Goal: Task Accomplishment & Management: Use online tool/utility

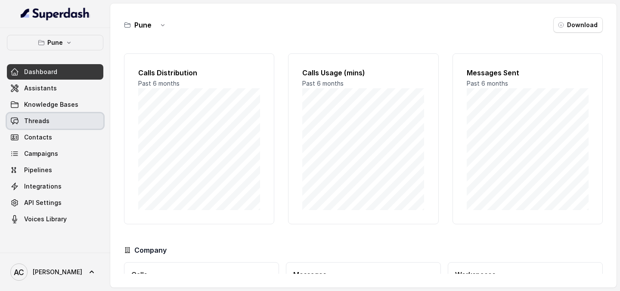
click at [45, 123] on span "Threads" at bounding box center [36, 121] width 25 height 9
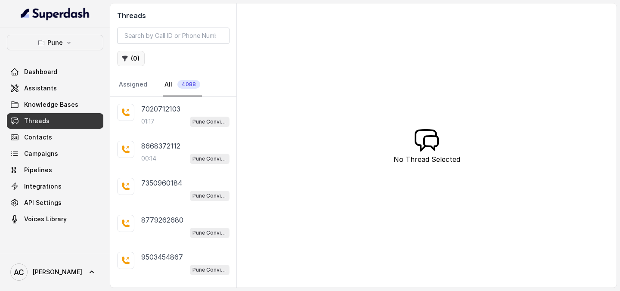
click at [133, 59] on button "( 0 )" at bounding box center [131, 59] width 28 height 16
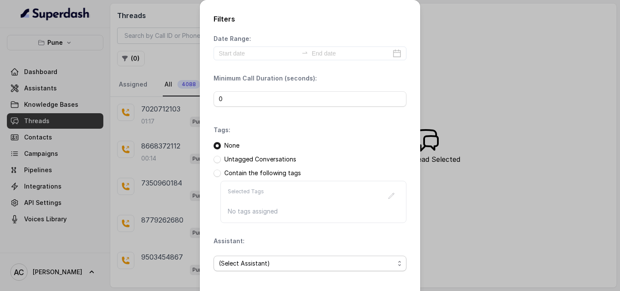
click at [252, 259] on span "(Select Assistant)" at bounding box center [307, 263] width 176 height 10
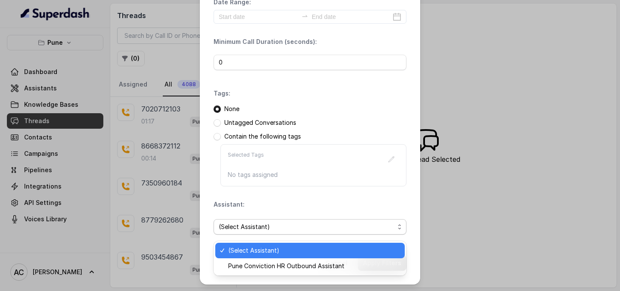
scroll to position [37, 0]
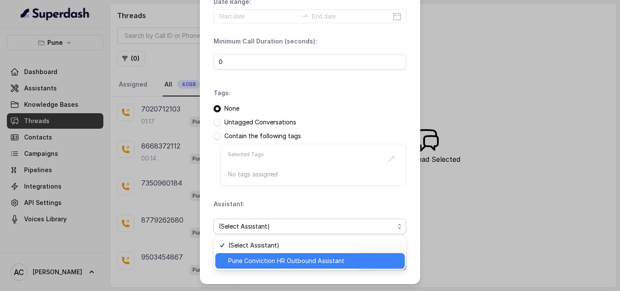
click at [248, 260] on span "Pune Conviction HR Outbound Assistant" at bounding box center [313, 261] width 171 height 10
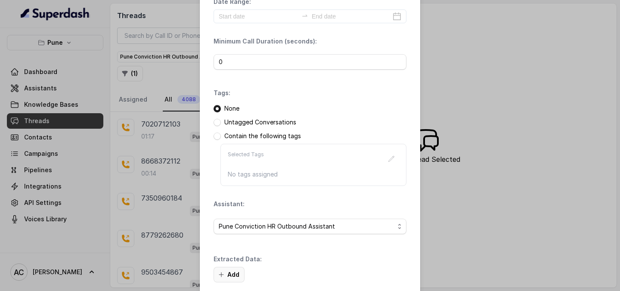
click at [234, 274] on button "Add" at bounding box center [229, 275] width 31 height 16
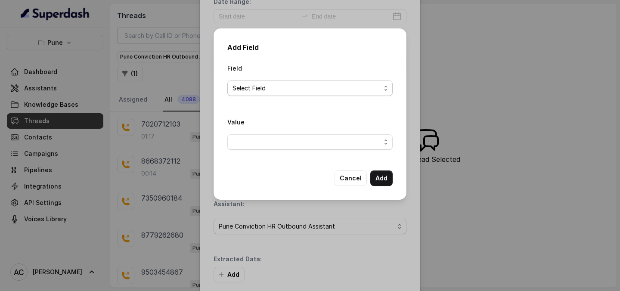
click at [276, 88] on span "Select Field" at bounding box center [307, 88] width 148 height 10
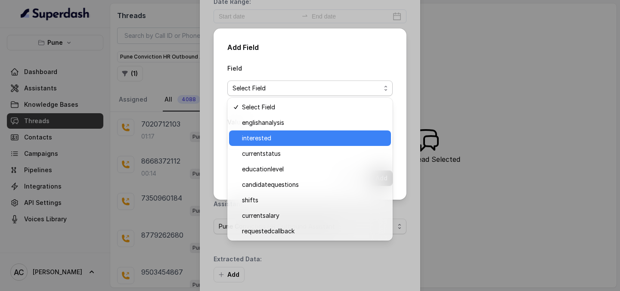
click at [269, 138] on span "interested" at bounding box center [314, 138] width 144 height 10
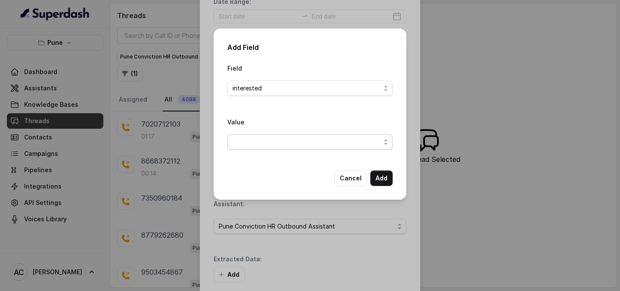
click at [284, 143] on span "button" at bounding box center [309, 142] width 165 height 16
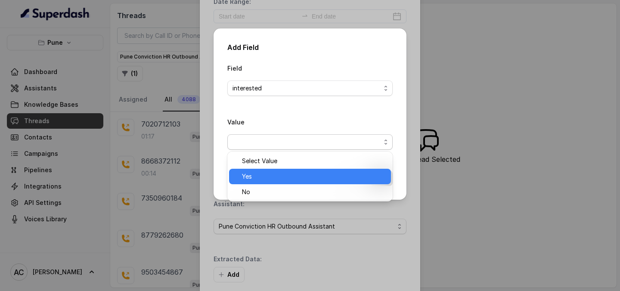
click at [279, 177] on span "Yes" at bounding box center [314, 176] width 144 height 10
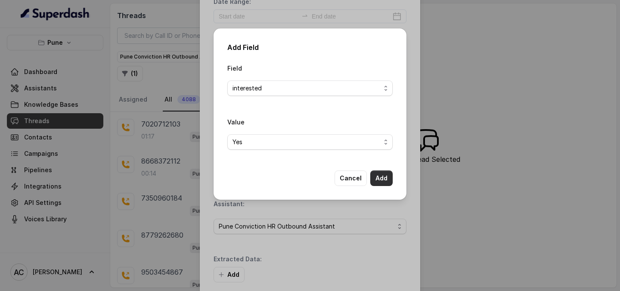
click at [379, 177] on button "Add" at bounding box center [381, 179] width 22 height 16
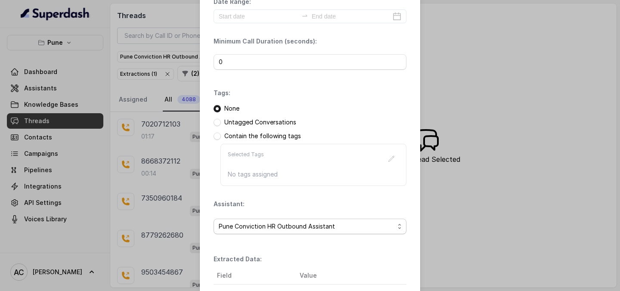
scroll to position [133, 0]
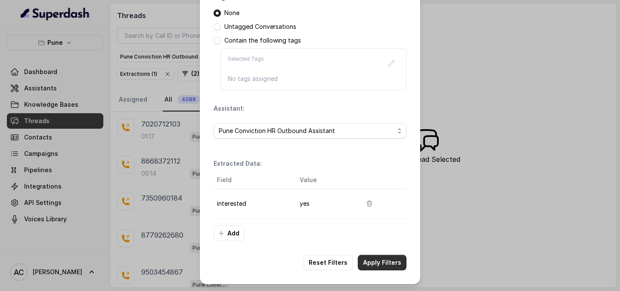
click at [378, 261] on button "Apply Filters" at bounding box center [382, 263] width 49 height 16
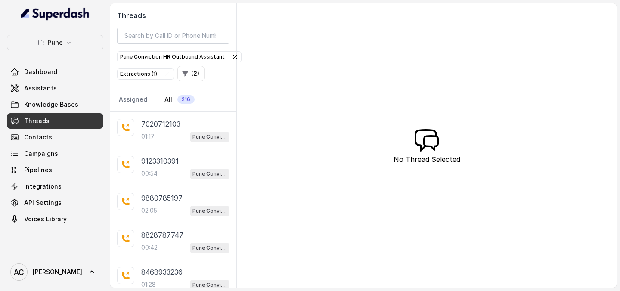
click at [143, 71] on div "Extractions ( 1 )" at bounding box center [145, 74] width 51 height 9
click at [135, 77] on button "( 1 )" at bounding box center [130, 74] width 26 height 16
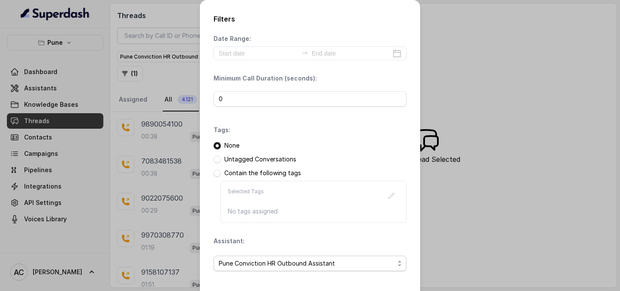
click at [256, 265] on span "Pune Conviction HR Outbound Assistant" at bounding box center [307, 263] width 176 height 10
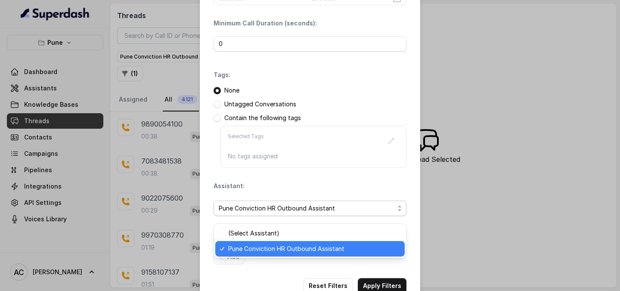
scroll to position [58, 0]
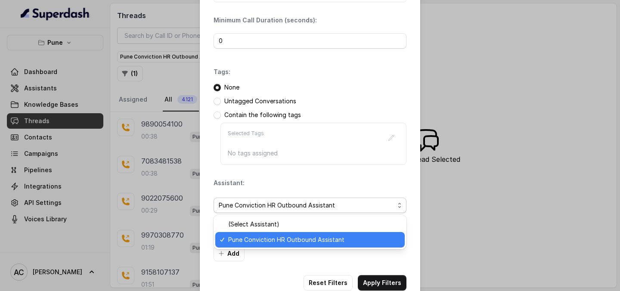
click at [258, 237] on span "Pune Conviction HR Outbound Assistant" at bounding box center [313, 240] width 171 height 10
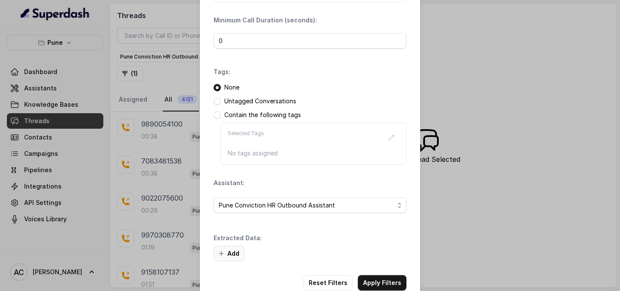
click at [231, 255] on button "Add" at bounding box center [229, 254] width 31 height 16
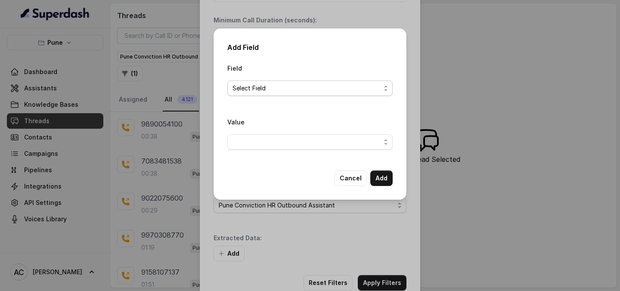
click at [272, 84] on span "Select Field" at bounding box center [307, 88] width 148 height 10
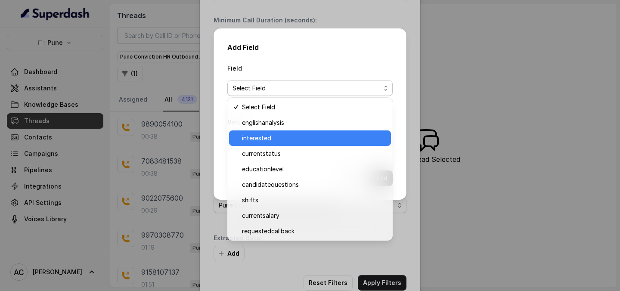
click at [265, 137] on span "interested" at bounding box center [314, 138] width 144 height 10
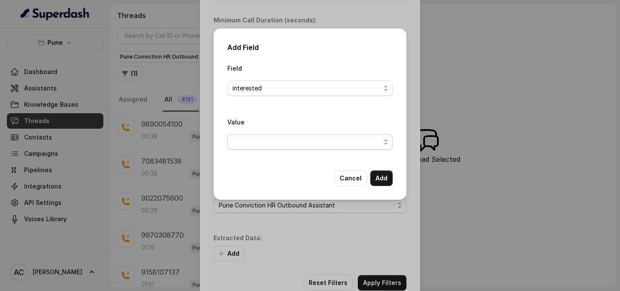
click at [265, 137] on span "button" at bounding box center [309, 142] width 165 height 16
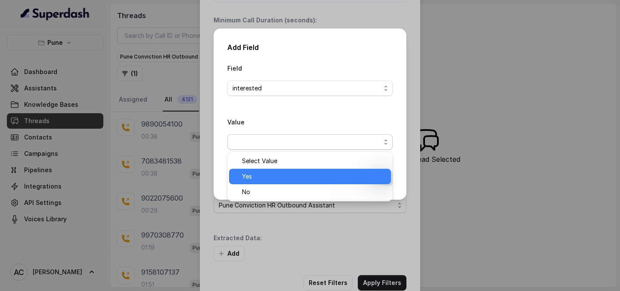
click at [260, 176] on span "Yes" at bounding box center [314, 176] width 144 height 10
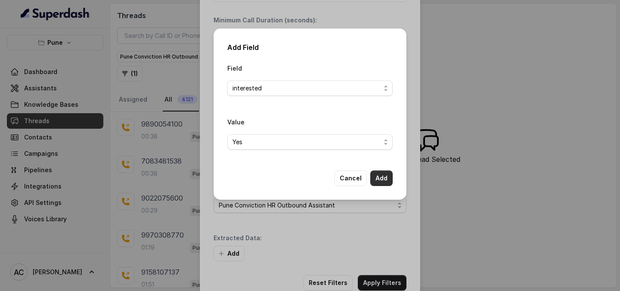
click at [375, 180] on button "Add" at bounding box center [381, 179] width 22 height 16
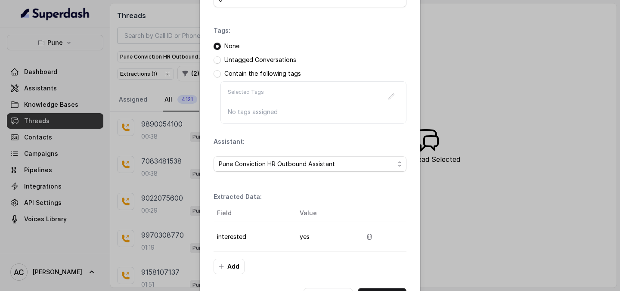
scroll to position [133, 0]
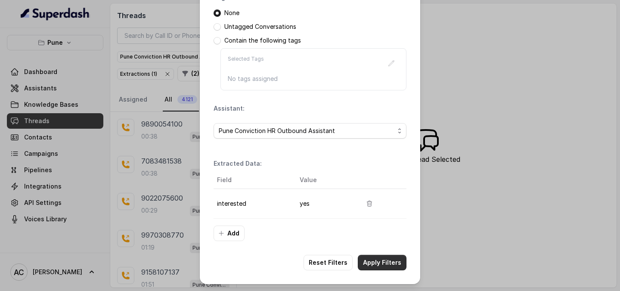
click at [385, 261] on button "Apply Filters" at bounding box center [382, 263] width 49 height 16
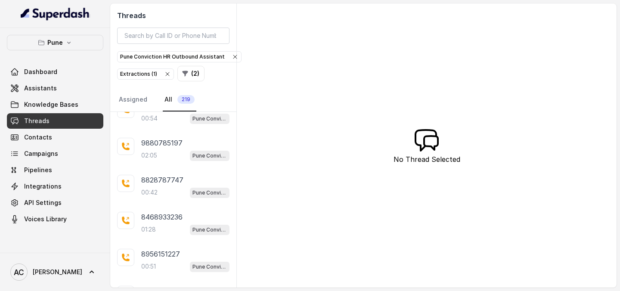
scroll to position [219, 0]
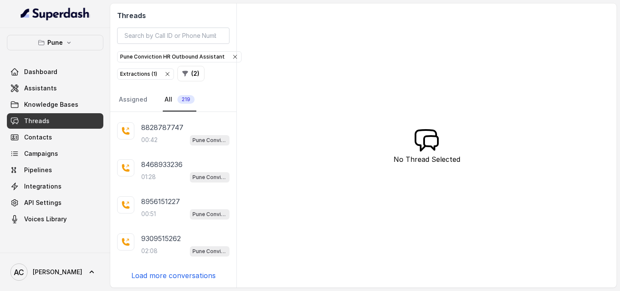
click at [158, 277] on p "Load more conversations" at bounding box center [173, 275] width 84 height 10
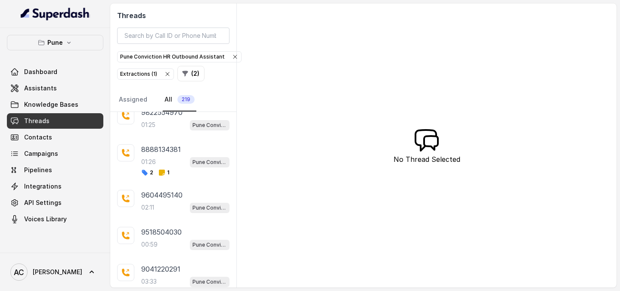
scroll to position [624, 0]
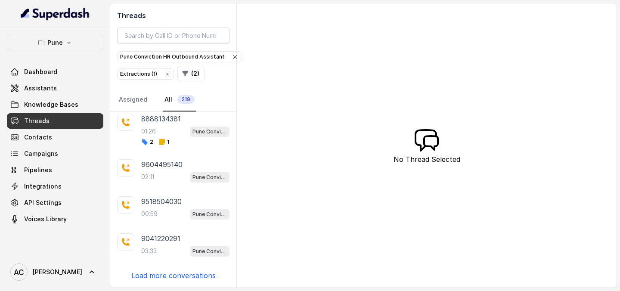
click at [158, 275] on p "Load more conversations" at bounding box center [173, 275] width 84 height 10
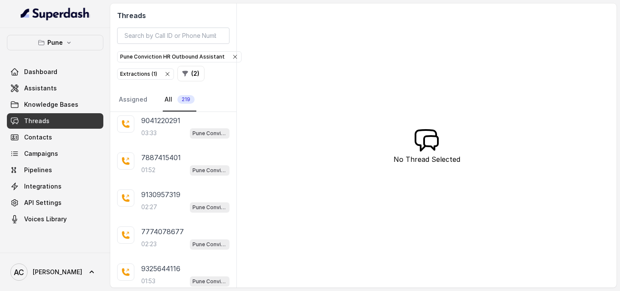
scroll to position [732, 0]
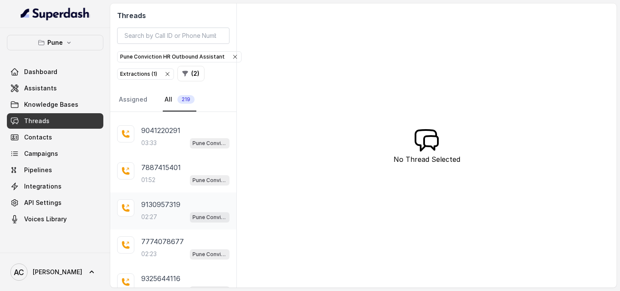
click at [161, 211] on div "02:27 Pune Conviction HR Outbound Assistant" at bounding box center [185, 216] width 88 height 11
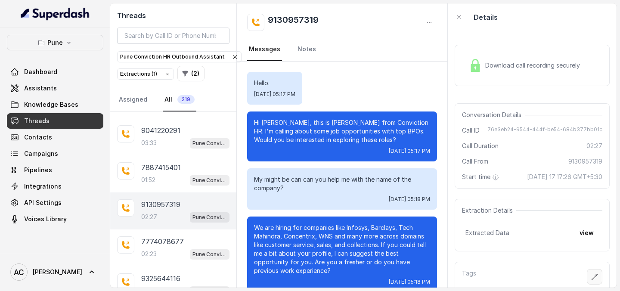
click at [593, 280] on button "button" at bounding box center [595, 277] width 16 height 16
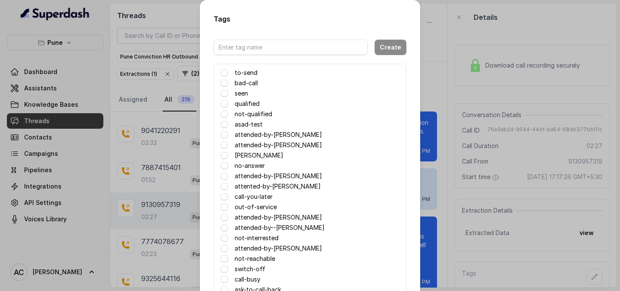
click at [267, 217] on label "attended-by-[PERSON_NAME]" at bounding box center [278, 217] width 87 height 10
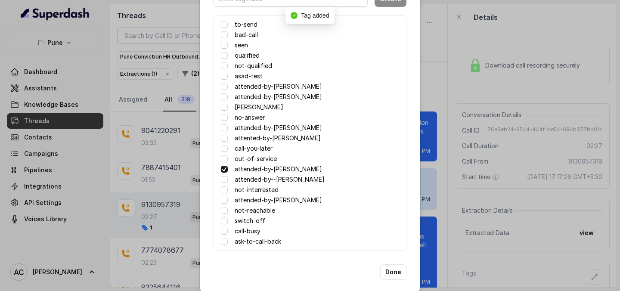
scroll to position [58, 0]
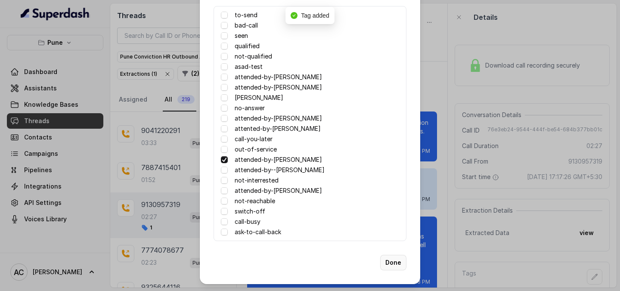
click at [394, 262] on button "Done" at bounding box center [393, 263] width 26 height 16
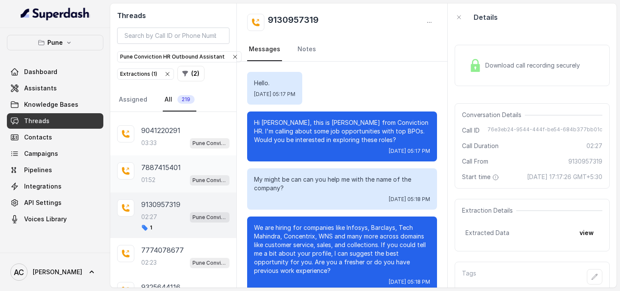
click at [155, 173] on div "7887415401 01:52 Pune Conviction HR Outbound Assistant" at bounding box center [185, 173] width 88 height 23
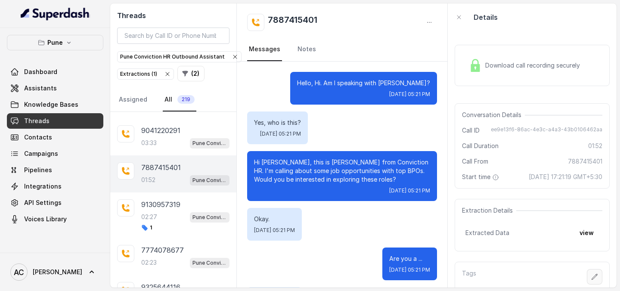
click at [601, 279] on button "button" at bounding box center [595, 277] width 16 height 16
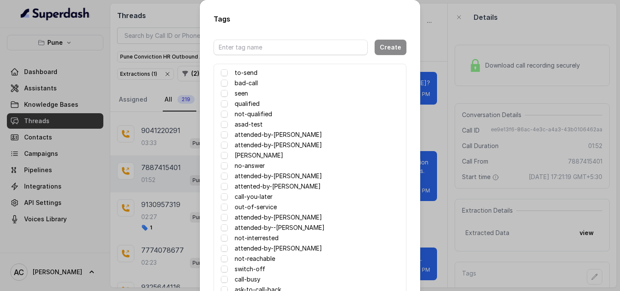
click at [274, 187] on label "attented-by-[PERSON_NAME]" at bounding box center [278, 186] width 86 height 10
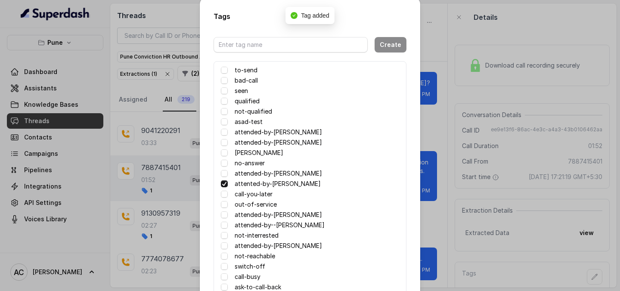
scroll to position [58, 0]
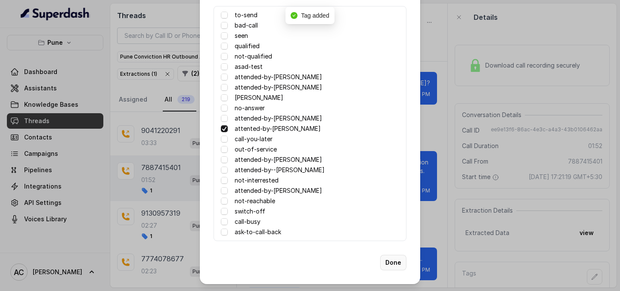
click at [389, 267] on button "Done" at bounding box center [393, 263] width 26 height 16
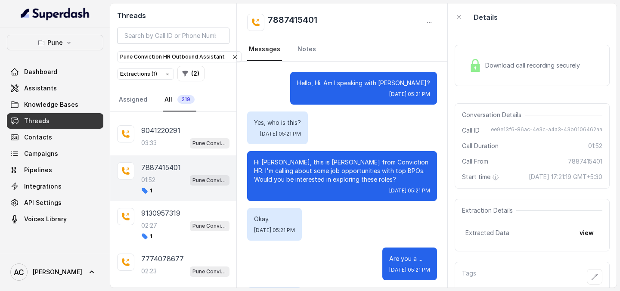
scroll to position [25, 0]
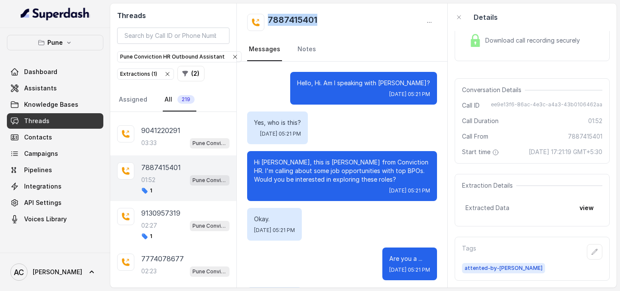
drag, startPoint x: 322, startPoint y: 14, endPoint x: 259, endPoint y: 17, distance: 63.4
click at [259, 17] on div "7887415401" at bounding box center [342, 22] width 190 height 17
copy h2 "7887415401"
click at [593, 254] on icon "button" at bounding box center [595, 252] width 6 height 6
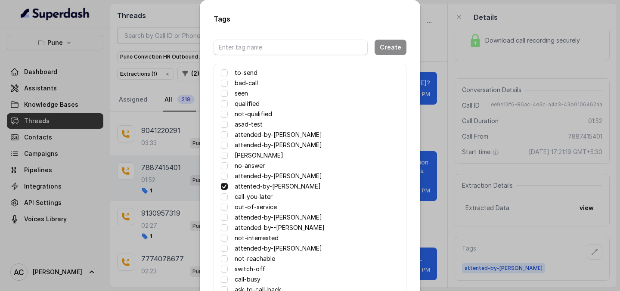
click at [245, 279] on label "call-busy" at bounding box center [248, 279] width 26 height 10
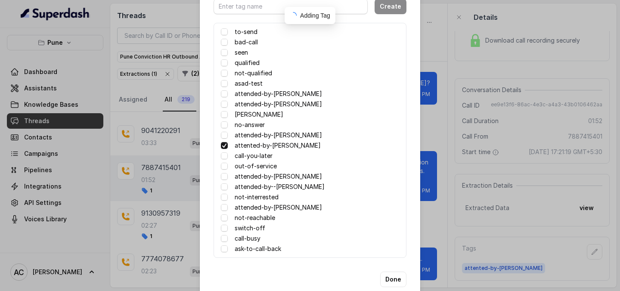
scroll to position [58, 0]
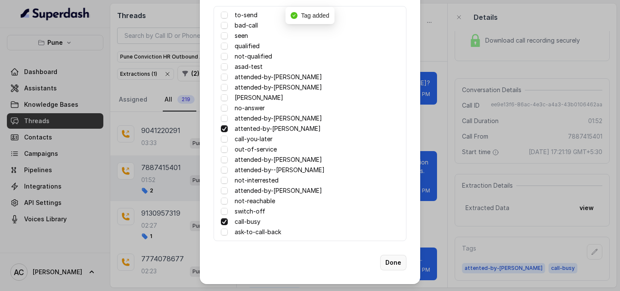
click at [394, 261] on button "Done" at bounding box center [393, 263] width 26 height 16
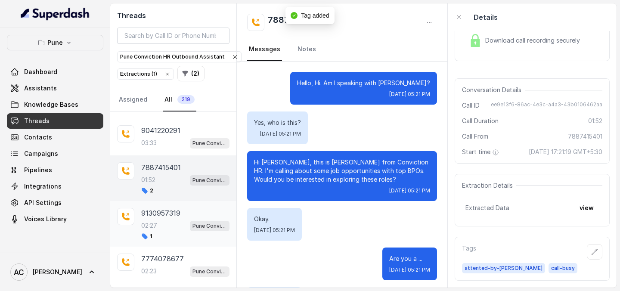
click at [159, 231] on div "02:27 Pune Conviction HR Outbound Assistant" at bounding box center [185, 225] width 88 height 11
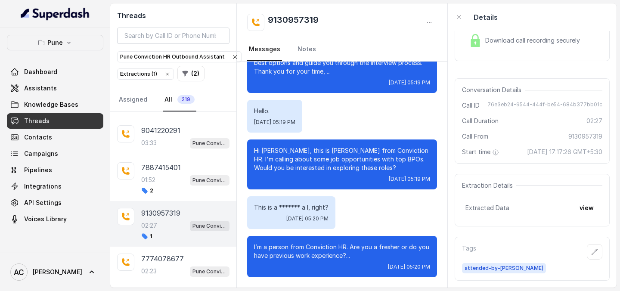
scroll to position [931, 0]
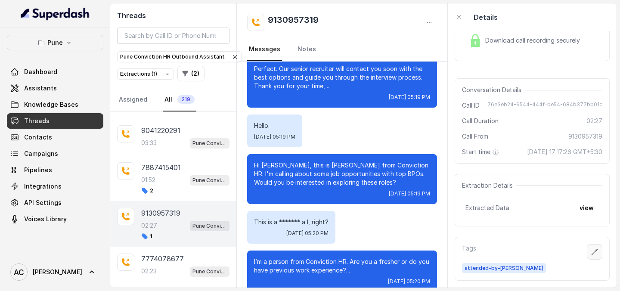
click at [594, 254] on icon "button" at bounding box center [595, 252] width 6 height 6
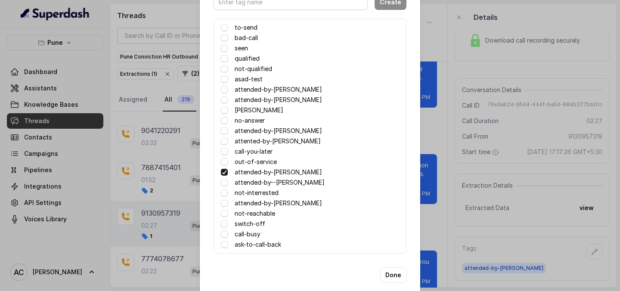
scroll to position [58, 0]
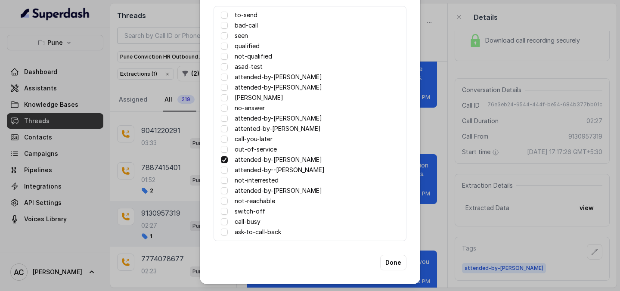
click at [253, 230] on label "ask-to-call-back" at bounding box center [258, 232] width 47 height 10
click at [394, 262] on button "Done" at bounding box center [393, 263] width 26 height 16
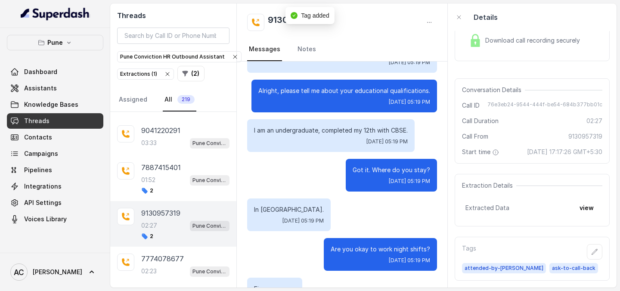
scroll to position [560, 0]
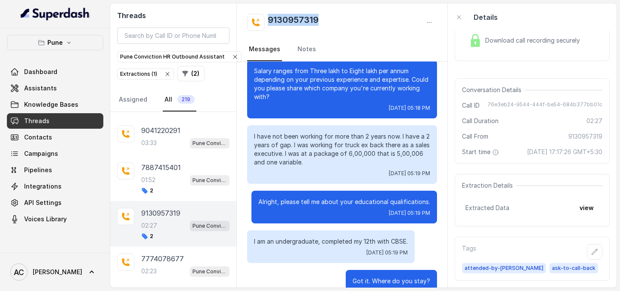
drag, startPoint x: 333, startPoint y: 24, endPoint x: 263, endPoint y: 22, distance: 70.2
click at [263, 22] on div "9130957319" at bounding box center [342, 22] width 190 height 17
copy h2 "9130957319"
click at [161, 152] on div "9041220291 03:33 Pune Conviction HR Outbound Assistant" at bounding box center [173, 136] width 126 height 37
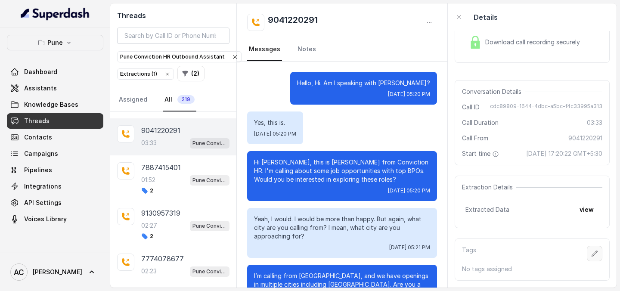
click at [596, 257] on icon "button" at bounding box center [594, 253] width 7 height 7
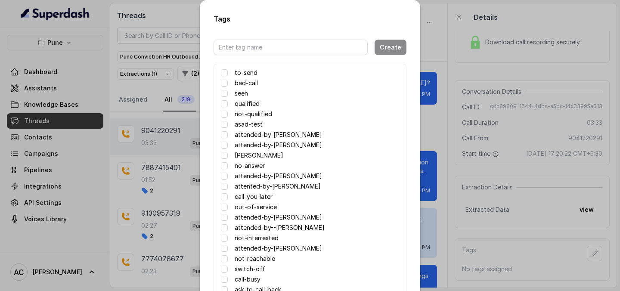
scroll to position [58, 0]
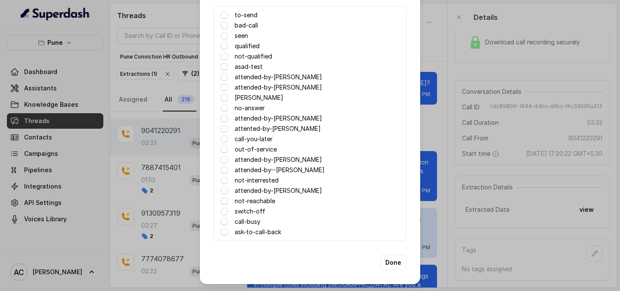
click at [270, 162] on label "attended-by-[PERSON_NAME]" at bounding box center [278, 160] width 87 height 10
click at [276, 157] on label "attended-by-[PERSON_NAME]" at bounding box center [278, 160] width 87 height 10
click at [280, 160] on label "attended-by-[PERSON_NAME]" at bounding box center [278, 160] width 87 height 10
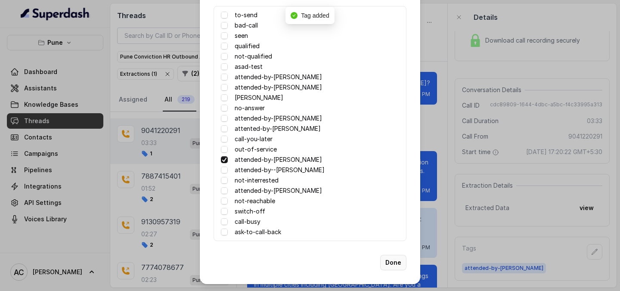
click at [394, 261] on button "Done" at bounding box center [393, 263] width 26 height 16
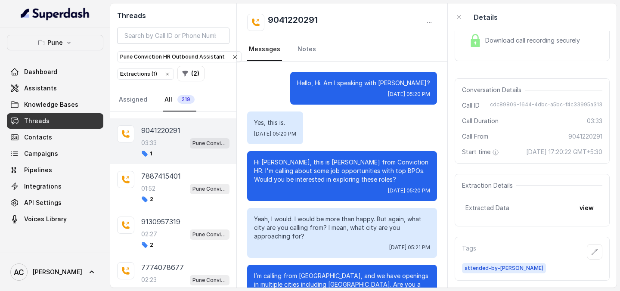
click at [414, 84] on p "Hello, Hi. Am I speaking with Amrendra?" at bounding box center [363, 83] width 133 height 9
click at [401, 93] on span "Wed, Sep 24, 2025, 05:20 PM" at bounding box center [409, 94] width 42 height 7
drag, startPoint x: 400, startPoint y: 85, endPoint x: 422, endPoint y: 88, distance: 22.7
click at [422, 88] on div "Hello, Hi. Am I speaking with Amrendra? Wed, Sep 24, 2025, 05:20 PM" at bounding box center [363, 88] width 147 height 33
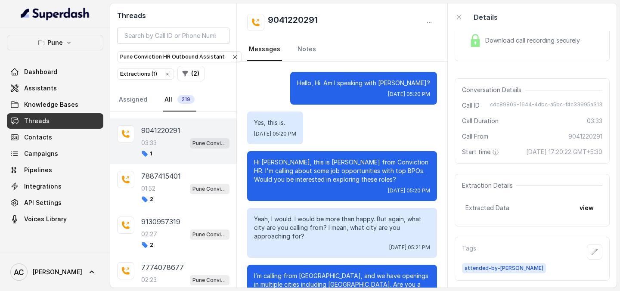
click at [410, 142] on div "Yes, this is. Wed, Sep 24, 2025, 05:20 PM" at bounding box center [342, 128] width 190 height 33
drag, startPoint x: 336, startPoint y: 17, endPoint x: 270, endPoint y: 18, distance: 66.3
click at [270, 18] on div "9041220291" at bounding box center [342, 22] width 190 height 17
copy h2 "9041220291"
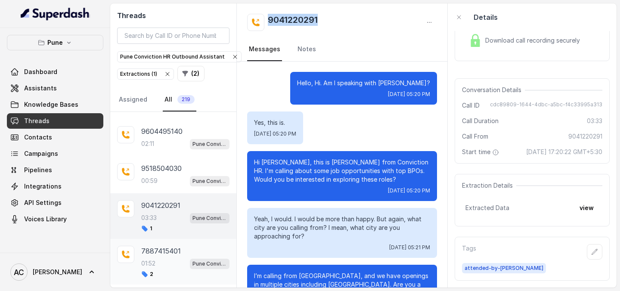
scroll to position [669, 0]
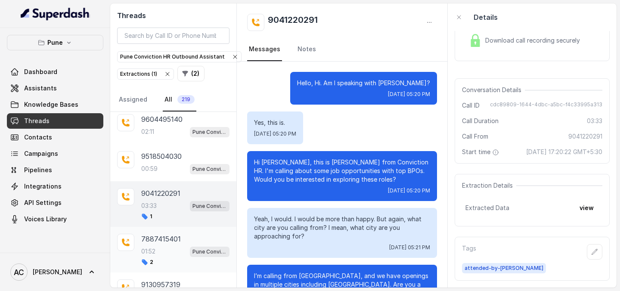
click at [159, 173] on div "00:59 Pune Conviction HR Outbound Assistant" at bounding box center [185, 168] width 88 height 11
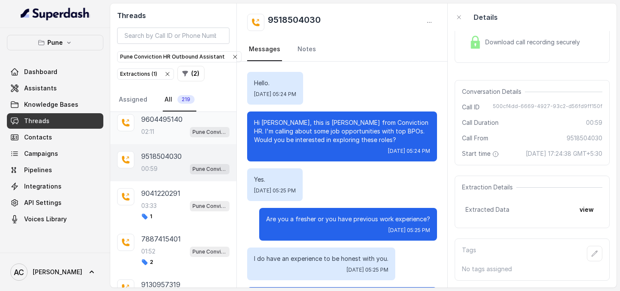
click at [169, 129] on div "02:11 Pune Conviction HR Outbound Assistant" at bounding box center [185, 131] width 88 height 11
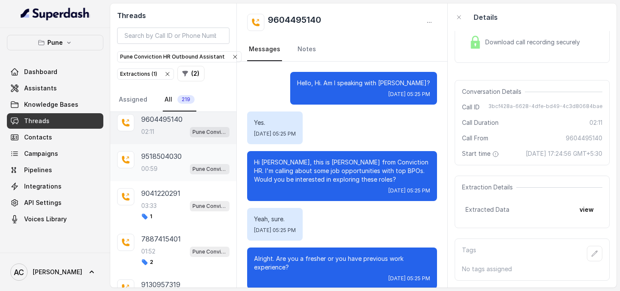
click at [174, 166] on div "00:59 Pune Conviction HR Outbound Assistant" at bounding box center [185, 168] width 88 height 11
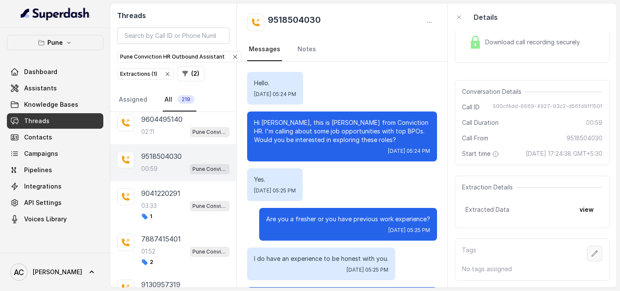
click at [595, 257] on icon "button" at bounding box center [594, 253] width 7 height 7
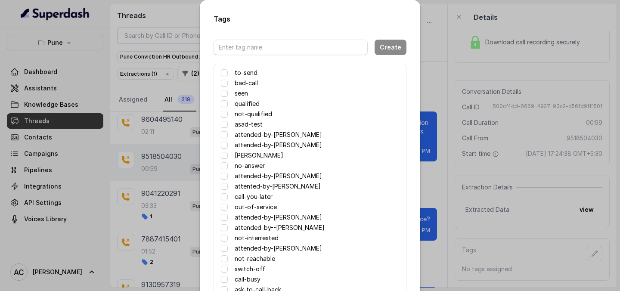
click at [278, 186] on label "attented-by-[PERSON_NAME]" at bounding box center [278, 186] width 86 height 10
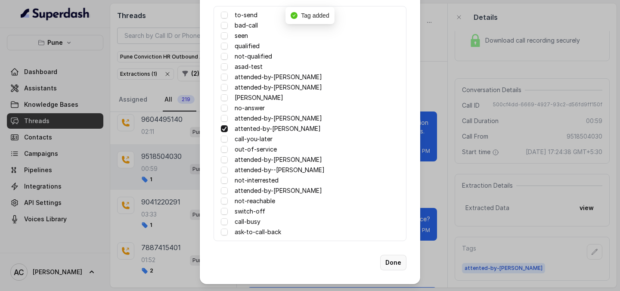
click at [394, 260] on button "Done" at bounding box center [393, 263] width 26 height 16
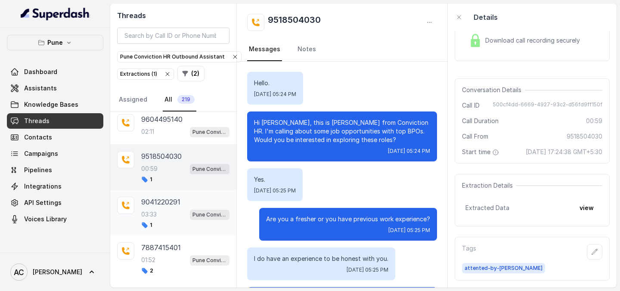
click at [156, 211] on p "03:33" at bounding box center [149, 214] width 16 height 9
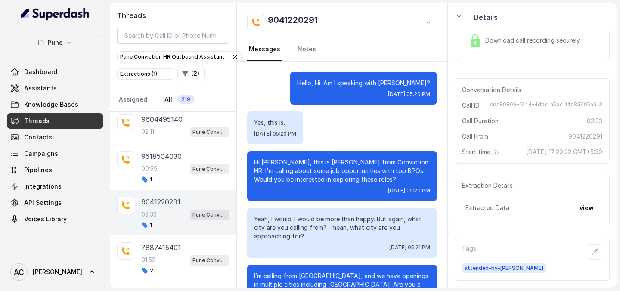
scroll to position [1441, 0]
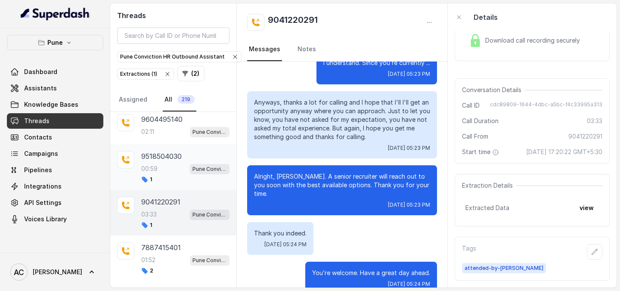
click at [153, 171] on p "00:59" at bounding box center [149, 168] width 16 height 9
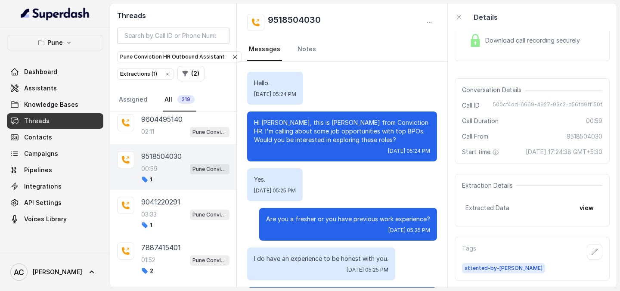
scroll to position [284, 0]
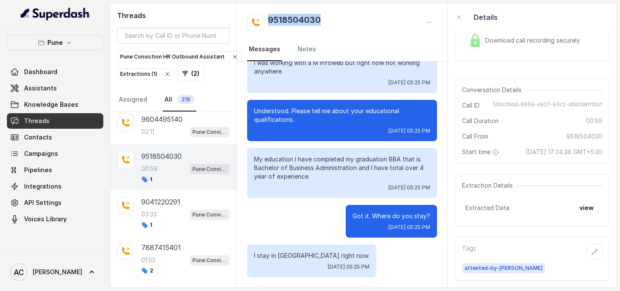
drag, startPoint x: 335, startPoint y: 19, endPoint x: 266, endPoint y: 25, distance: 69.2
click at [265, 25] on div "9518504030" at bounding box center [342, 22] width 190 height 17
copy h2 "9518504030"
click at [335, 133] on div "Wed, Sep 24, 2025, 05:25 PM" at bounding box center [342, 130] width 176 height 7
click at [167, 203] on p "9041220291" at bounding box center [160, 202] width 39 height 10
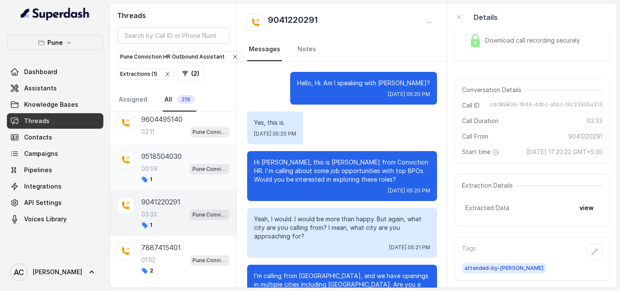
click at [173, 167] on div "00:59 Pune Conviction HR Outbound Assistant" at bounding box center [185, 168] width 88 height 11
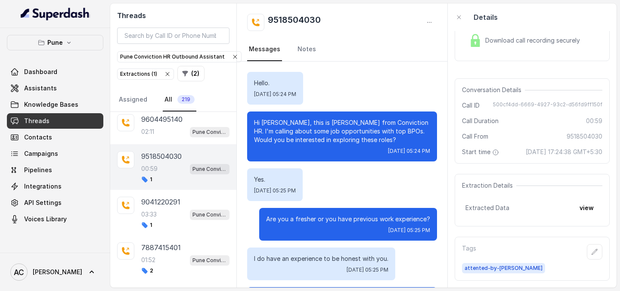
click at [337, 221] on p "Are you a fresher or you have previous work experience?" at bounding box center [348, 219] width 164 height 9
click at [393, 224] on div "Are you a fresher or you have previous work experience? Wed, Sep 24, 2025, 05:2…" at bounding box center [348, 224] width 178 height 33
click at [342, 224] on div "Are you a fresher or you have previous work experience? Wed, Sep 24, 2025, 05:2…" at bounding box center [348, 224] width 178 height 33
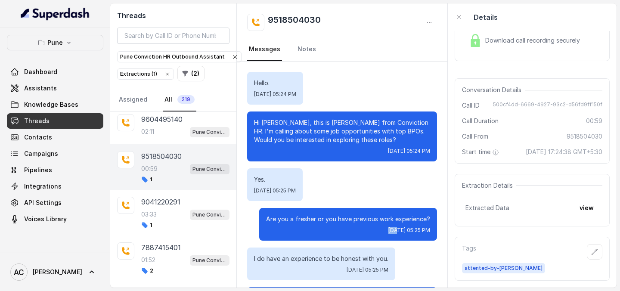
click at [342, 224] on div "Are you a fresher or you have previous work experience? Wed, Sep 24, 2025, 05:2…" at bounding box center [348, 224] width 178 height 33
click at [337, 214] on div "Are you a fresher or you have previous work experience? Wed, Sep 24, 2025, 05:2…" at bounding box center [348, 224] width 178 height 33
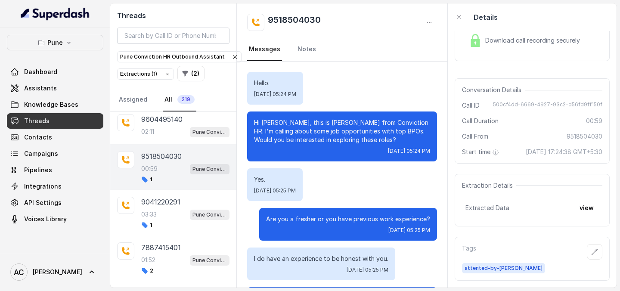
click at [337, 214] on div "Are you a fresher or you have previous work experience? Wed, Sep 24, 2025, 05:2…" at bounding box center [348, 224] width 178 height 33
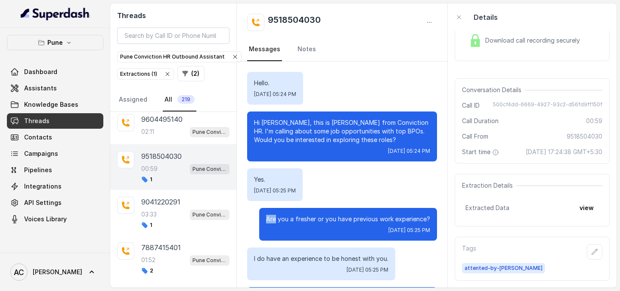
click at [337, 214] on div "Are you a fresher or you have previous work experience? Wed, Sep 24, 2025, 05:2…" at bounding box center [348, 224] width 178 height 33
click at [296, 188] on span "Wed, Sep 24, 2025, 05:25 PM" at bounding box center [275, 190] width 42 height 7
click at [292, 189] on span "Wed, Sep 24, 2025, 05:25 PM" at bounding box center [275, 190] width 42 height 7
click at [329, 220] on p "Are you a fresher or you have previous work experience?" at bounding box center [348, 219] width 164 height 9
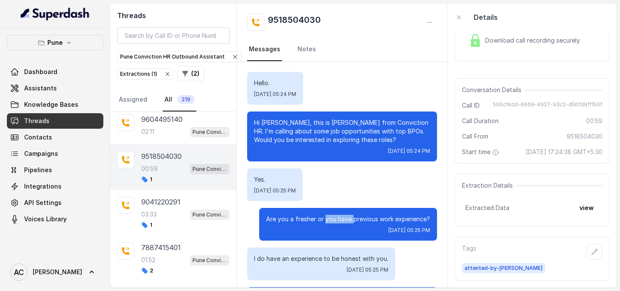
drag, startPoint x: 329, startPoint y: 220, endPoint x: 351, endPoint y: 221, distance: 22.0
click at [351, 221] on p "Are you a fresher or you have previous work experience?" at bounding box center [348, 219] width 164 height 9
click at [335, 221] on p "Are you a fresher or you have previous work experience?" at bounding box center [348, 219] width 164 height 9
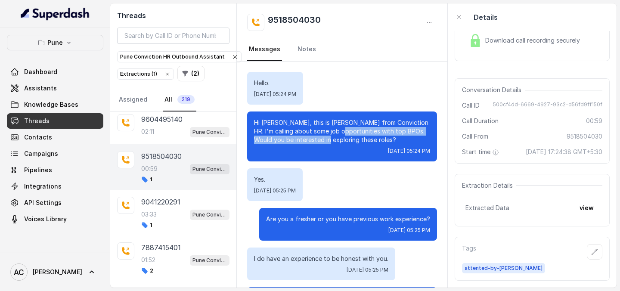
drag, startPoint x: 324, startPoint y: 127, endPoint x: 328, endPoint y: 137, distance: 10.1
click at [328, 137] on p "Hi Pratik, this is Monica from Conviction HR. I'm calling about some job opport…" at bounding box center [342, 131] width 176 height 26
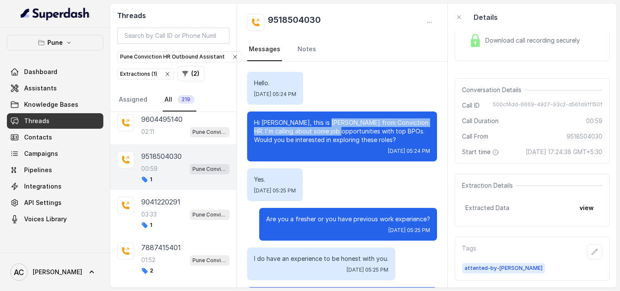
drag, startPoint x: 323, startPoint y: 127, endPoint x: 320, endPoint y: 135, distance: 9.0
click at [320, 135] on p "Hi Pratik, this is Monica from Conviction HR. I'm calling about some job opport…" at bounding box center [342, 131] width 176 height 26
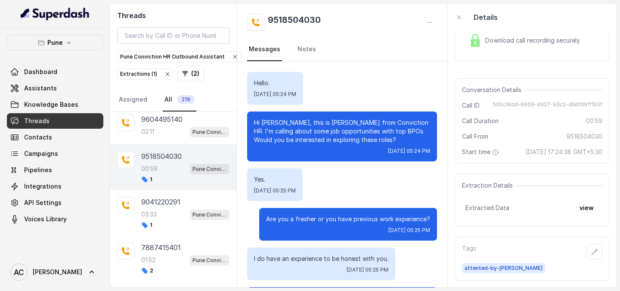
click at [333, 138] on p "Hi Pratik, this is Monica from Conviction HR. I'm calling about some job opport…" at bounding box center [342, 131] width 176 height 26
click at [307, 50] on link "Notes" at bounding box center [307, 49] width 22 height 23
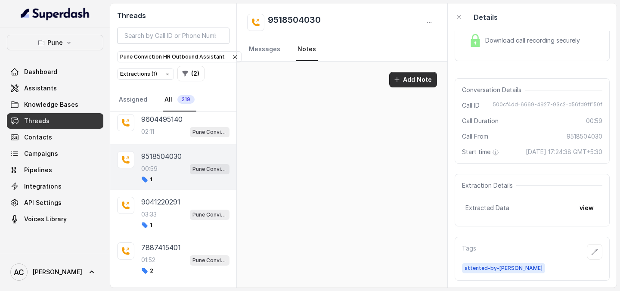
click at [407, 80] on button "Add Note" at bounding box center [413, 80] width 48 height 16
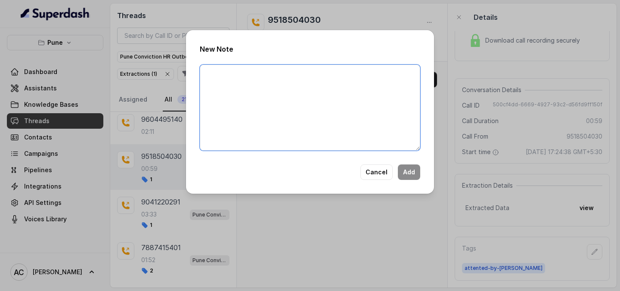
click at [372, 100] on textarea at bounding box center [310, 108] width 220 height 86
paste textarea "Name: Contact number: Recruiter: Name of the attender: Comments: AI Improvement:"
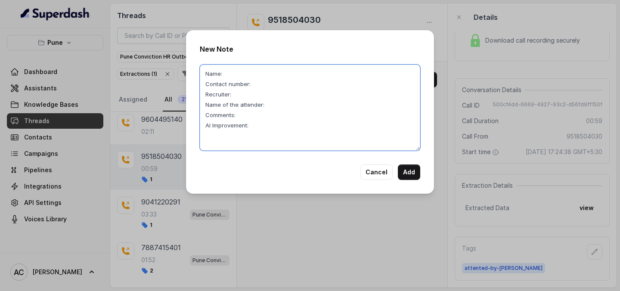
click at [287, 72] on textarea "Name: Contact number: Recruiter: Name of the attender: Comments: AI Improvement:" at bounding box center [310, 108] width 220 height 86
click at [283, 84] on textarea "Name: Pratik Contact number: Recruiter: Name of the attender: Comments: AI Impr…" at bounding box center [310, 108] width 220 height 86
click at [256, 95] on textarea "Name: Pratik Contact number: 9518504030 Recruiter: Name of the attender: Commen…" at bounding box center [310, 108] width 220 height 86
click at [279, 109] on textarea "Name: Pratik Contact number: 9518504030 Recruiter: RUPAL Name of the attender: …" at bounding box center [310, 108] width 220 height 86
click at [259, 119] on textarea "Name: Pratik Contact number: 9518504030 Recruiter: RUPAL Name of the attender: …" at bounding box center [310, 108] width 220 height 86
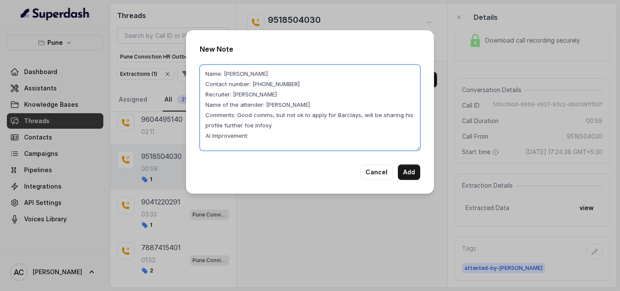
click at [252, 124] on textarea "Name: Pratik Contact number: 9518504030 Recruiter: RUPAL Name of the attender: …" at bounding box center [310, 108] width 220 height 86
click at [277, 127] on textarea "Name: Pratik Contact number: 9518504030 Recruiter: RUPAL Name of the attender: …" at bounding box center [310, 108] width 220 height 86
drag, startPoint x: 239, startPoint y: 115, endPoint x: 277, endPoint y: 127, distance: 40.6
click at [277, 127] on textarea "Name: Pratik Contact number: 9518504030 Recruiter: RUPAL Name of the attender: …" at bounding box center [310, 108] width 220 height 86
type textarea "Name: Pratik Contact number: 9518504030 Recruiter: RUPAL Name of the attender: …"
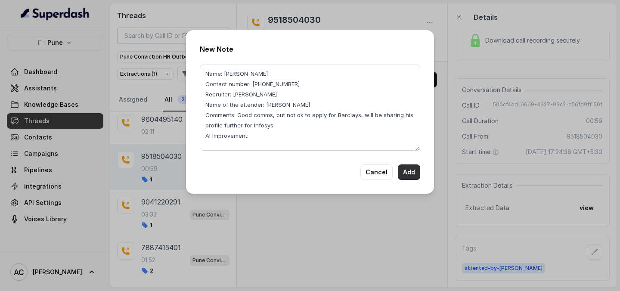
click at [408, 173] on button "Add" at bounding box center [409, 172] width 22 height 16
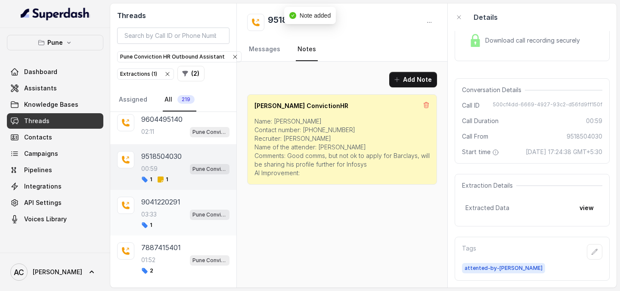
click at [165, 203] on p "9041220291" at bounding box center [160, 202] width 39 height 10
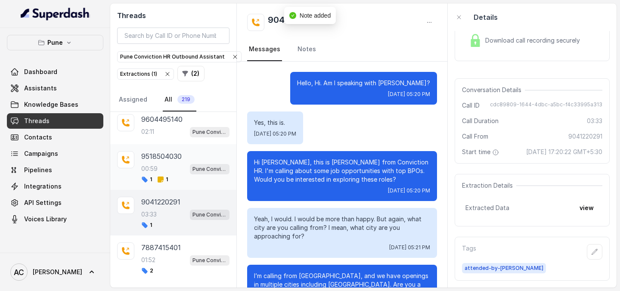
scroll to position [1441, 0]
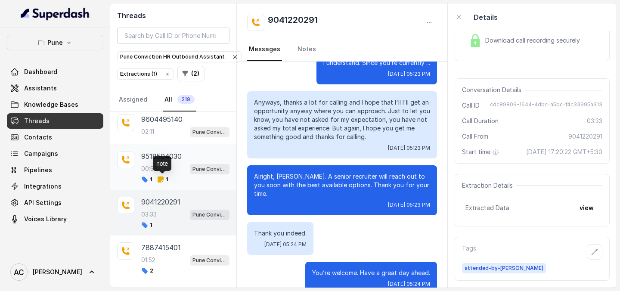
click at [166, 183] on span "1" at bounding box center [162, 179] width 11 height 7
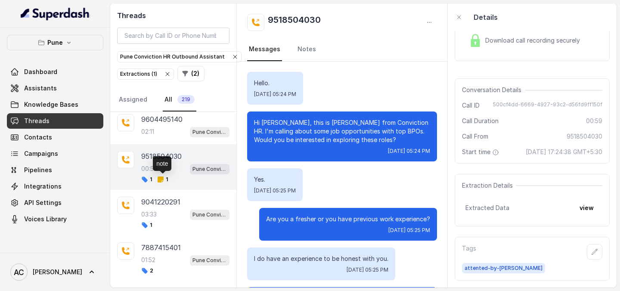
scroll to position [284, 0]
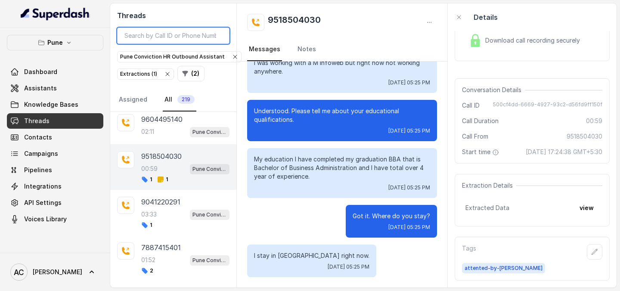
click at [153, 33] on input "search" at bounding box center [173, 36] width 112 height 16
click at [172, 210] on div "03:33 Pune Conviction HR Outbound Assistant" at bounding box center [185, 214] width 88 height 11
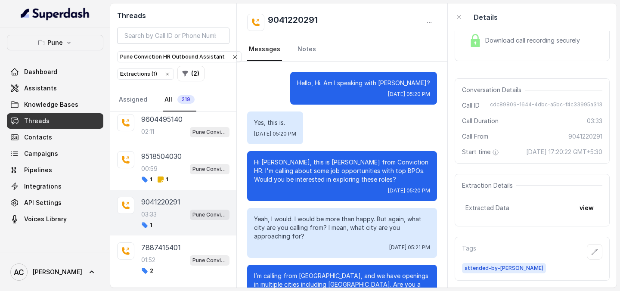
scroll to position [1441, 0]
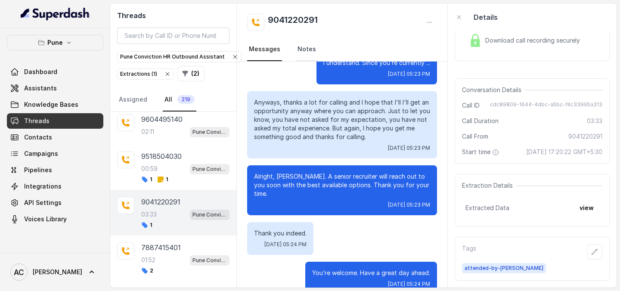
click at [309, 48] on link "Notes" at bounding box center [307, 49] width 22 height 23
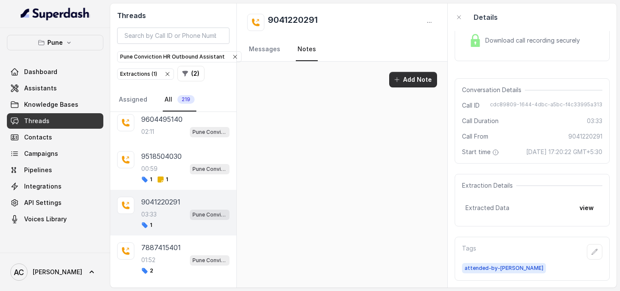
click at [410, 81] on button "Add Note" at bounding box center [413, 80] width 48 height 16
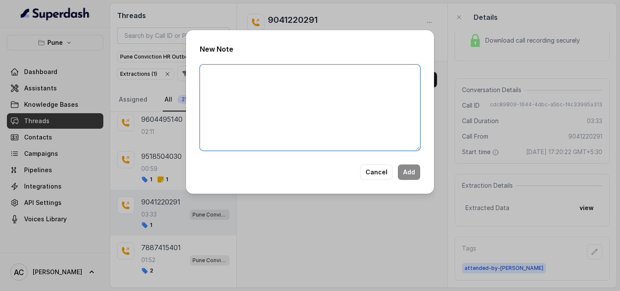
click at [297, 110] on textarea at bounding box center [310, 108] width 220 height 86
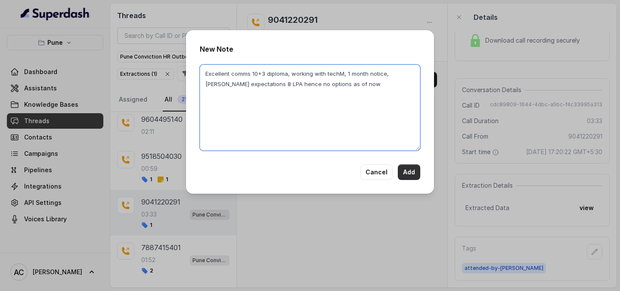
type textarea "Excellent comms 10+3 diploma, working with techM, 1 month notice, sal expectati…"
click at [411, 175] on button "Add" at bounding box center [409, 172] width 22 height 16
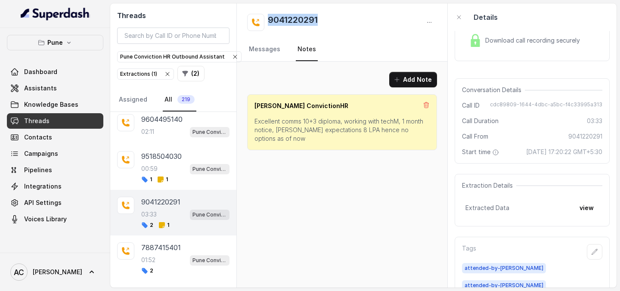
drag, startPoint x: 324, startPoint y: 22, endPoint x: 270, endPoint y: 21, distance: 54.3
click at [270, 21] on div "9041220291" at bounding box center [342, 22] width 190 height 17
copy h2 "9041220291"
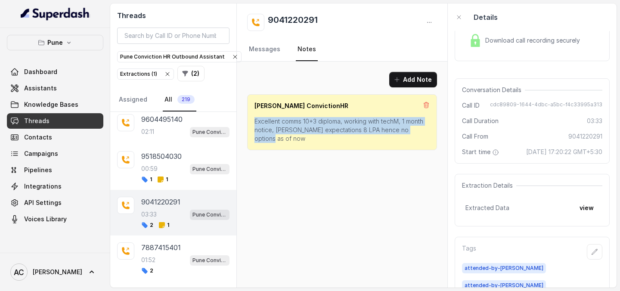
drag, startPoint x: 419, startPoint y: 130, endPoint x: 253, endPoint y: 120, distance: 166.5
click at [253, 120] on div "Amaan ConvictionHR Excellent comms 10+3 diploma, working with techM, 1 month no…" at bounding box center [342, 122] width 190 height 56
copy p "Excellent comms 10+3 diploma, working with techM, 1 month notice, sal expectati…"
click at [304, 158] on div "Add Note Amaan ConvictionHR Excellent comms 10+3 diploma, working with techM, 1…" at bounding box center [342, 175] width 211 height 226
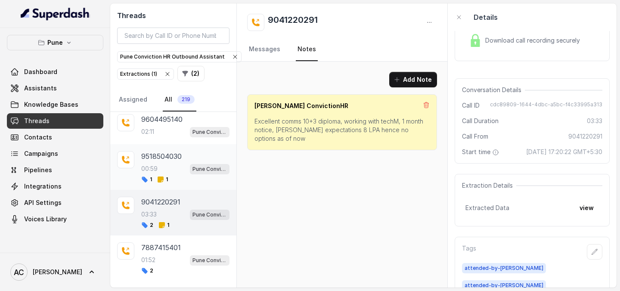
click at [152, 162] on div "9518504030 00:59 Pune Conviction HR Outbound Assistant 1 1" at bounding box center [185, 167] width 88 height 32
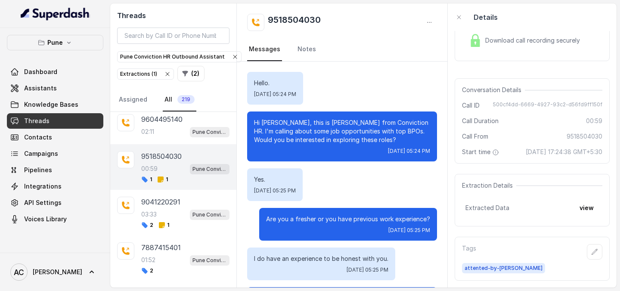
scroll to position [284, 0]
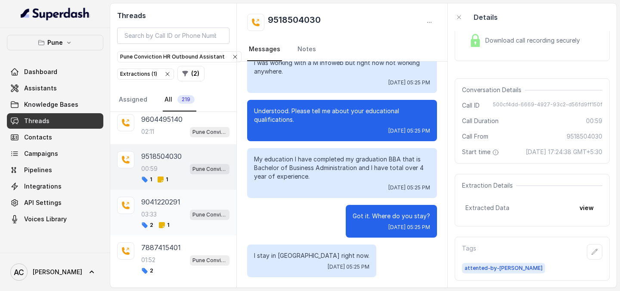
click at [165, 214] on div "03:33 Pune Conviction HR Outbound Assistant" at bounding box center [185, 214] width 88 height 11
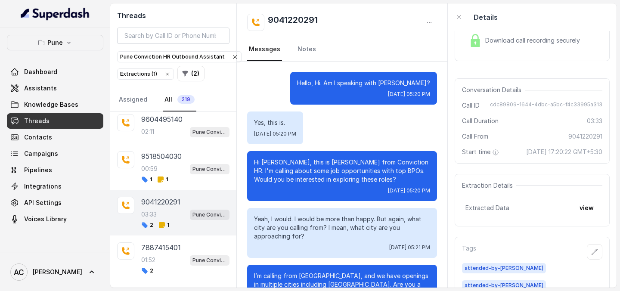
scroll to position [1441, 0]
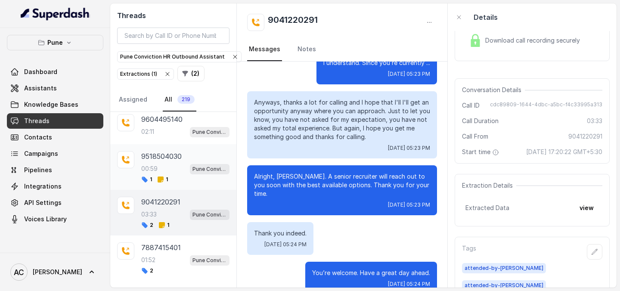
click at [165, 166] on div "00:59 Pune Conviction HR Outbound Assistant" at bounding box center [185, 168] width 88 height 11
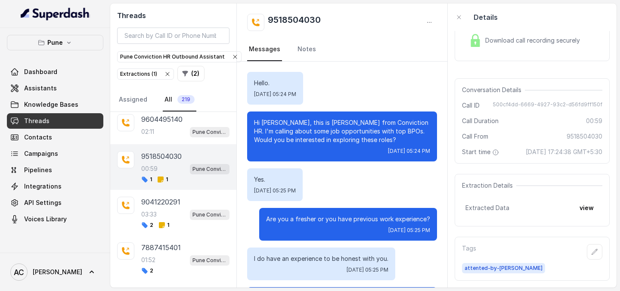
scroll to position [284, 0]
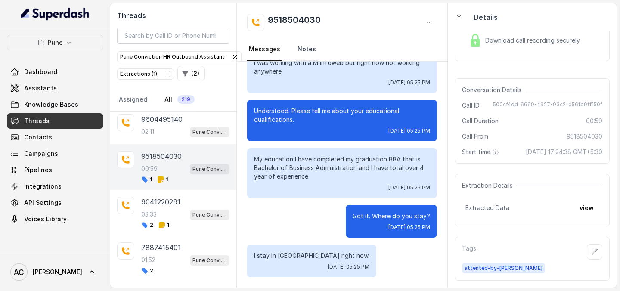
click at [304, 53] on link "Notes" at bounding box center [307, 49] width 22 height 23
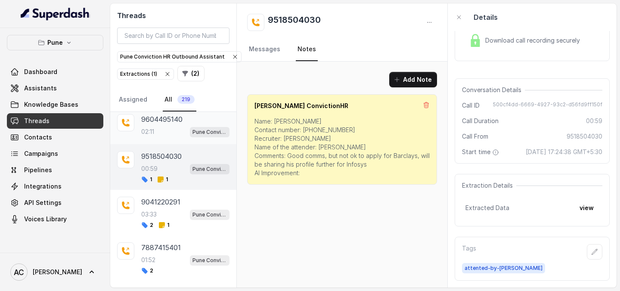
click at [169, 133] on div "02:11 Pune Conviction HR Outbound Assistant" at bounding box center [185, 131] width 88 height 11
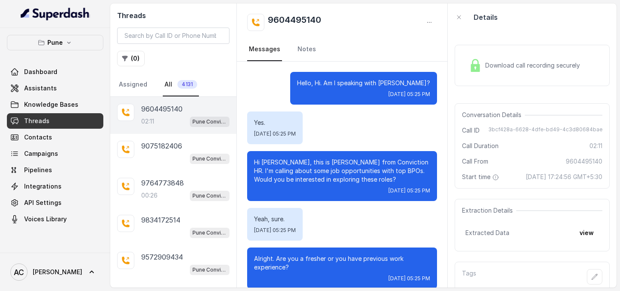
scroll to position [978, 0]
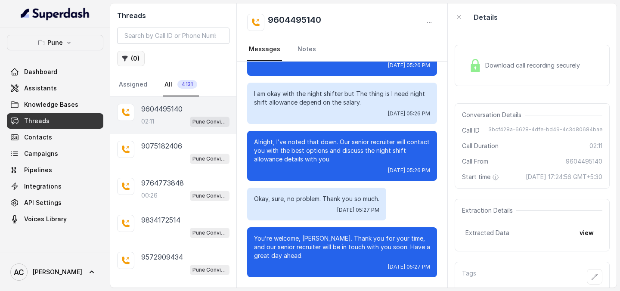
click at [135, 58] on button "( 0 )" at bounding box center [131, 59] width 28 height 16
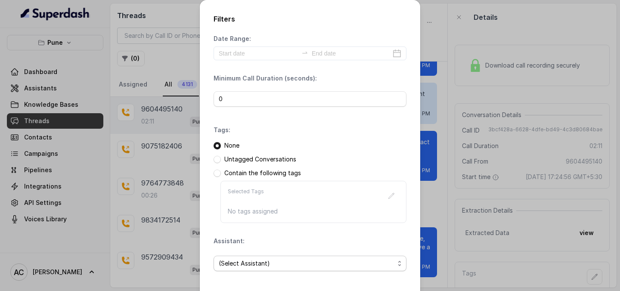
click at [246, 267] on span "(Select Assistant)" at bounding box center [307, 263] width 176 height 10
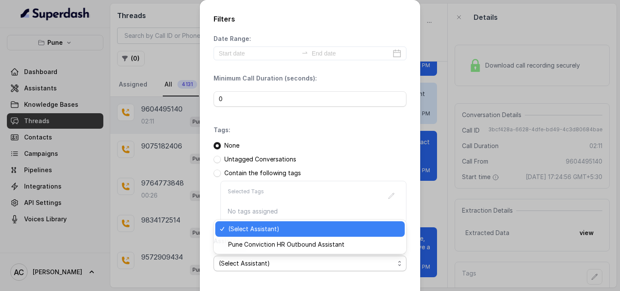
scroll to position [37, 0]
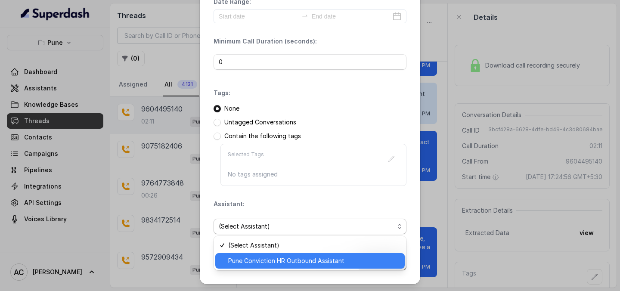
click at [244, 261] on span "Pune Conviction HR Outbound Assistant" at bounding box center [313, 261] width 171 height 10
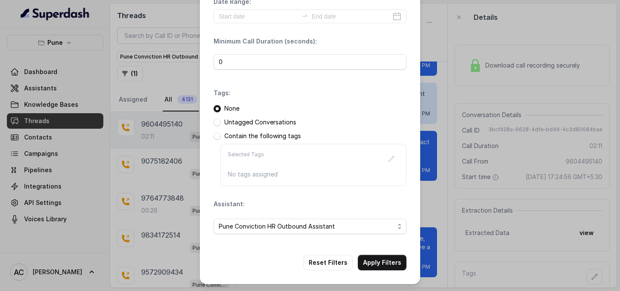
scroll to position [78, 0]
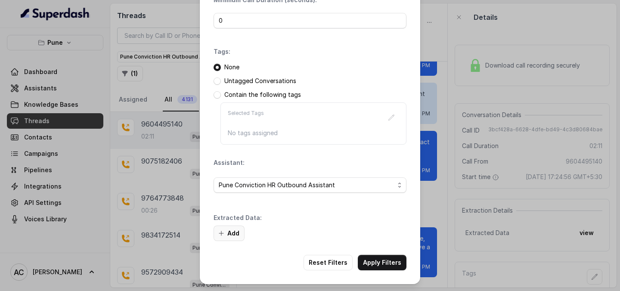
click at [236, 233] on button "Add" at bounding box center [229, 234] width 31 height 16
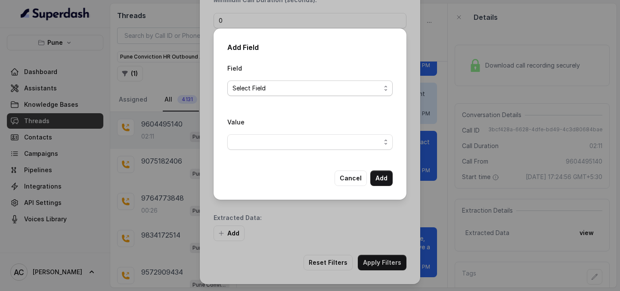
click at [293, 85] on span "Select Field" at bounding box center [307, 88] width 148 height 10
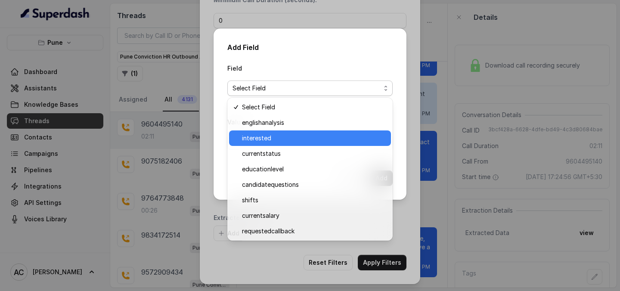
click at [260, 138] on span "interested" at bounding box center [314, 138] width 144 height 10
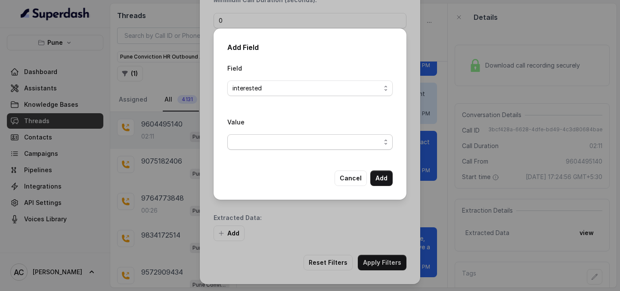
click at [264, 147] on span "button" at bounding box center [309, 142] width 165 height 16
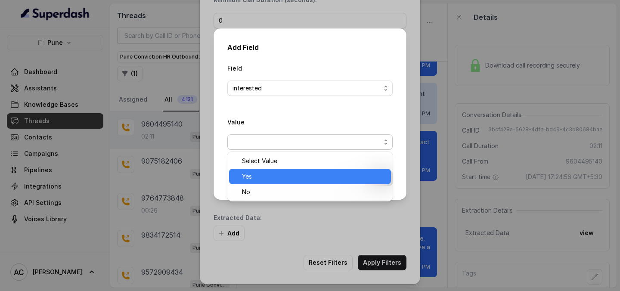
click at [253, 180] on span "Yes" at bounding box center [314, 176] width 144 height 10
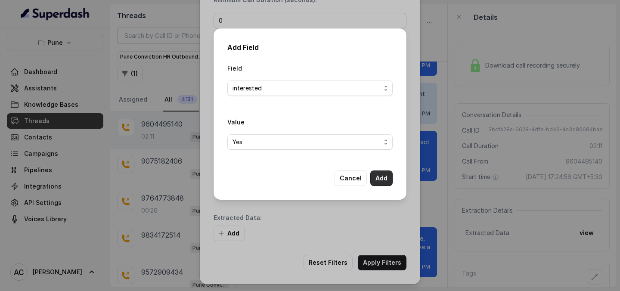
click at [381, 175] on button "Add" at bounding box center [381, 179] width 22 height 16
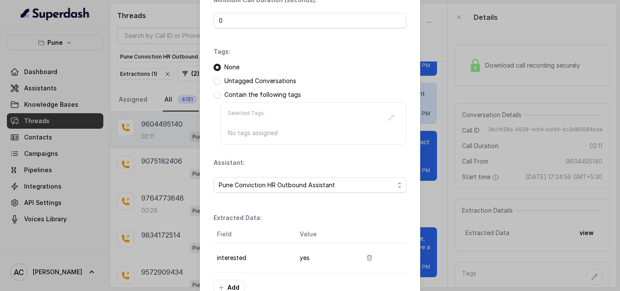
scroll to position [133, 0]
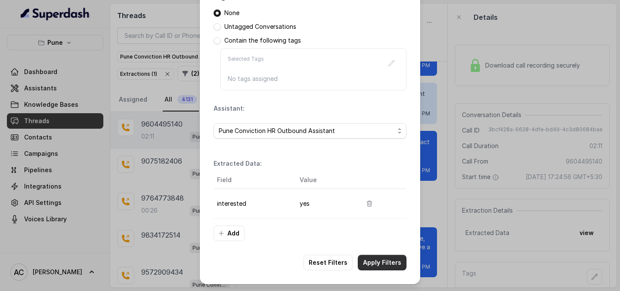
click at [380, 264] on button "Apply Filters" at bounding box center [382, 263] width 49 height 16
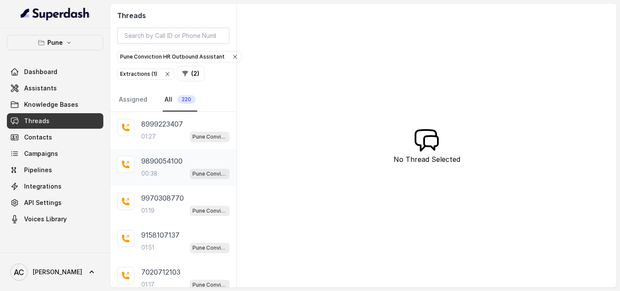
scroll to position [219, 0]
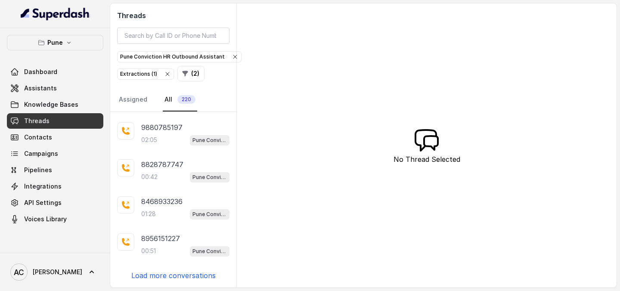
click at [171, 277] on p "Load more conversations" at bounding box center [173, 275] width 84 height 10
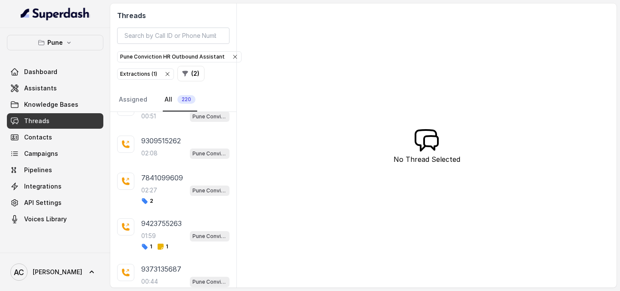
scroll to position [632, 0]
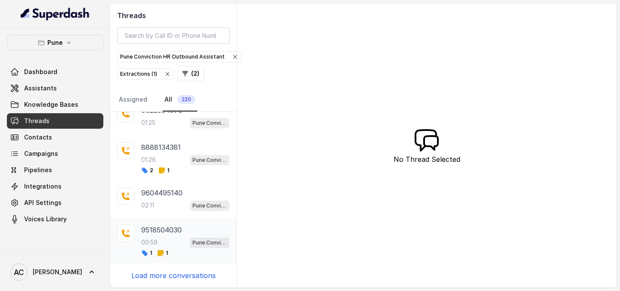
click at [165, 240] on div "00:59 Pune Conviction HR Outbound Assistant" at bounding box center [185, 242] width 88 height 11
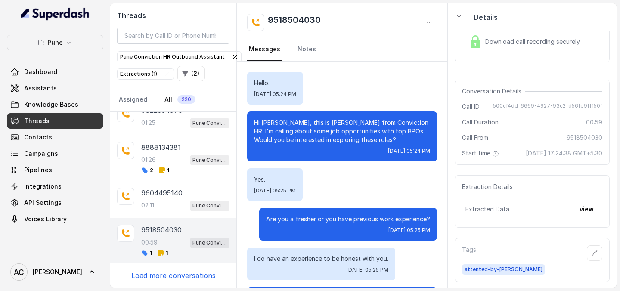
scroll to position [30, 0]
click at [309, 48] on link "Notes" at bounding box center [307, 49] width 22 height 23
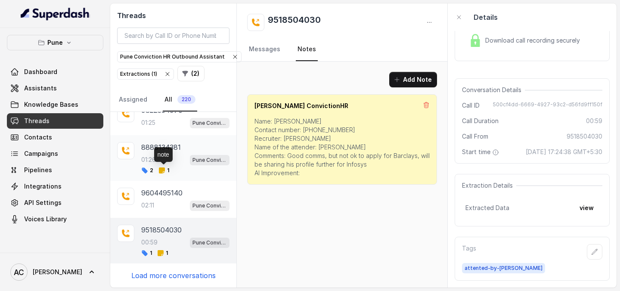
click at [161, 172] on icon at bounding box center [162, 171] width 6 height 6
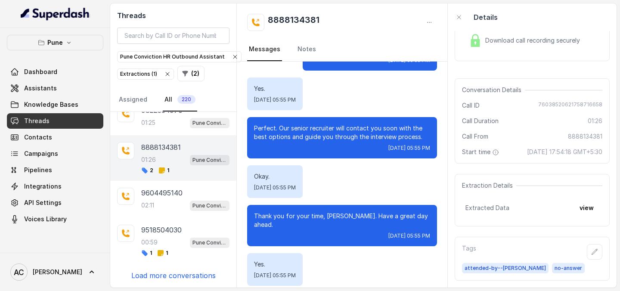
scroll to position [34, 0]
click at [306, 48] on link "Notes" at bounding box center [307, 49] width 22 height 23
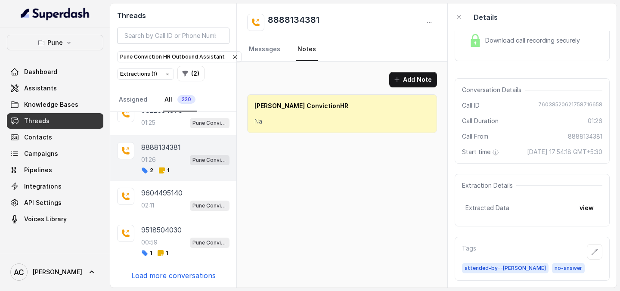
scroll to position [0, 0]
click at [159, 199] on div "9604495140 02:11 Pune Conviction HR Outbound Assistant" at bounding box center [185, 199] width 88 height 23
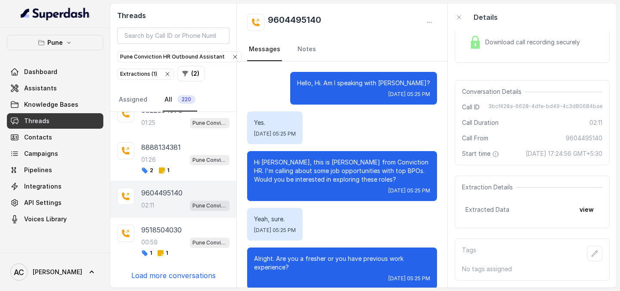
scroll to position [978, 0]
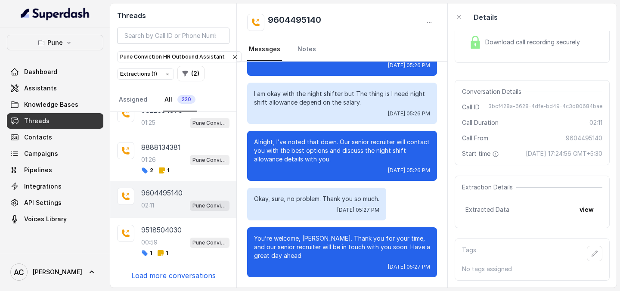
click at [159, 199] on div "9604495140 02:11 Pune Conviction HR Outbound Assistant" at bounding box center [185, 199] width 88 height 23
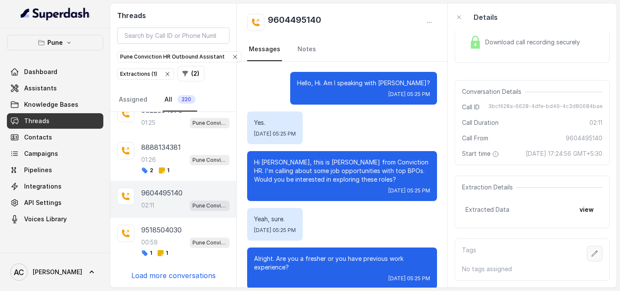
click at [594, 251] on icon "button" at bounding box center [594, 253] width 7 height 7
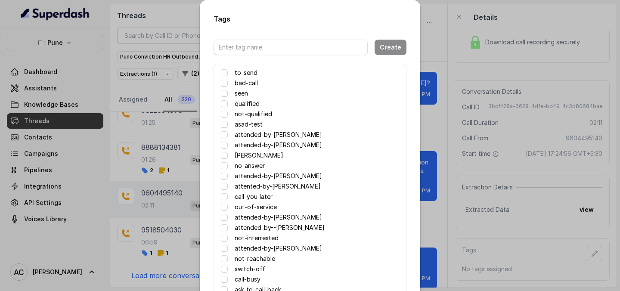
click at [248, 185] on label "attented-by-[PERSON_NAME]" at bounding box center [278, 186] width 86 height 10
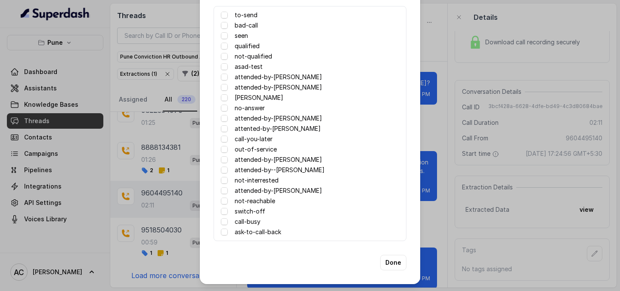
click at [256, 130] on label "attented-by-[PERSON_NAME]" at bounding box center [278, 129] width 86 height 10
click at [141, 156] on div "Tags Create to-send bad-call seen qualified not-qualified asad-test attended-by…" at bounding box center [310, 145] width 620 height 291
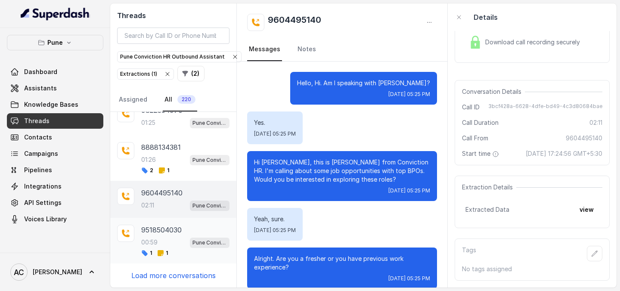
click at [172, 246] on div "00:59 Pune Conviction HR Outbound Assistant" at bounding box center [185, 242] width 88 height 11
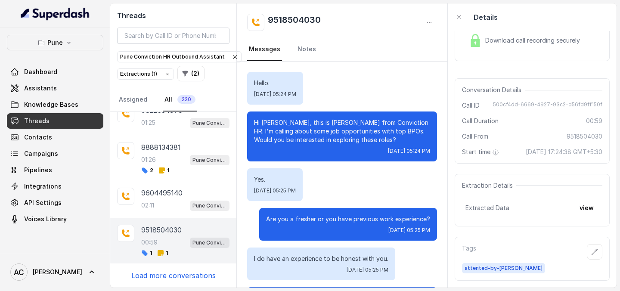
scroll to position [284, 0]
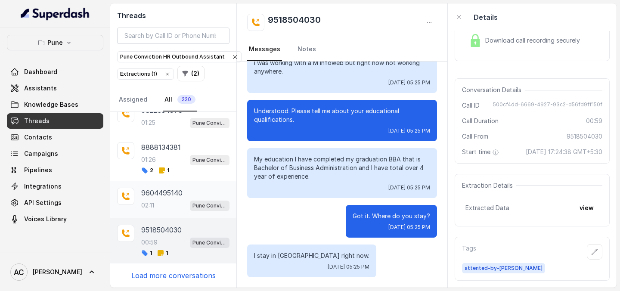
click at [171, 205] on div "02:11 Pune Conviction HR Outbound Assistant" at bounding box center [185, 205] width 88 height 11
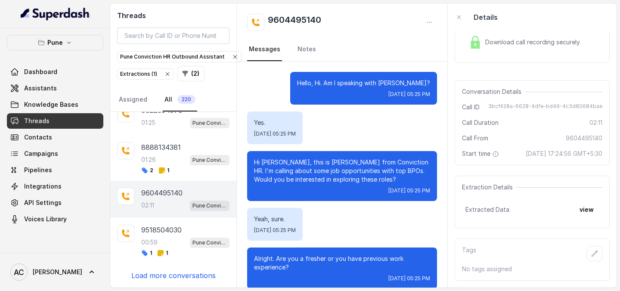
scroll to position [978, 0]
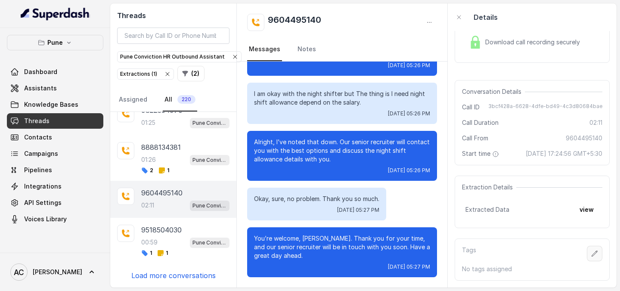
click at [596, 257] on icon "button" at bounding box center [594, 253] width 7 height 7
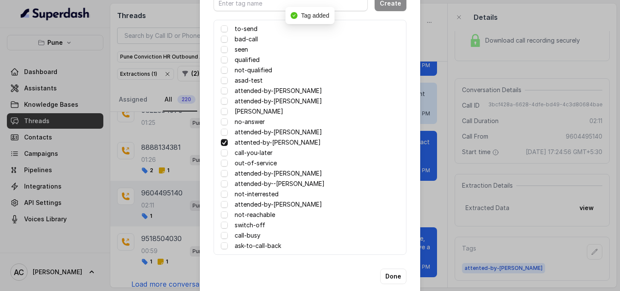
scroll to position [58, 0]
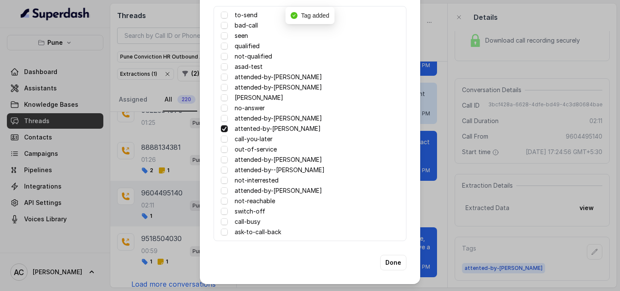
click at [486, 232] on div "Tags Create to-send bad-call seen qualified not-qualified asad-test attended-by…" at bounding box center [310, 145] width 620 height 291
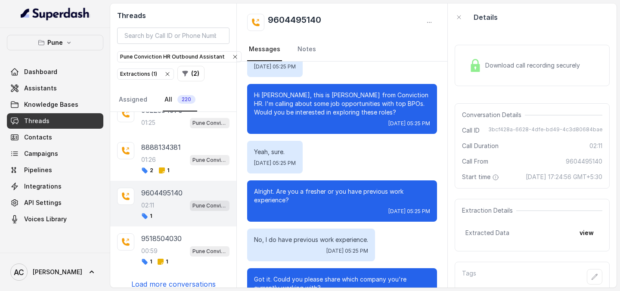
scroll to position [0, 0]
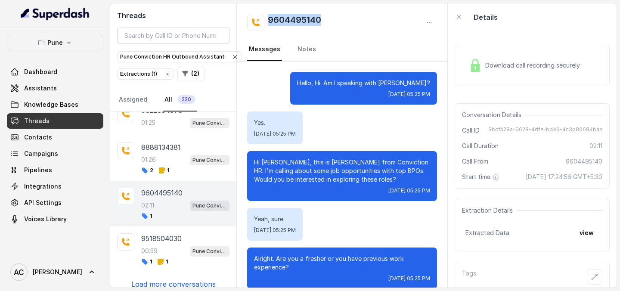
drag, startPoint x: 340, startPoint y: 14, endPoint x: 267, endPoint y: 16, distance: 73.2
click at [267, 16] on div "9604495140" at bounding box center [342, 22] width 190 height 17
copy h2 "9604495140"
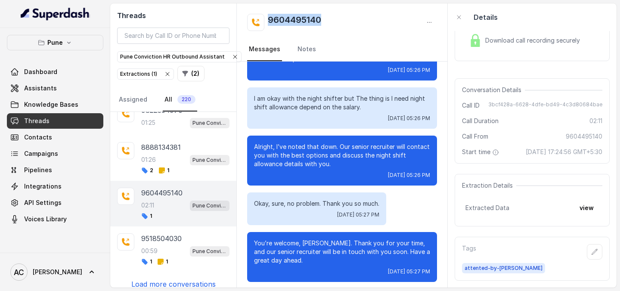
scroll to position [978, 0]
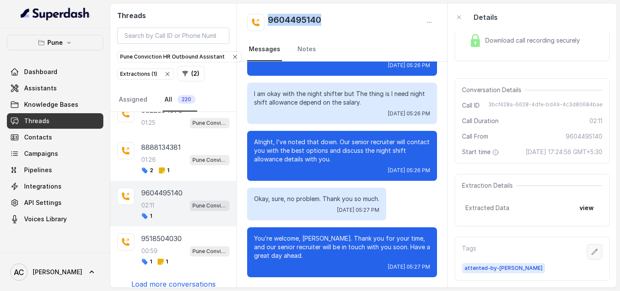
click at [595, 253] on icon "button" at bounding box center [594, 251] width 7 height 7
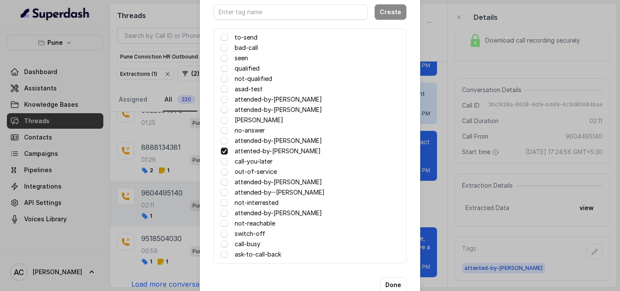
scroll to position [34, 0]
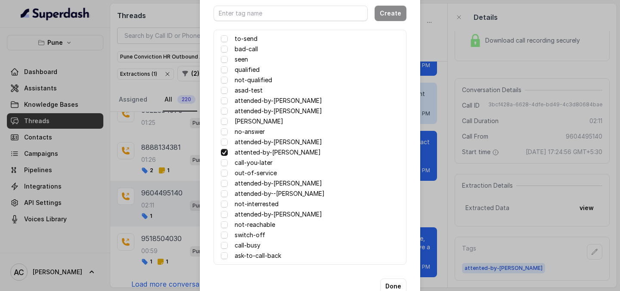
click at [251, 162] on label "call-you-later" at bounding box center [254, 163] width 38 height 10
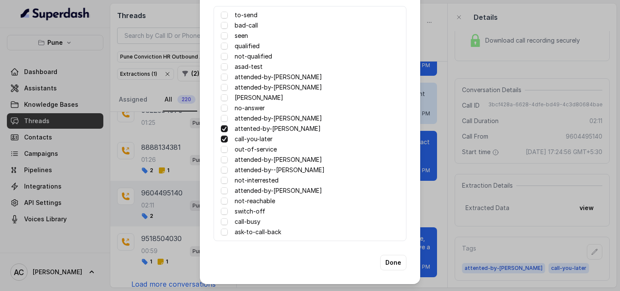
click at [251, 109] on label "no-answer" at bounding box center [250, 108] width 30 height 10
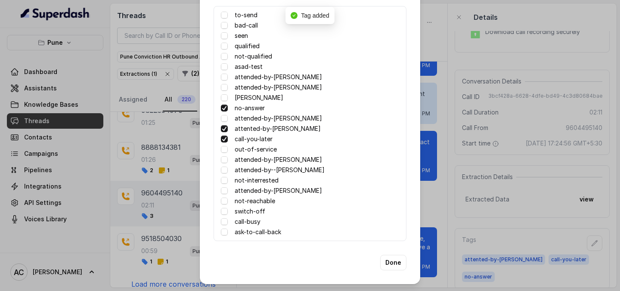
click at [248, 139] on label "call-you-later" at bounding box center [254, 139] width 38 height 10
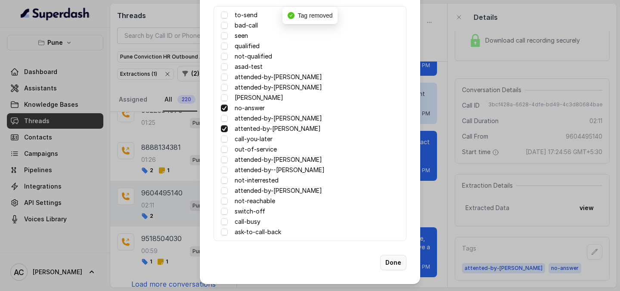
click at [395, 264] on button "Done" at bounding box center [393, 263] width 26 height 16
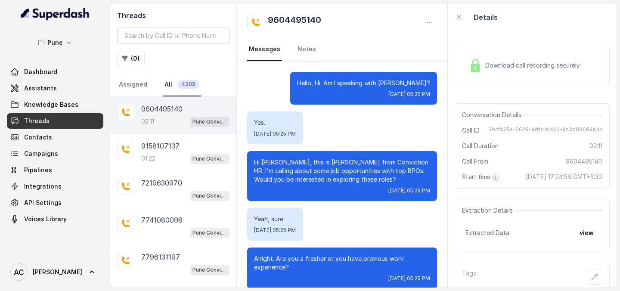
scroll to position [978, 0]
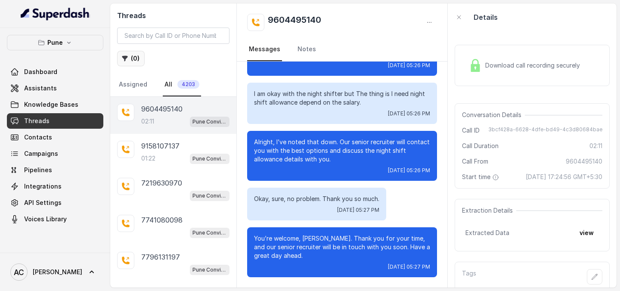
click at [133, 59] on button "( 0 )" at bounding box center [131, 59] width 28 height 16
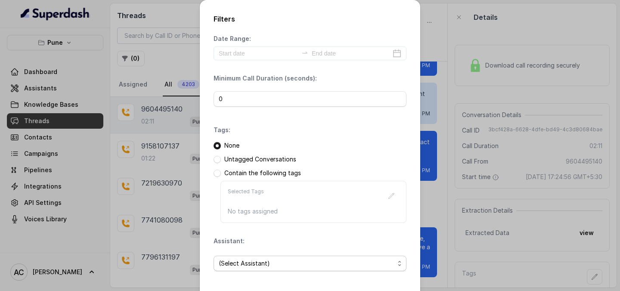
click at [251, 260] on span "(Select Assistant)" at bounding box center [307, 263] width 176 height 10
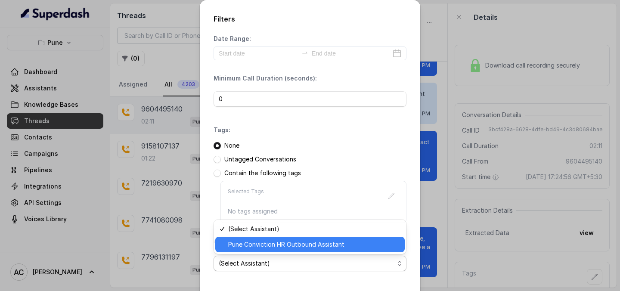
click at [260, 243] on span "Pune Conviction HR Outbound Assistant" at bounding box center [313, 244] width 171 height 10
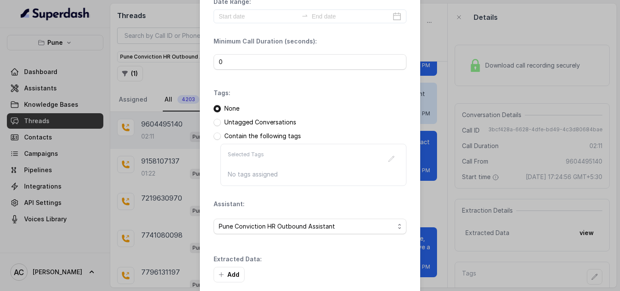
scroll to position [78, 0]
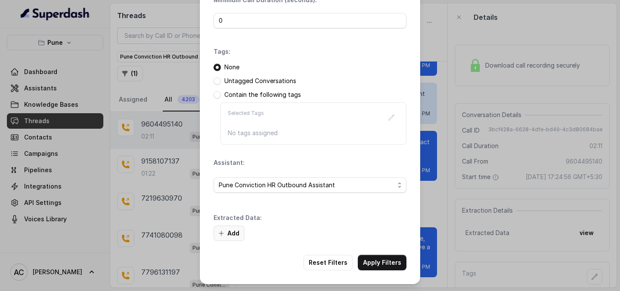
click at [237, 234] on button "Add" at bounding box center [229, 234] width 31 height 16
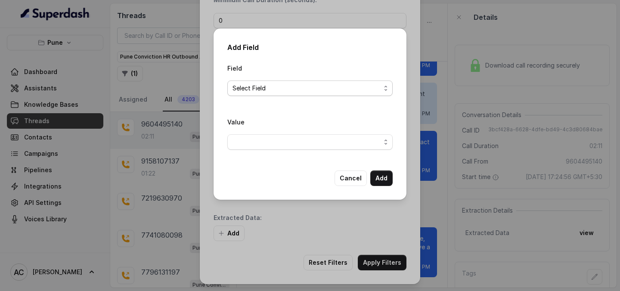
click at [283, 89] on span "Select Field" at bounding box center [307, 88] width 148 height 10
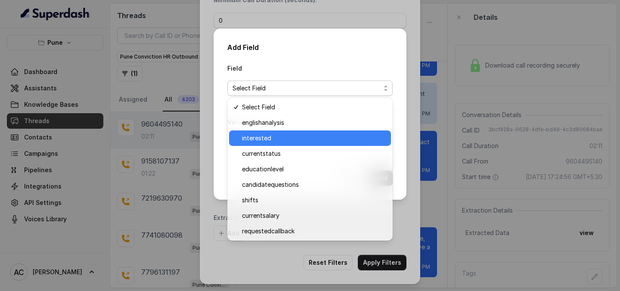
click at [263, 140] on span "interested" at bounding box center [314, 138] width 144 height 10
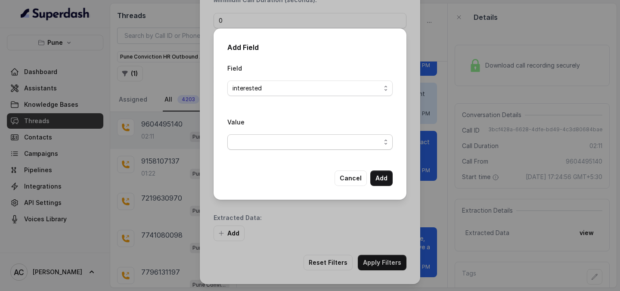
click at [263, 144] on span "button" at bounding box center [309, 142] width 165 height 16
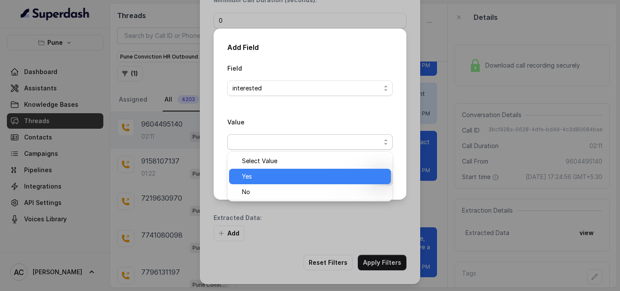
click at [256, 175] on span "Yes" at bounding box center [314, 176] width 144 height 10
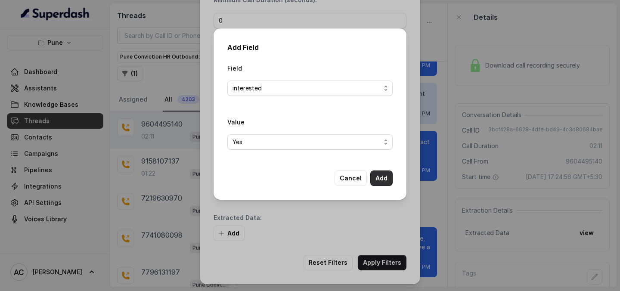
click at [378, 177] on button "Add" at bounding box center [381, 179] width 22 height 16
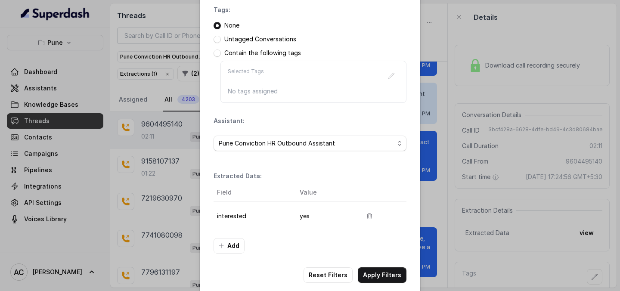
scroll to position [133, 0]
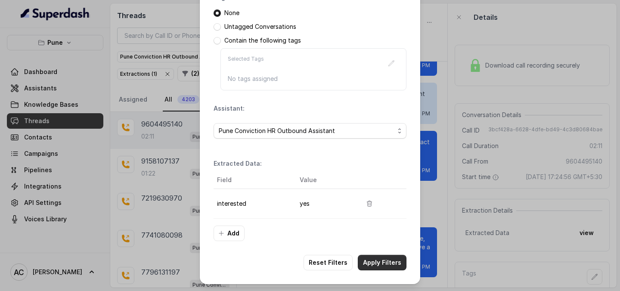
click at [383, 260] on button "Apply Filters" at bounding box center [382, 263] width 49 height 16
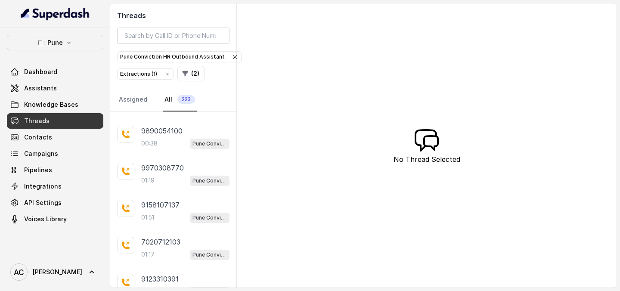
scroll to position [219, 0]
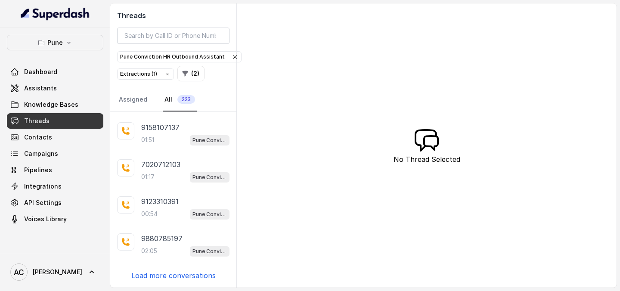
click at [156, 276] on p "Load more conversations" at bounding box center [173, 275] width 84 height 10
click at [171, 277] on p "Load more conversations" at bounding box center [173, 275] width 84 height 10
click at [177, 275] on p "Load more conversations" at bounding box center [173, 275] width 84 height 10
click at [176, 277] on p "Load more conversations" at bounding box center [173, 275] width 84 height 10
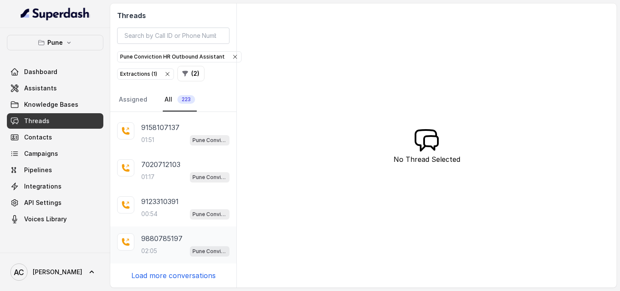
click at [168, 250] on div "02:05 Pune Conviction HR Outbound Assistant" at bounding box center [185, 250] width 88 height 11
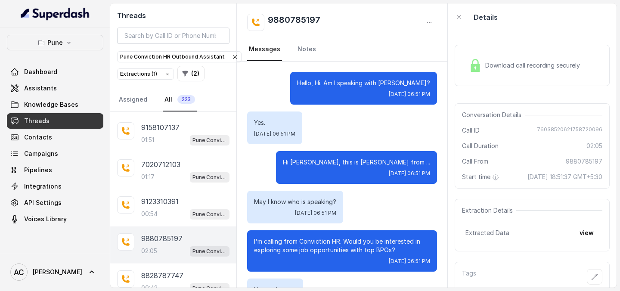
scroll to position [32, 0]
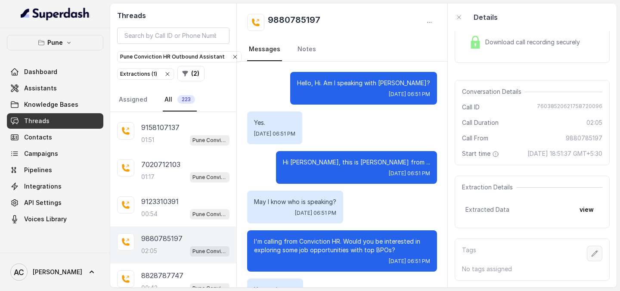
click at [598, 255] on icon "button" at bounding box center [594, 253] width 7 height 7
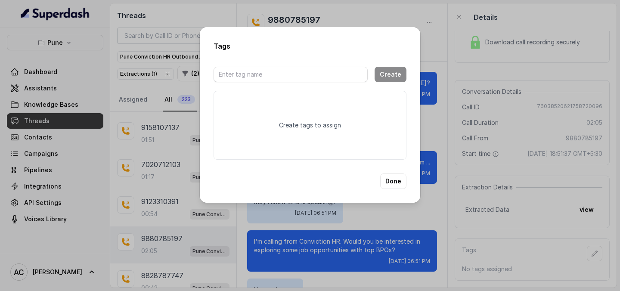
click at [448, 161] on div "Tags Create Create tags to assign Done" at bounding box center [310, 145] width 620 height 291
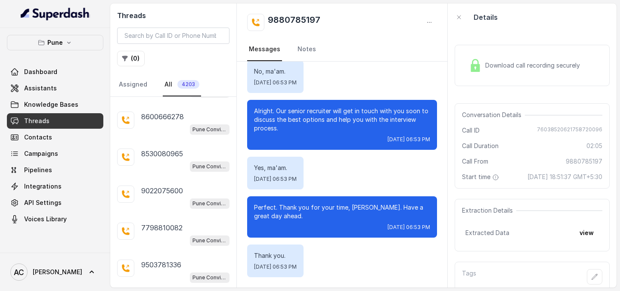
scroll to position [241, 0]
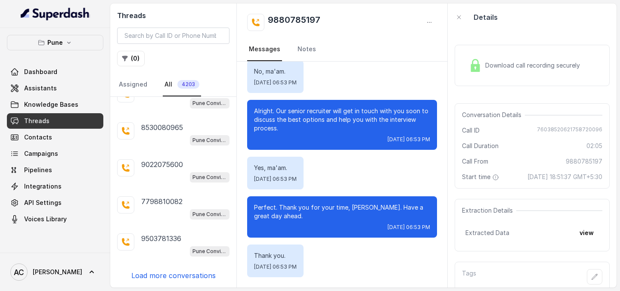
click at [180, 278] on p "Load more conversations" at bounding box center [173, 275] width 84 height 10
click at [179, 280] on p "Load more conversations" at bounding box center [173, 275] width 84 height 10
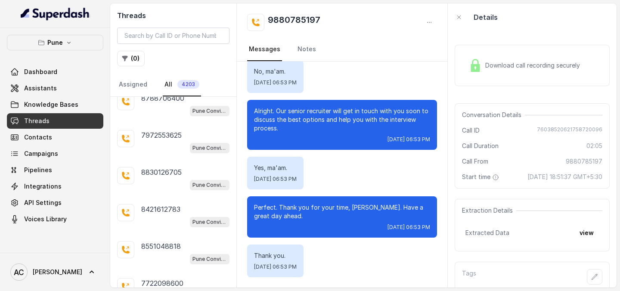
scroll to position [981, 0]
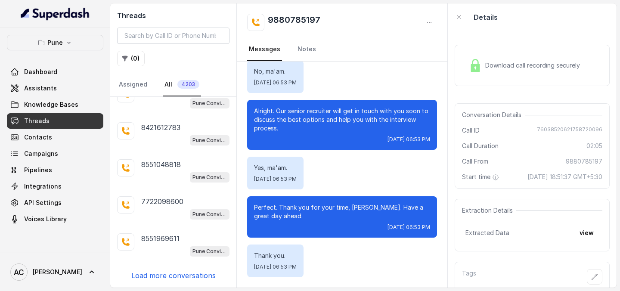
click at [174, 277] on p "Load more conversations" at bounding box center [173, 275] width 84 height 10
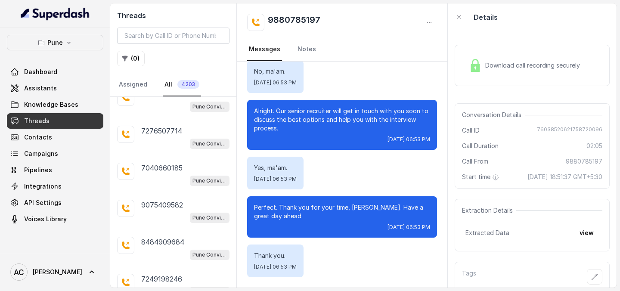
scroll to position [1352, 0]
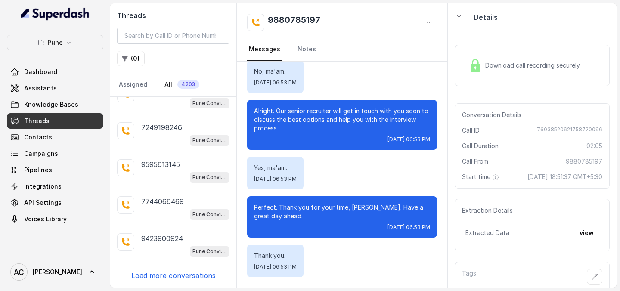
click at [175, 276] on p "Load more conversations" at bounding box center [173, 275] width 84 height 10
click at [175, 279] on p "Load more conversations" at bounding box center [173, 275] width 84 height 10
click at [172, 245] on div "Pune Conviction HR Outbound Assistant" at bounding box center [185, 250] width 88 height 11
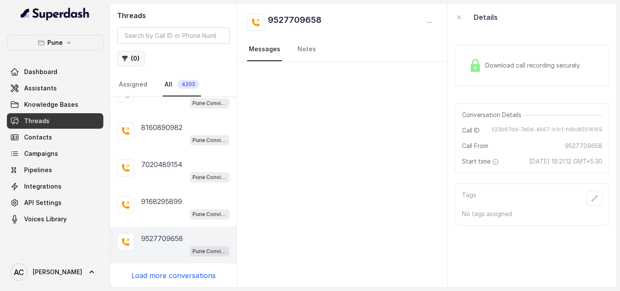
click at [137, 57] on button "( 0 )" at bounding box center [131, 59] width 28 height 16
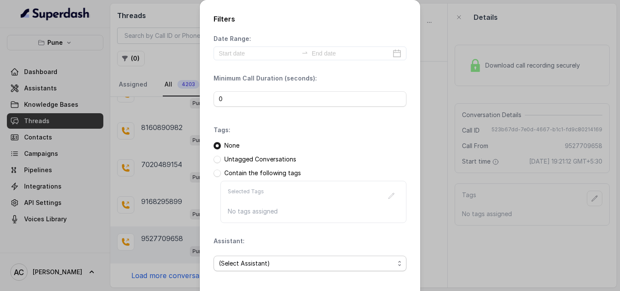
click at [246, 262] on span "(Select Assistant)" at bounding box center [307, 263] width 176 height 10
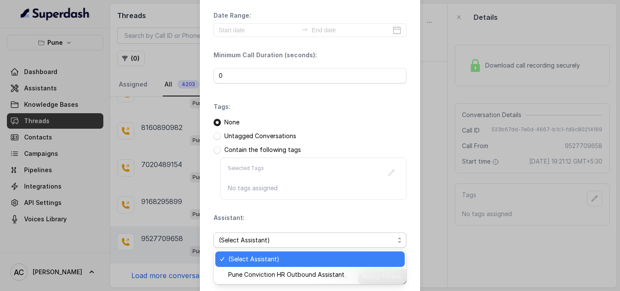
scroll to position [21, 0]
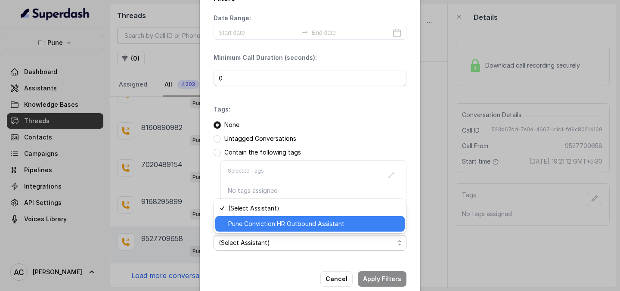
click at [253, 223] on span "Pune Conviction HR Outbound Assistant" at bounding box center [313, 224] width 171 height 10
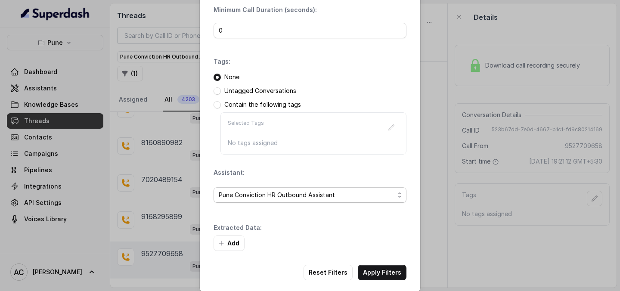
scroll to position [78, 0]
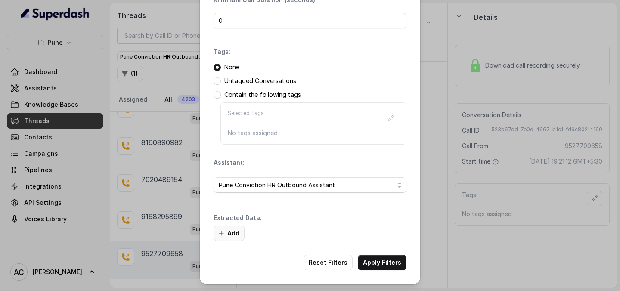
click at [233, 236] on button "Add" at bounding box center [229, 234] width 31 height 16
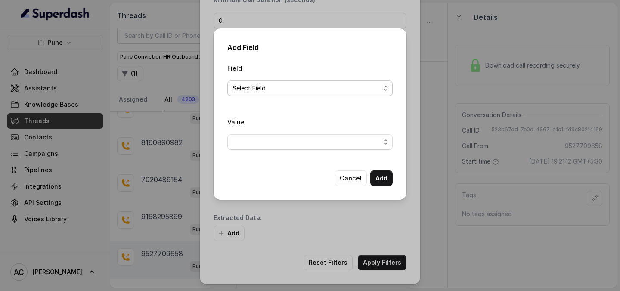
click at [266, 90] on span "Select Field" at bounding box center [307, 88] width 148 height 10
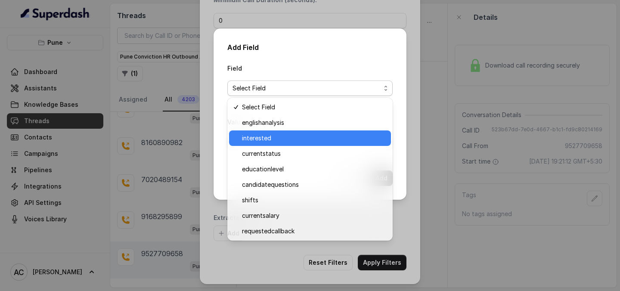
click at [259, 139] on span "interested" at bounding box center [314, 138] width 144 height 10
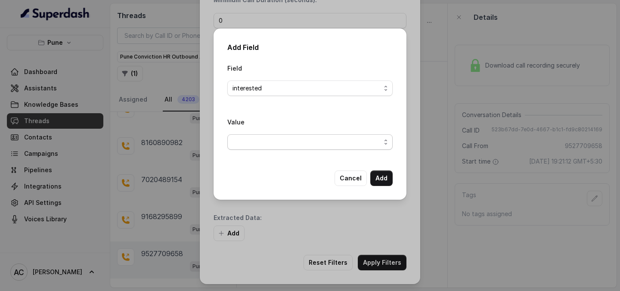
click at [260, 144] on span "button" at bounding box center [309, 142] width 165 height 16
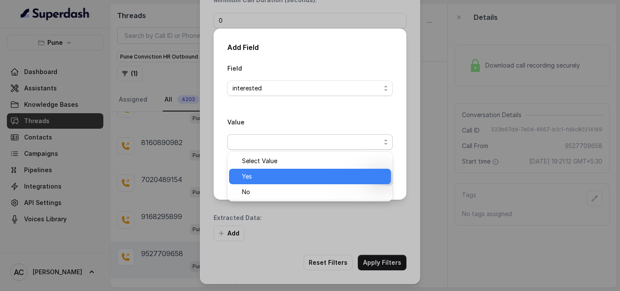
click at [254, 174] on span "Yes" at bounding box center [314, 176] width 144 height 10
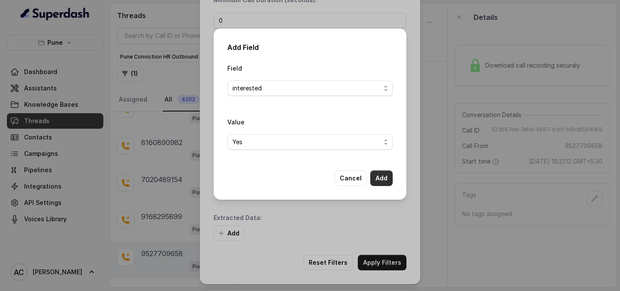
click at [388, 179] on button "Add" at bounding box center [381, 179] width 22 height 16
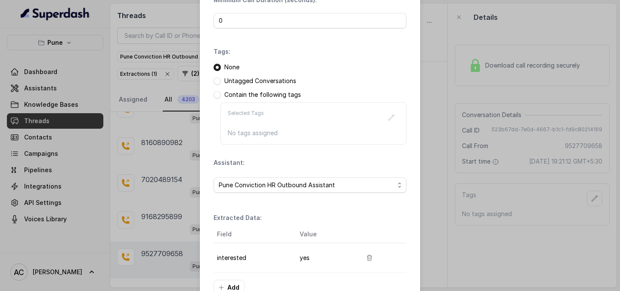
scroll to position [133, 0]
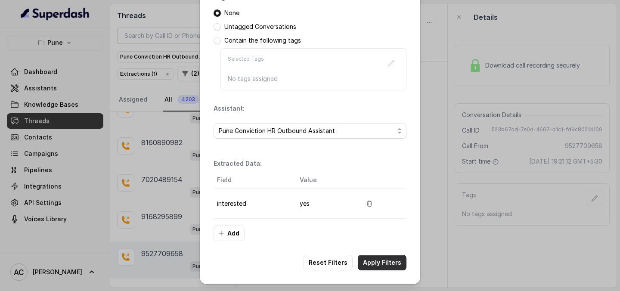
click at [384, 264] on button "Apply Filters" at bounding box center [382, 263] width 49 height 16
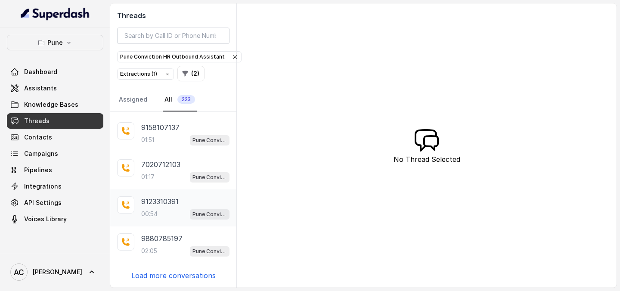
scroll to position [219, 0]
click at [158, 276] on p "Load more conversations" at bounding box center [173, 275] width 84 height 10
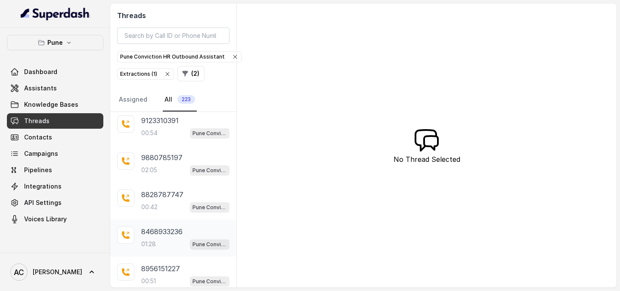
scroll to position [615, 0]
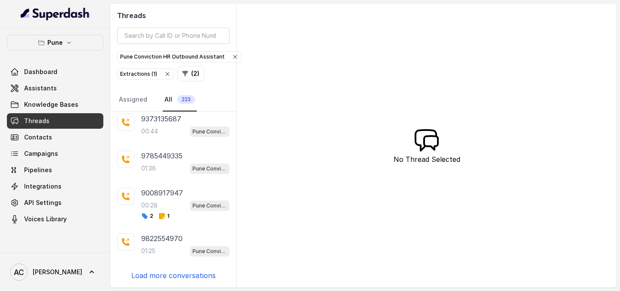
click at [169, 275] on p "Load more conversations" at bounding box center [173, 275] width 84 height 10
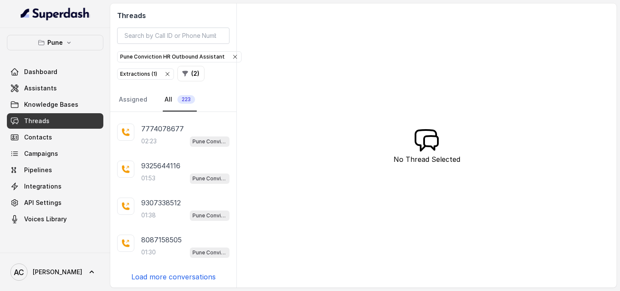
scroll to position [1037, 0]
click at [170, 276] on p "Load more conversations" at bounding box center [173, 275] width 84 height 10
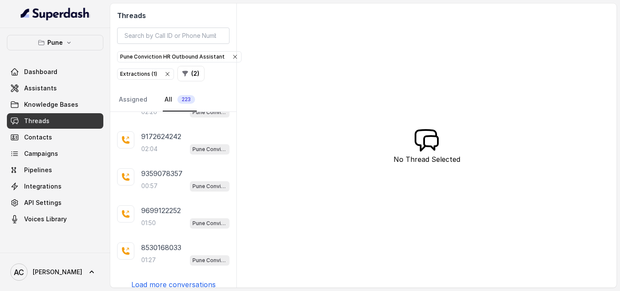
scroll to position [1416, 0]
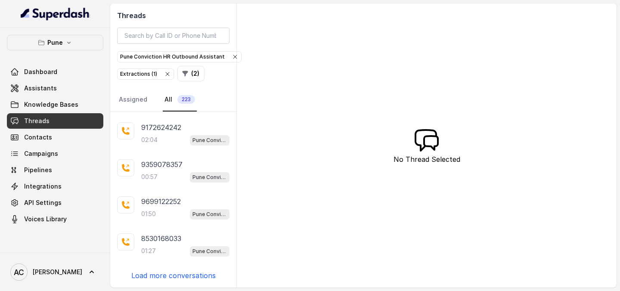
click at [167, 276] on p "Load more conversations" at bounding box center [173, 275] width 84 height 10
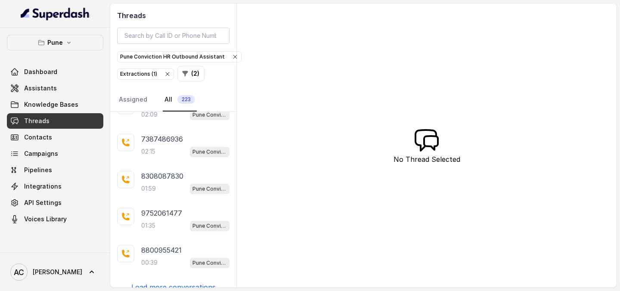
scroll to position [1786, 0]
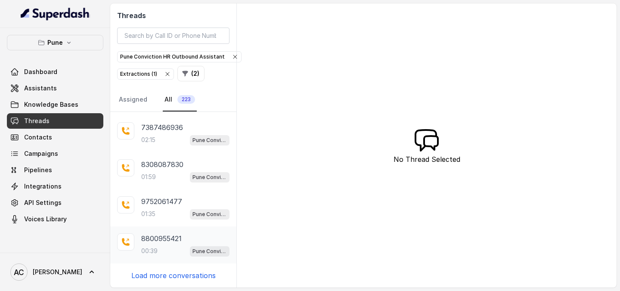
click at [167, 247] on div "00:39 Pune Conviction HR Outbound Assistant" at bounding box center [185, 250] width 88 height 11
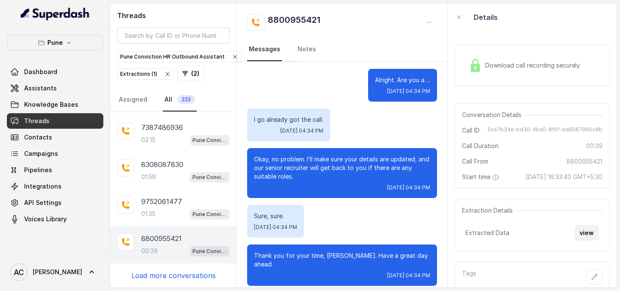
scroll to position [32, 0]
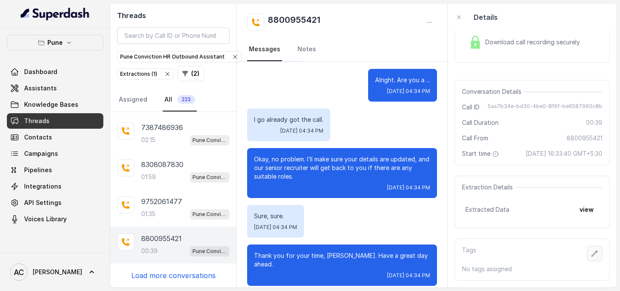
click at [593, 254] on icon "button" at bounding box center [594, 253] width 7 height 7
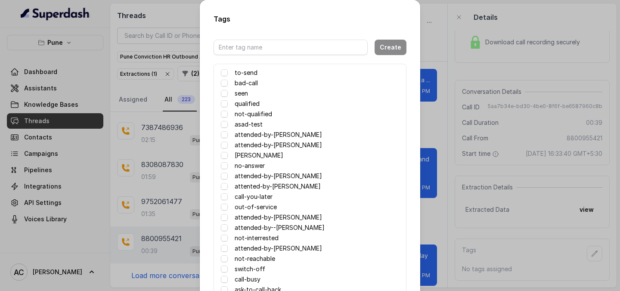
click at [275, 185] on label "attented-by-[PERSON_NAME]" at bounding box center [278, 186] width 86 height 10
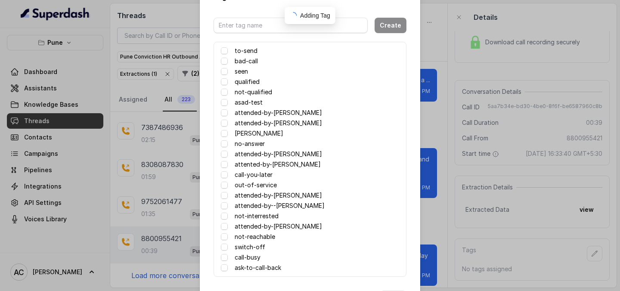
scroll to position [58, 0]
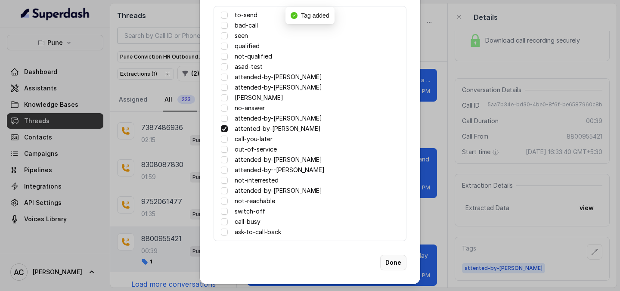
click at [391, 264] on button "Done" at bounding box center [393, 263] width 26 height 16
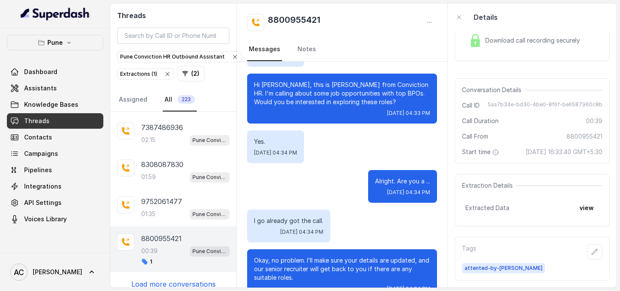
scroll to position [0, 0]
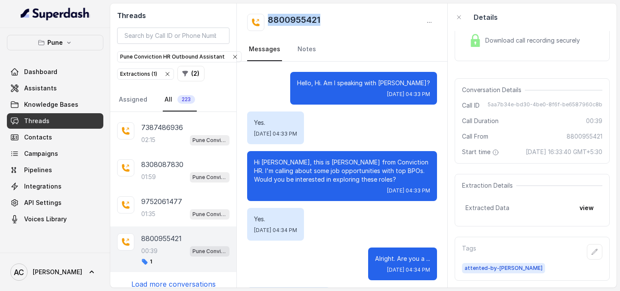
drag, startPoint x: 339, startPoint y: 15, endPoint x: 262, endPoint y: 15, distance: 77.1
click at [262, 15] on div "8800955421" at bounding box center [342, 22] width 190 height 17
copy h2 "8800955421"
click at [596, 253] on icon "button" at bounding box center [594, 251] width 7 height 7
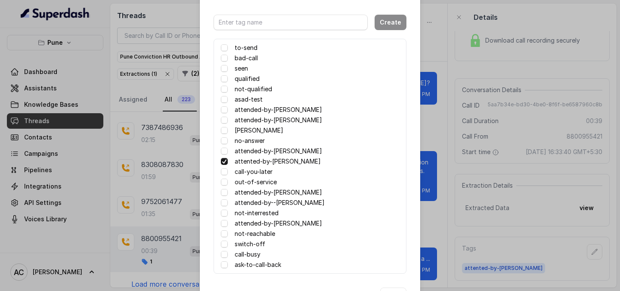
scroll to position [30, 0]
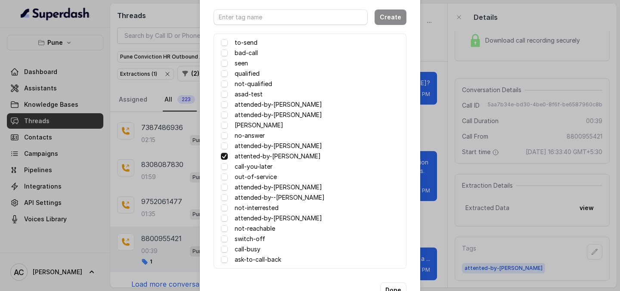
click at [243, 238] on label "switch-off" at bounding box center [250, 239] width 31 height 10
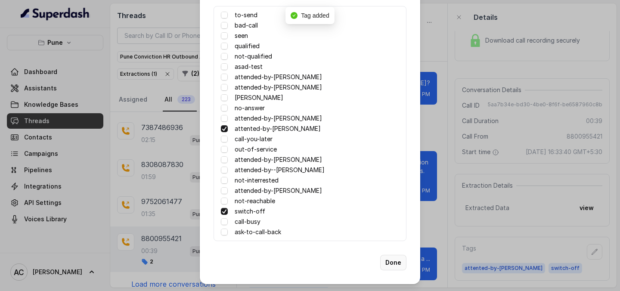
click at [396, 261] on button "Done" at bounding box center [393, 263] width 26 height 16
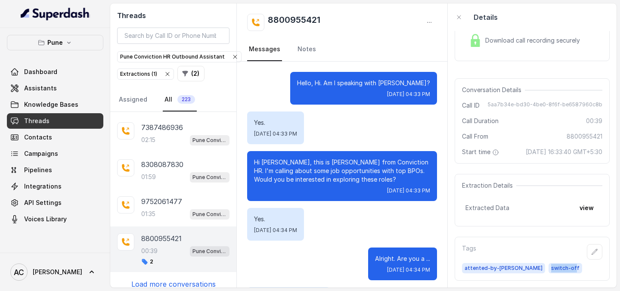
drag, startPoint x: 541, startPoint y: 269, endPoint x: 517, endPoint y: 270, distance: 23.7
click at [549, 270] on span "switch-off" at bounding box center [566, 268] width 34 height 10
copy span "switch-of"
click at [364, 217] on div "Yes. Wed, Sep 24, 2025, 04:34 PM" at bounding box center [342, 224] width 190 height 33
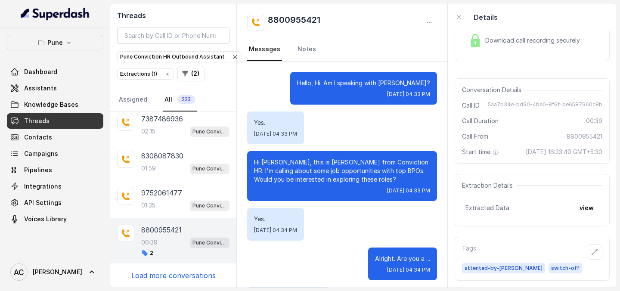
click at [175, 276] on p "Load more conversations" at bounding box center [173, 275] width 84 height 10
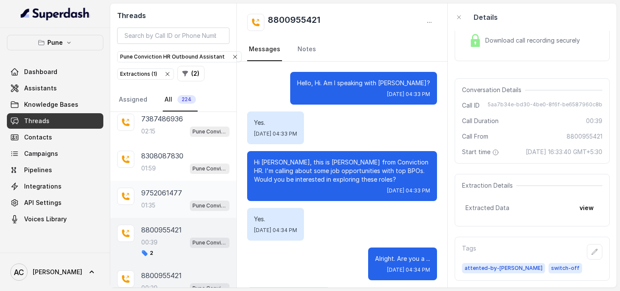
click at [157, 197] on p "9752061477" at bounding box center [161, 193] width 41 height 10
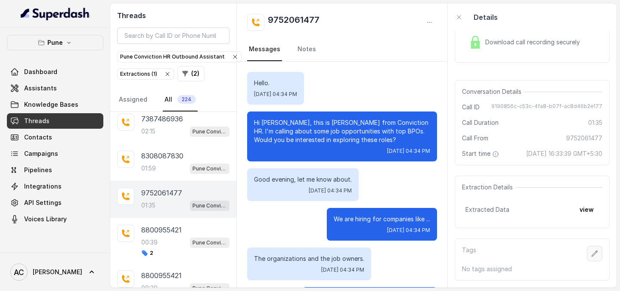
click at [593, 257] on icon "button" at bounding box center [594, 253] width 7 height 7
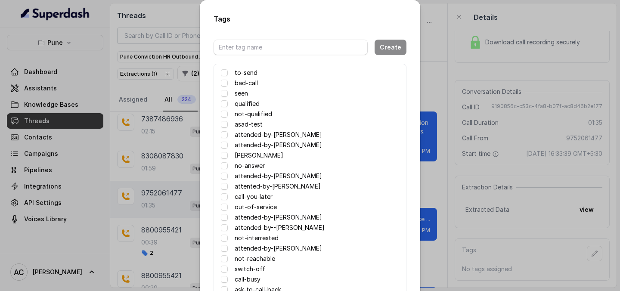
click at [277, 188] on label "attented-by-[PERSON_NAME]" at bounding box center [278, 186] width 86 height 10
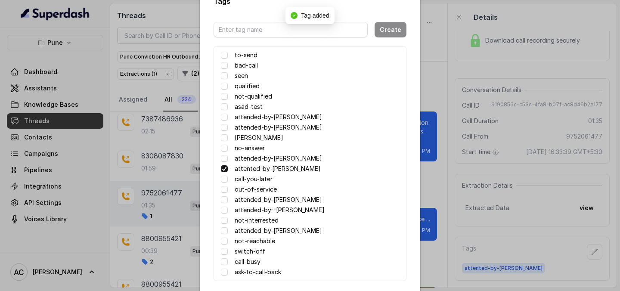
scroll to position [58, 0]
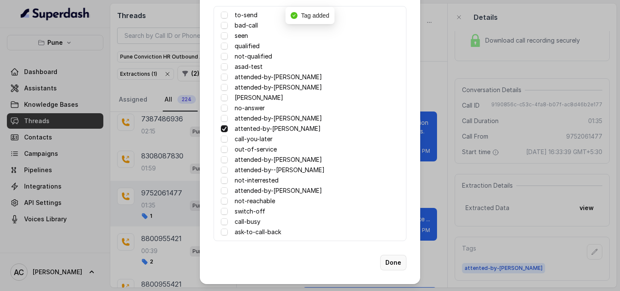
click at [395, 265] on button "Done" at bounding box center [393, 263] width 26 height 16
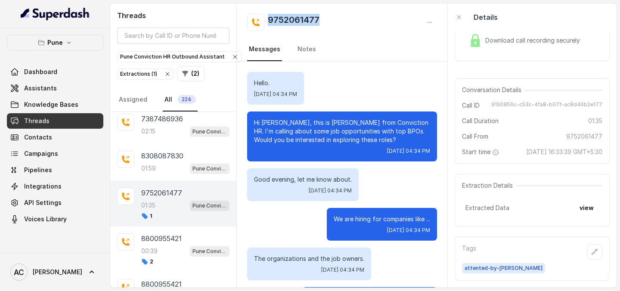
drag, startPoint x: 326, startPoint y: 19, endPoint x: 261, endPoint y: 20, distance: 65.0
click at [261, 20] on div "9752061477" at bounding box center [342, 22] width 190 height 17
copy h2 "9752061477"
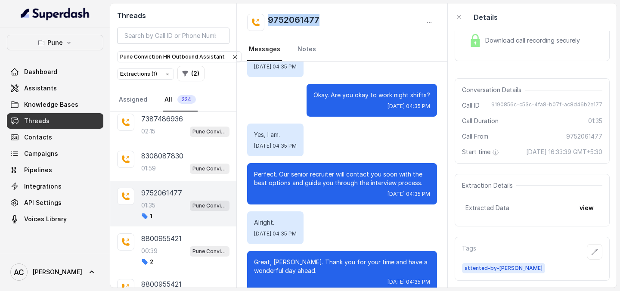
scroll to position [788, 0]
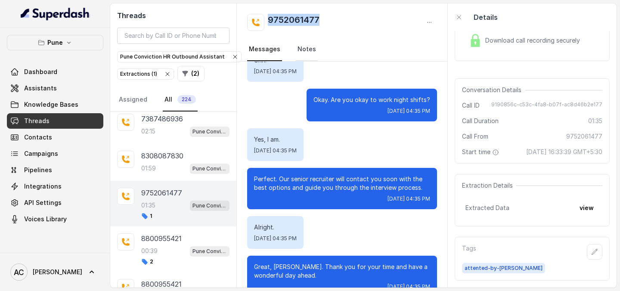
click at [300, 47] on link "Notes" at bounding box center [307, 49] width 22 height 23
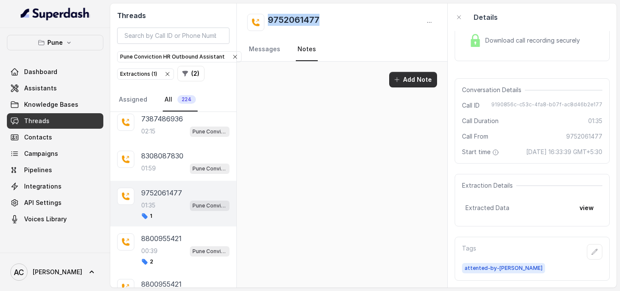
click at [411, 81] on button "Add Note" at bounding box center [413, 80] width 48 height 16
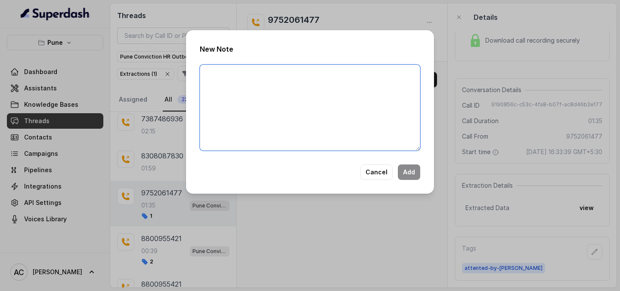
click at [370, 115] on textarea at bounding box center [310, 108] width 220 height 86
paste textarea "Name: Contact number: Recruiter: Name of the attender: Comments: AI Improvement:"
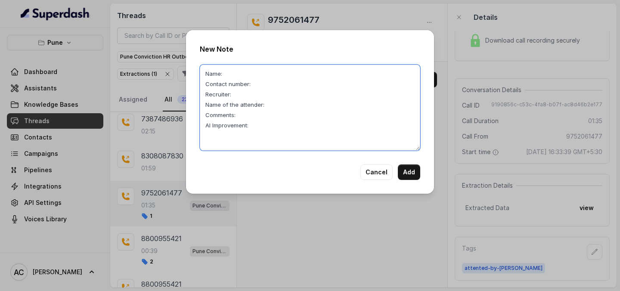
click at [246, 72] on textarea "Name: Contact number: Recruiter: Name of the attender: Comments: AI Improvement:" at bounding box center [310, 108] width 220 height 86
click at [263, 85] on textarea "Name: Jaspreet Contact number: Recruiter: Name of the attender: Comments: AI Im…" at bounding box center [310, 108] width 220 height 86
click at [238, 95] on textarea "Name: Jaspreet Contact number: 9752061477 Recruiter: Name of the attender: Comm…" at bounding box center [310, 108] width 220 height 86
click at [286, 106] on textarea "Name: Jaspreet Contact number: 9752061477 Recruiter: RUPAL Name of the attender…" at bounding box center [310, 108] width 220 height 86
click at [250, 120] on textarea "Name: Jaspreet Contact number: 9752061477 Recruiter: RUPAL Name of the attender…" at bounding box center [310, 108] width 220 height 86
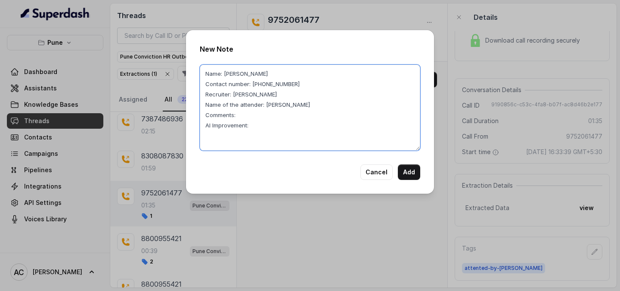
click at [248, 116] on textarea "Name: Jaspreet Contact number: 9752061477 Recruiter: RUPAL Name of the attender…" at bounding box center [310, 108] width 220 height 86
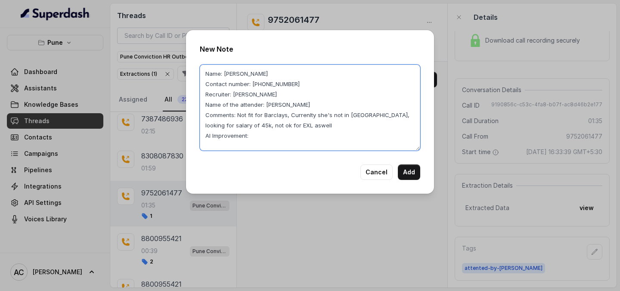
click at [251, 126] on textarea "Name: Jaspreet Contact number: 9752061477 Recruiter: RUPAL Name of the attender…" at bounding box center [310, 108] width 220 height 86
click at [254, 138] on textarea "Name: Jaspreet Contact number: 9752061477 Recruiter: RUPAL Name of the attender…" at bounding box center [310, 108] width 220 height 86
type textarea "Name: Jaspreet Contact number: 9752061477 Recruiter: RUPAL Name of the attender…"
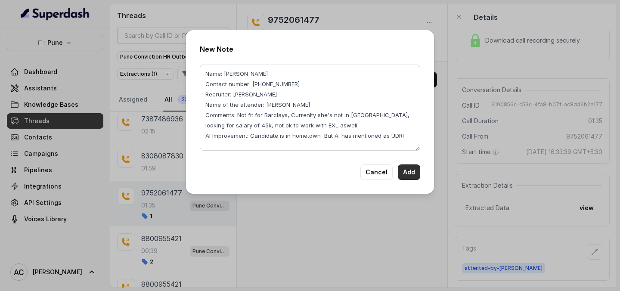
click at [410, 171] on button "Add" at bounding box center [409, 172] width 22 height 16
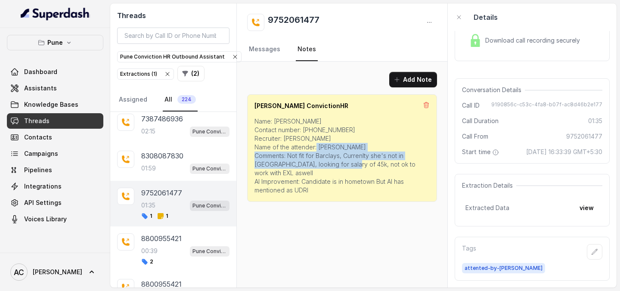
drag, startPoint x: 289, startPoint y: 156, endPoint x: 402, endPoint y: 161, distance: 113.8
click at [402, 161] on p "Name: Jaspreet Contact number: 9752061477 Recruiter: RUPAL Name of the attender…" at bounding box center [341, 156] width 175 height 78
drag, startPoint x: 413, startPoint y: 164, endPoint x: 290, endPoint y: 156, distance: 123.0
click at [290, 156] on p "Name: Jaspreet Contact number: 9752061477 Recruiter: RUPAL Name of the attender…" at bounding box center [341, 156] width 175 height 78
copy p "Not fit for Barclays, Currenlty she's not in pune, looking for salary of 45k, n…"
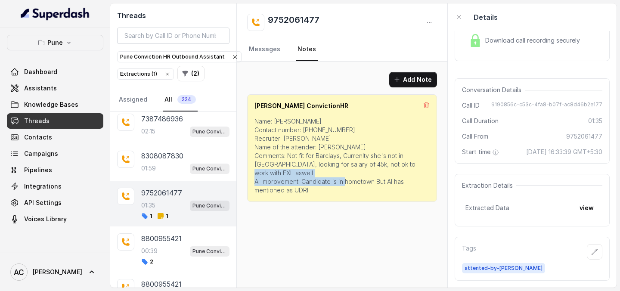
drag, startPoint x: 303, startPoint y: 174, endPoint x: 313, endPoint y: 183, distance: 13.5
click at [313, 183] on p "Name: Jaspreet Contact number: 9752061477 Recruiter: RUPAL Name of the attender…" at bounding box center [341, 156] width 175 height 78
copy p "Candidate is in hometown But AI has mentioned as UDRI"
click at [599, 251] on button "button" at bounding box center [595, 252] width 16 height 16
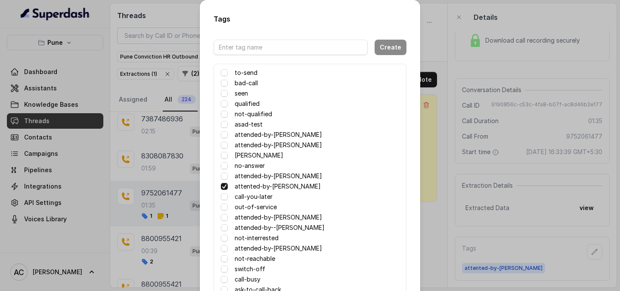
click at [250, 113] on label "not-qualified" at bounding box center [253, 114] width 37 height 10
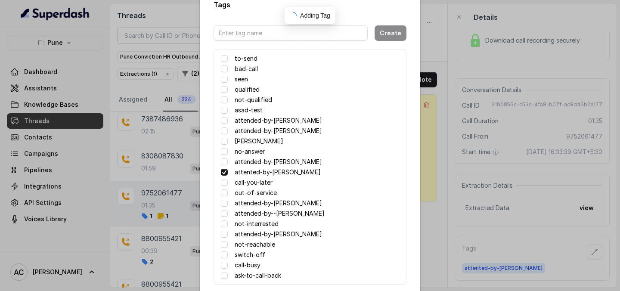
scroll to position [58, 0]
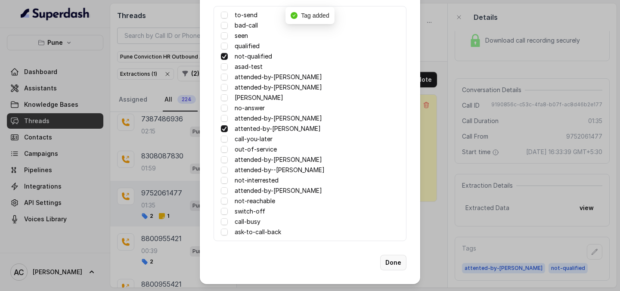
click at [397, 268] on button "Done" at bounding box center [393, 263] width 26 height 16
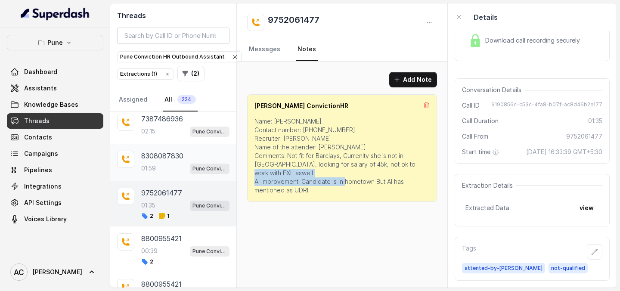
click at [170, 166] on div "01:59 Pune Conviction HR Outbound Assistant" at bounding box center [185, 168] width 88 height 11
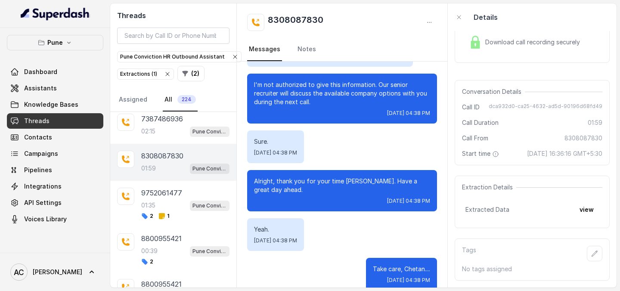
scroll to position [1026, 0]
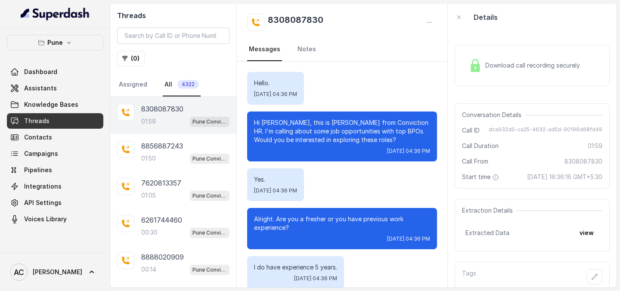
scroll to position [1026, 0]
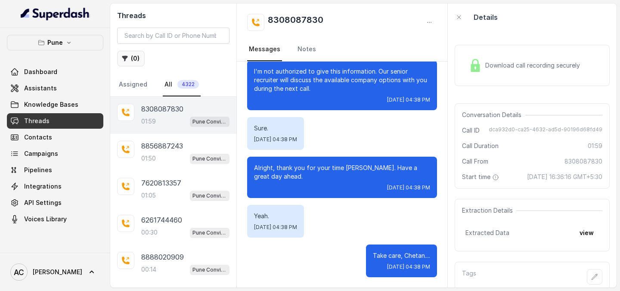
click at [140, 55] on button "( 0 )" at bounding box center [131, 59] width 28 height 16
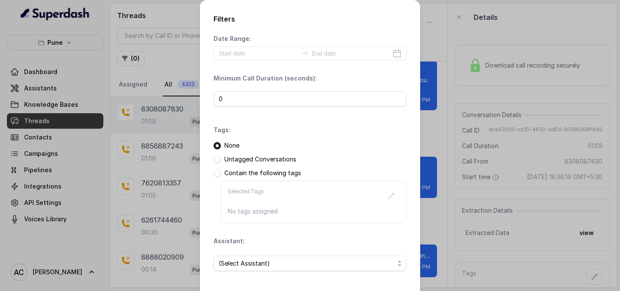
scroll to position [37, 0]
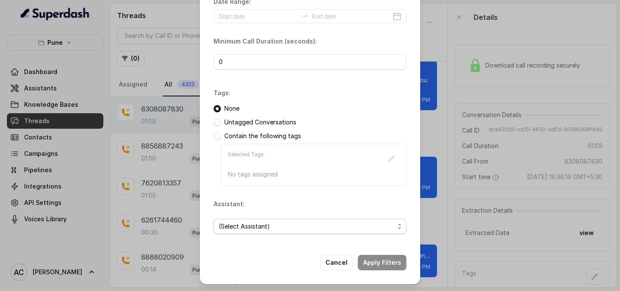
click at [277, 228] on span "(Select Assistant)" at bounding box center [307, 226] width 176 height 10
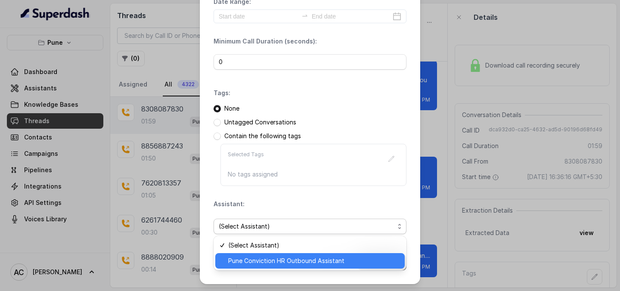
click at [267, 260] on span "Pune Conviction HR Outbound Assistant" at bounding box center [313, 261] width 171 height 10
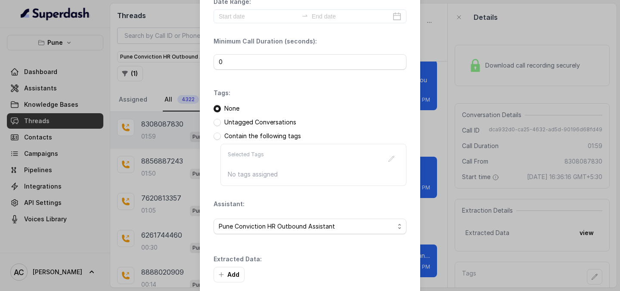
scroll to position [78, 0]
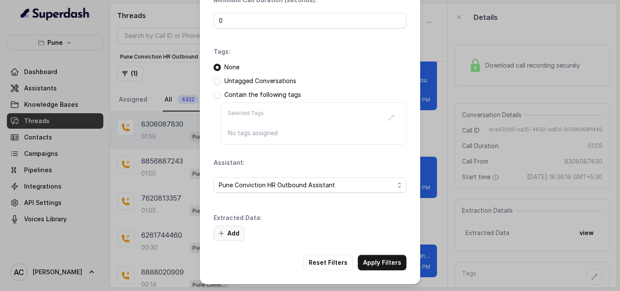
click at [233, 233] on button "Add" at bounding box center [229, 234] width 31 height 16
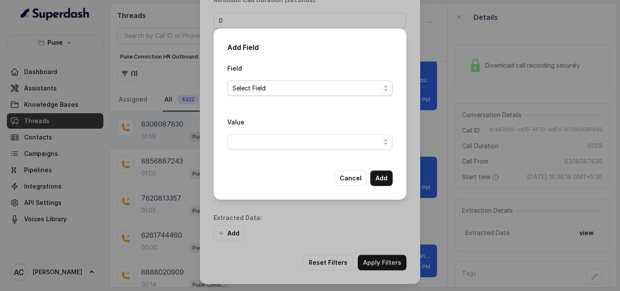
click at [285, 87] on span "Select Field" at bounding box center [307, 88] width 148 height 10
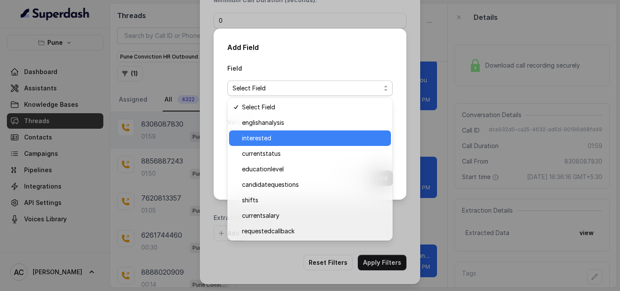
click at [276, 140] on span "interested" at bounding box center [314, 138] width 144 height 10
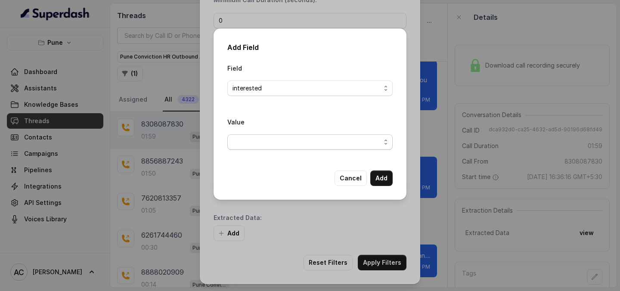
click at [279, 146] on span "button" at bounding box center [309, 142] width 165 height 16
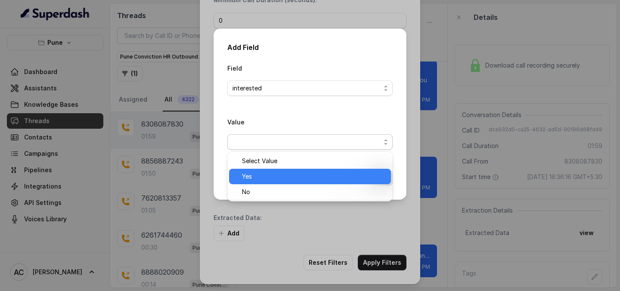
click at [276, 181] on span "Yes" at bounding box center [314, 176] width 144 height 10
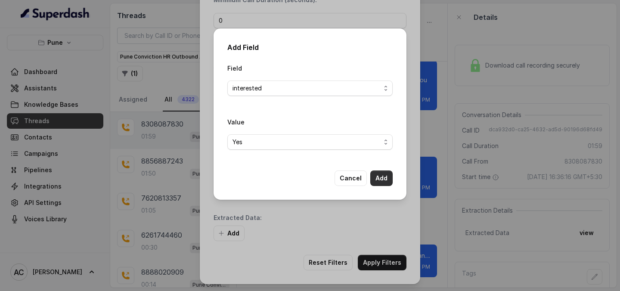
click at [379, 183] on button "Add" at bounding box center [381, 179] width 22 height 16
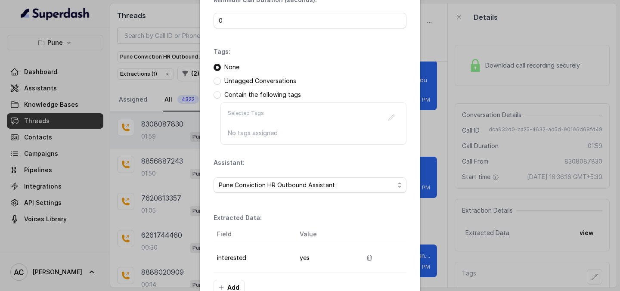
scroll to position [133, 0]
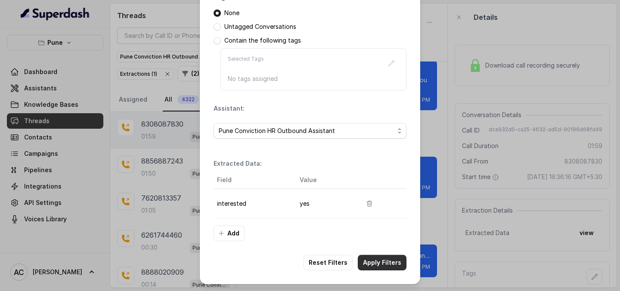
click at [398, 260] on button "Apply Filters" at bounding box center [382, 263] width 49 height 16
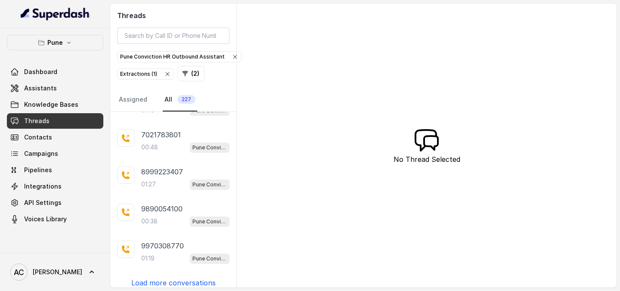
scroll to position [219, 0]
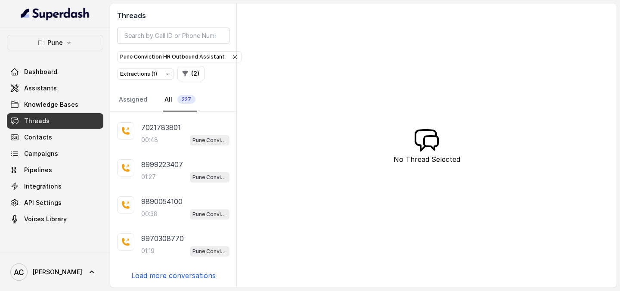
click at [184, 276] on p "Load more conversations" at bounding box center [173, 275] width 84 height 10
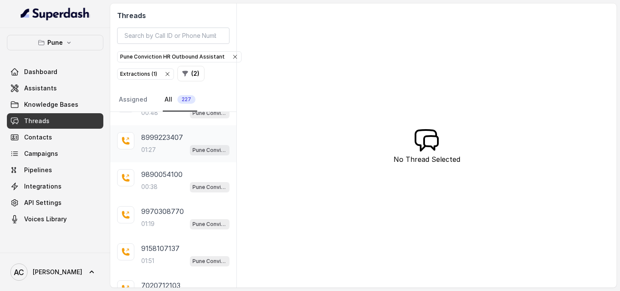
scroll to position [606, 0]
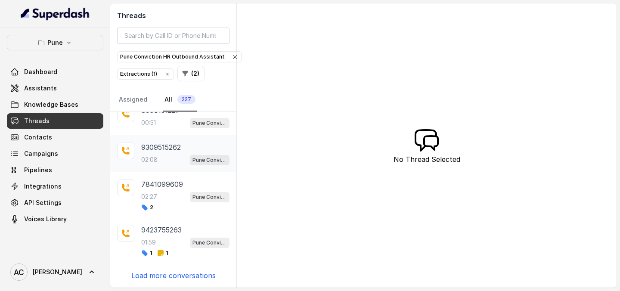
click at [167, 163] on div "02:08 Pune Conviction HR Outbound Assistant" at bounding box center [185, 159] width 88 height 11
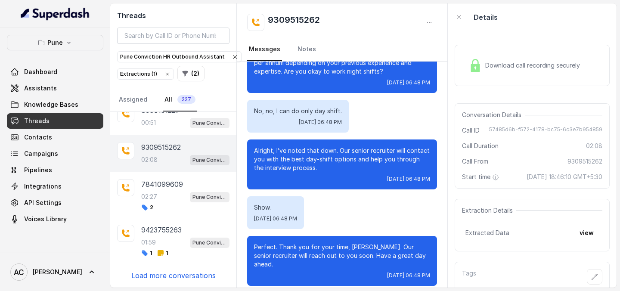
scroll to position [32, 0]
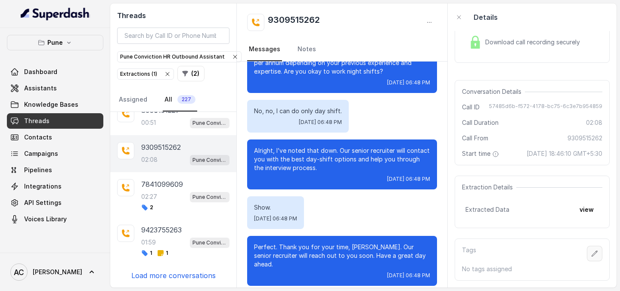
click at [595, 254] on icon "button" at bounding box center [595, 254] width 6 height 6
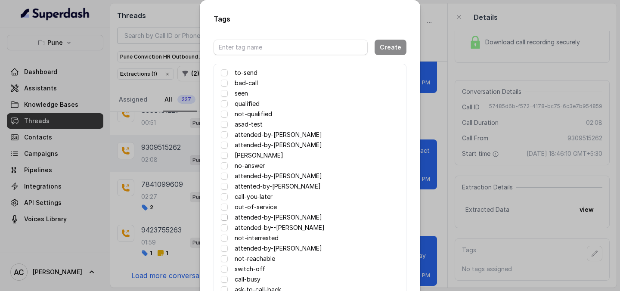
click at [225, 220] on span at bounding box center [224, 217] width 7 height 7
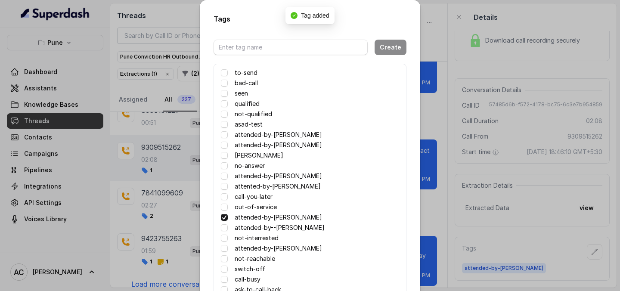
scroll to position [58, 0]
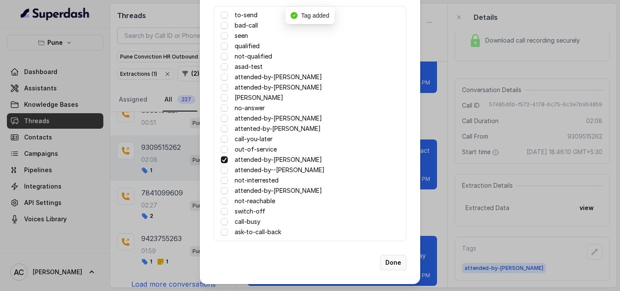
click at [391, 259] on button "Done" at bounding box center [393, 263] width 26 height 16
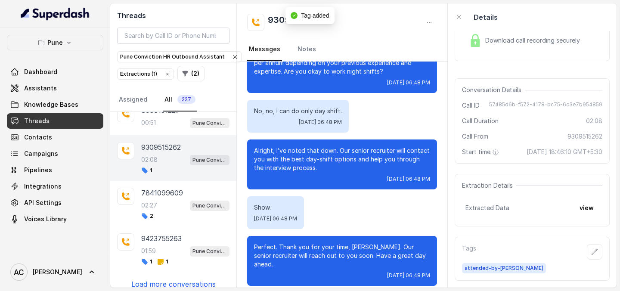
scroll to position [0, 0]
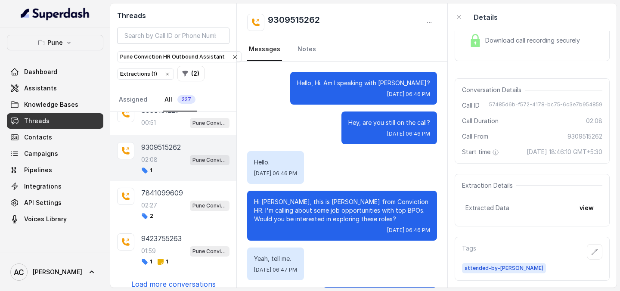
click at [293, 54] on nav "Messages Notes" at bounding box center [342, 49] width 190 height 23
click at [306, 47] on link "Notes" at bounding box center [307, 49] width 22 height 23
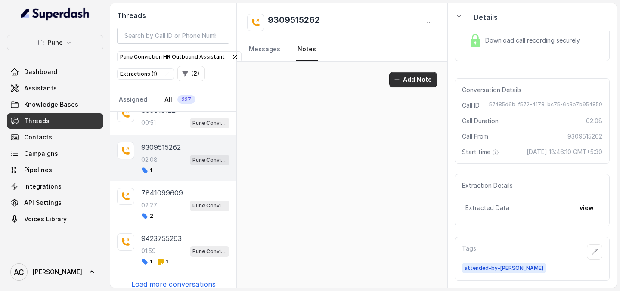
click at [403, 73] on button "Add Note" at bounding box center [413, 80] width 48 height 16
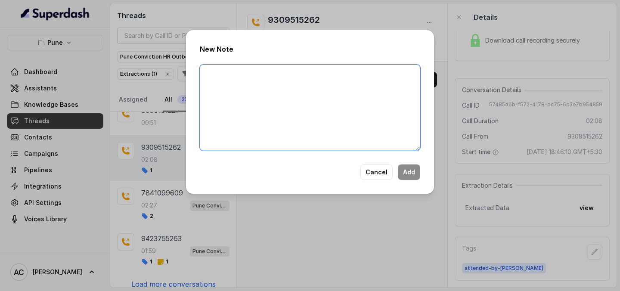
click at [255, 97] on textarea at bounding box center [310, 108] width 220 height 86
type textarea "POOR COMMS , irrelevant exp looking for German Language."
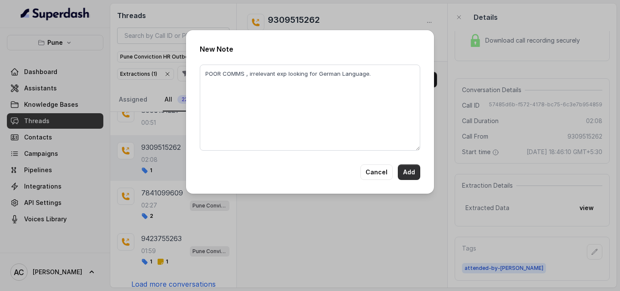
click at [405, 171] on button "Add" at bounding box center [409, 172] width 22 height 16
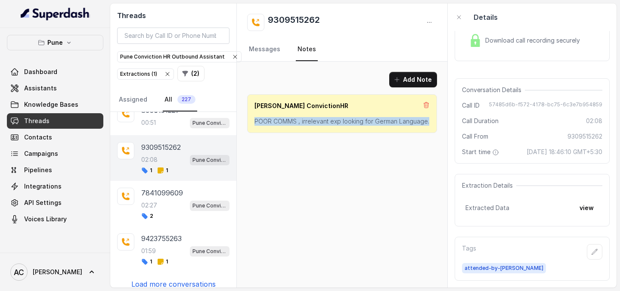
drag, startPoint x: 426, startPoint y: 123, endPoint x: 249, endPoint y: 123, distance: 176.5
click at [249, 123] on div "[PERSON_NAME] ConvictionHR POOR COMMS , irrelevant exp looking for German Langu…" at bounding box center [342, 113] width 190 height 39
click at [323, 12] on div "9309515262 Messages Notes" at bounding box center [342, 32] width 211 height 58
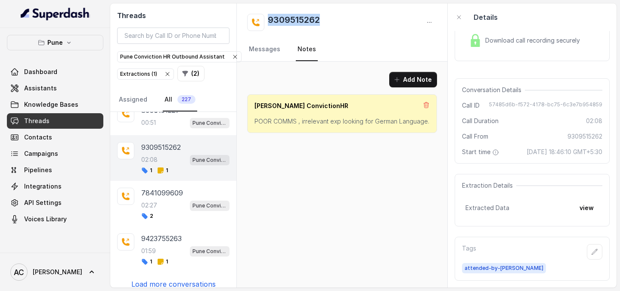
drag, startPoint x: 332, startPoint y: 16, endPoint x: 264, endPoint y: 19, distance: 68.1
click at [264, 19] on div "9309515262" at bounding box center [342, 22] width 190 height 17
copy h2 "9309515262"
click at [324, 123] on p "POOR COMMS , irrelevant exp looking for German Language." at bounding box center [341, 121] width 175 height 9
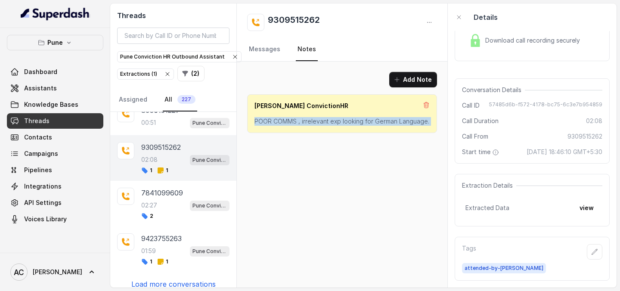
click at [324, 123] on p "POOR COMMS , irrelevant exp looking for German Language." at bounding box center [341, 121] width 175 height 9
copy div "POOR COMMS , irrelevant exp looking for German Language."
click at [273, 53] on link "Messages" at bounding box center [264, 49] width 35 height 23
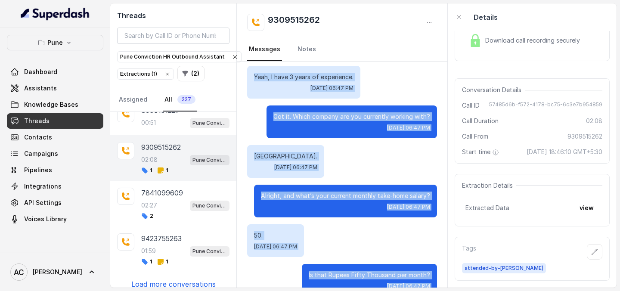
scroll to position [350, 0]
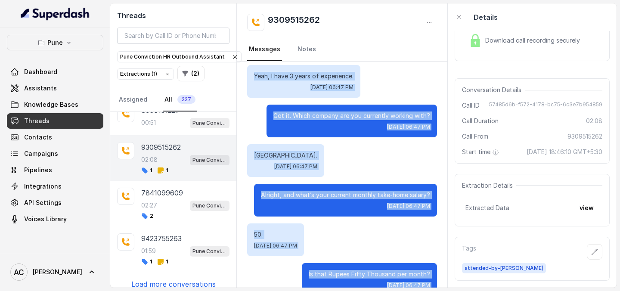
click at [366, 169] on div "[GEOGRAPHIC_DATA]. [DATE] 06:47 PM" at bounding box center [342, 160] width 190 height 33
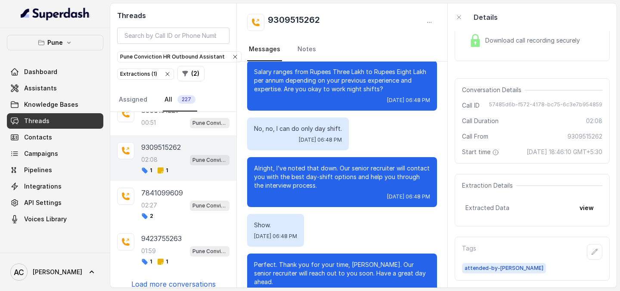
scroll to position [873, 0]
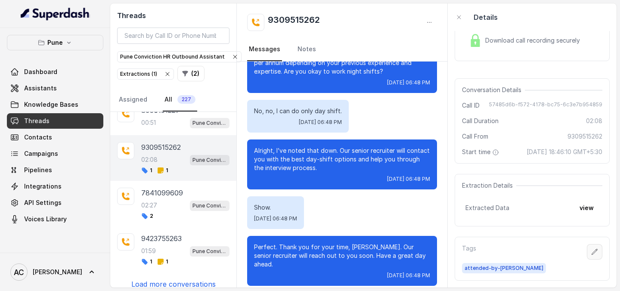
click at [593, 253] on icon "button" at bounding box center [594, 251] width 7 height 7
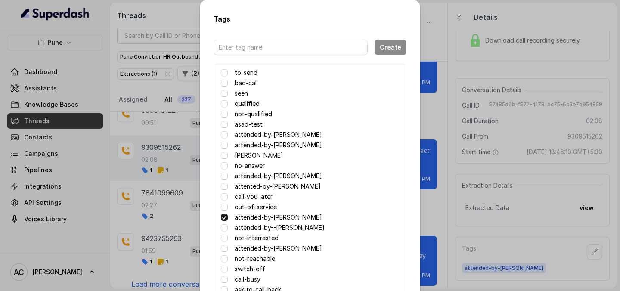
click at [232, 114] on div "not-qualified" at bounding box center [310, 114] width 178 height 10
click at [225, 115] on span at bounding box center [224, 114] width 7 height 7
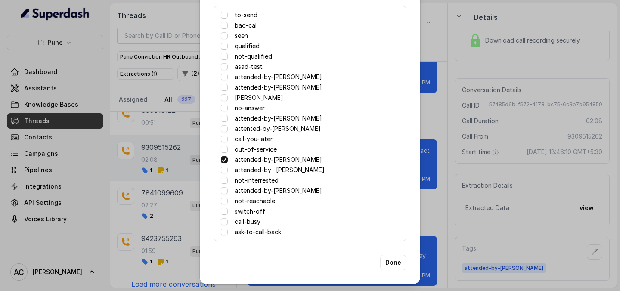
scroll to position [0, 0]
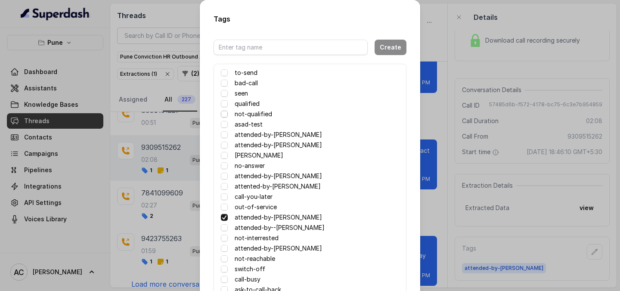
click at [225, 115] on span at bounding box center [224, 114] width 7 height 7
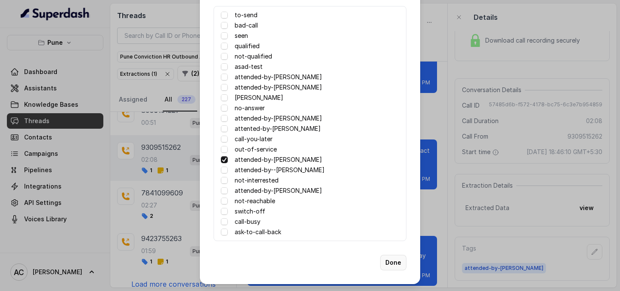
click at [393, 263] on button "Done" at bounding box center [393, 263] width 26 height 16
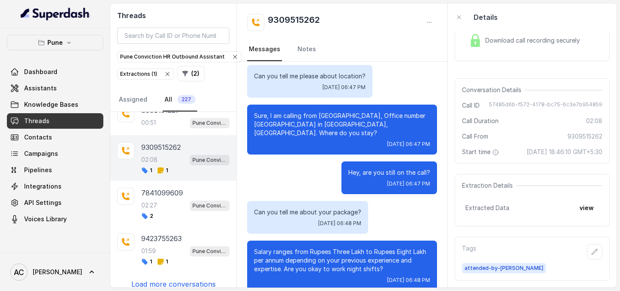
scroll to position [585, 0]
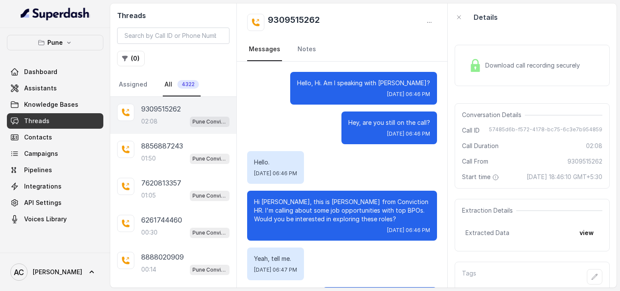
scroll to position [873, 0]
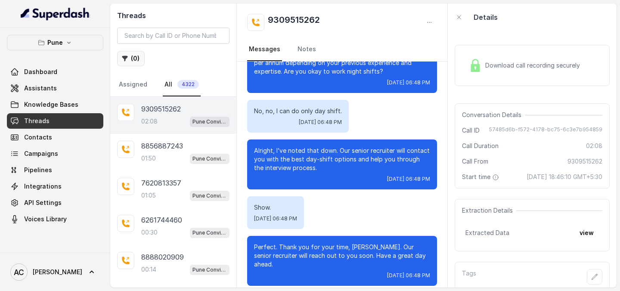
click at [136, 58] on button "( 0 )" at bounding box center [131, 59] width 28 height 16
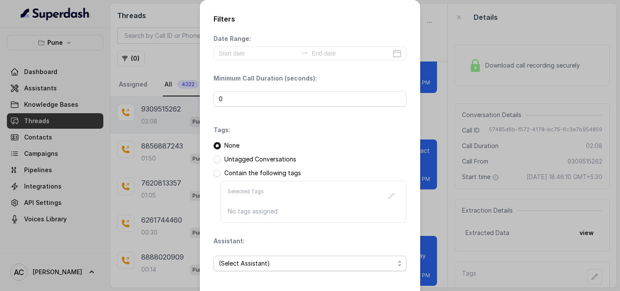
click at [270, 263] on span "(Select Assistant)" at bounding box center [307, 263] width 176 height 10
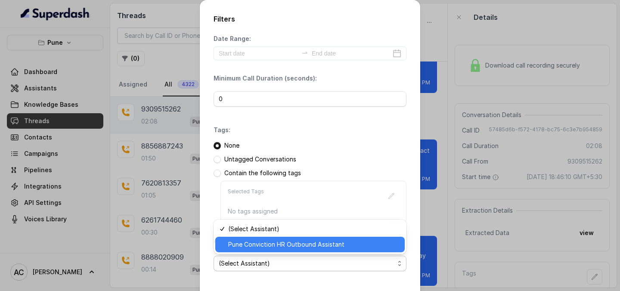
click at [278, 240] on span "Pune Conviction HR Outbound Assistant" at bounding box center [313, 244] width 171 height 10
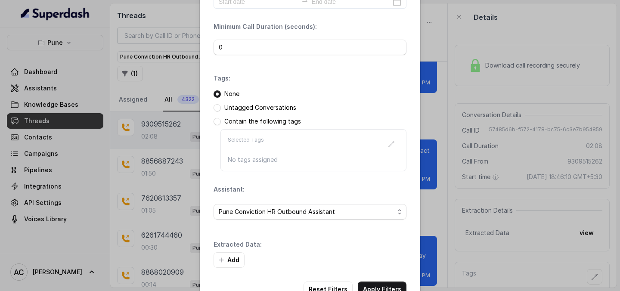
scroll to position [78, 0]
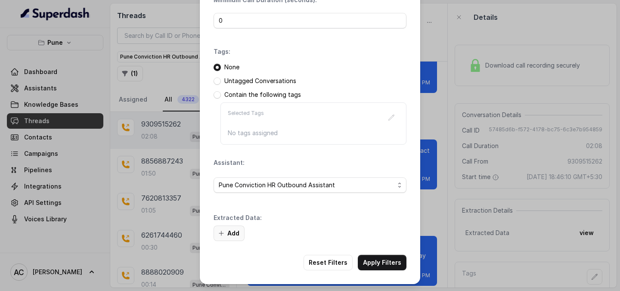
click at [226, 237] on button "Add" at bounding box center [229, 234] width 31 height 16
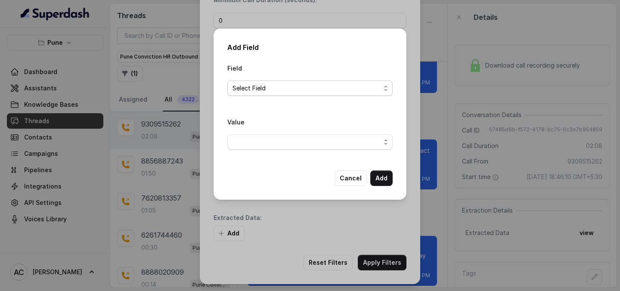
click at [280, 84] on span "Select Field" at bounding box center [307, 88] width 148 height 10
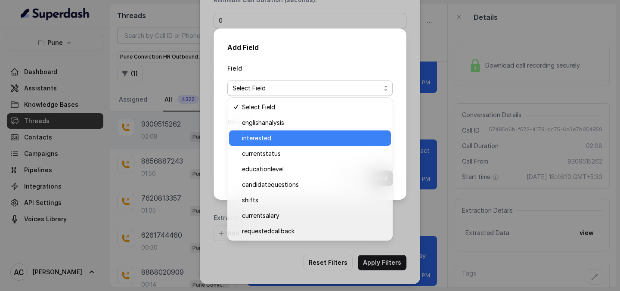
click at [269, 134] on span "interested" at bounding box center [314, 138] width 144 height 10
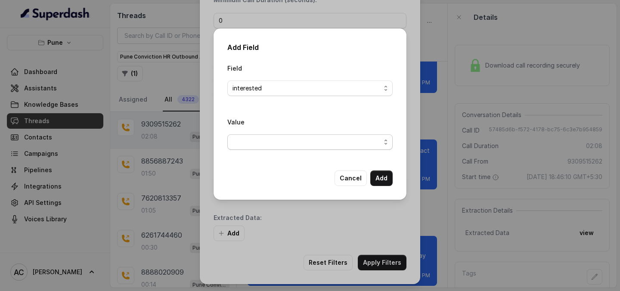
click at [285, 143] on span "button" at bounding box center [309, 142] width 165 height 16
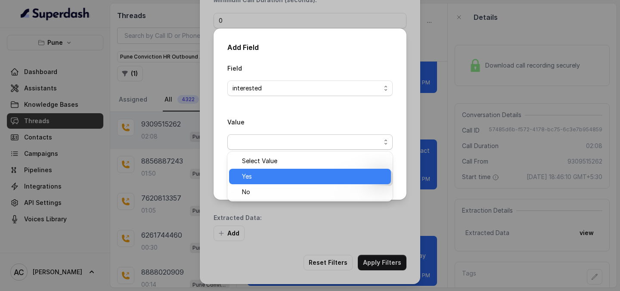
click at [270, 178] on span "Yes" at bounding box center [314, 176] width 144 height 10
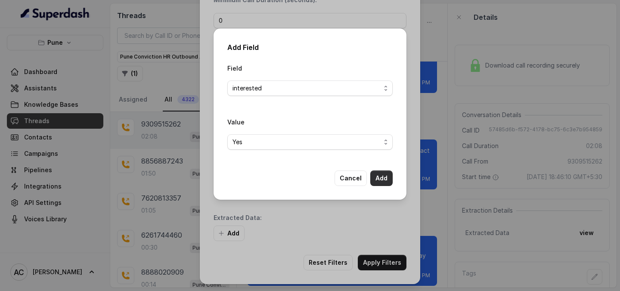
click at [382, 180] on button "Add" at bounding box center [381, 179] width 22 height 16
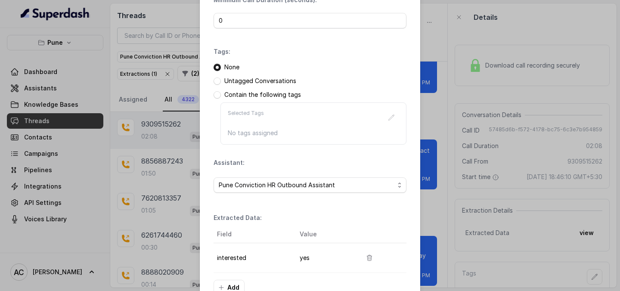
scroll to position [133, 0]
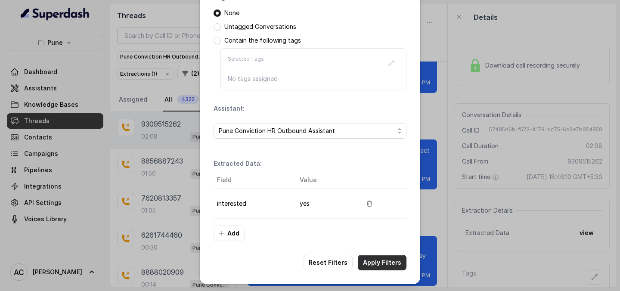
click at [385, 266] on button "Apply Filters" at bounding box center [382, 263] width 49 height 16
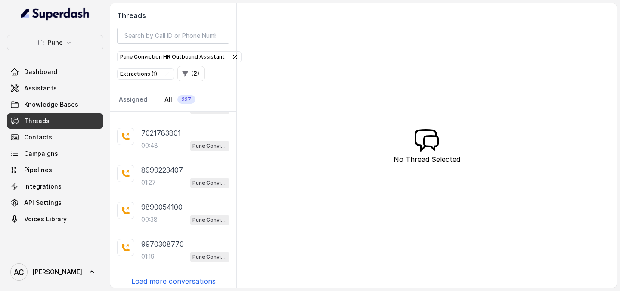
scroll to position [219, 0]
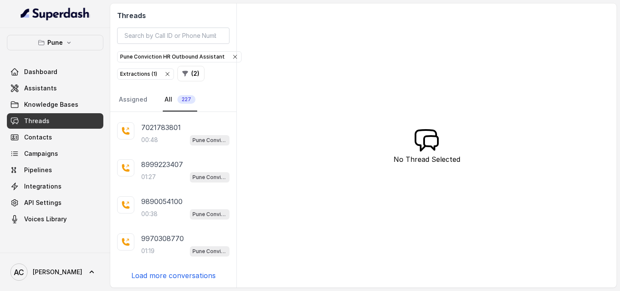
click at [165, 279] on p "Load more conversations" at bounding box center [173, 275] width 84 height 10
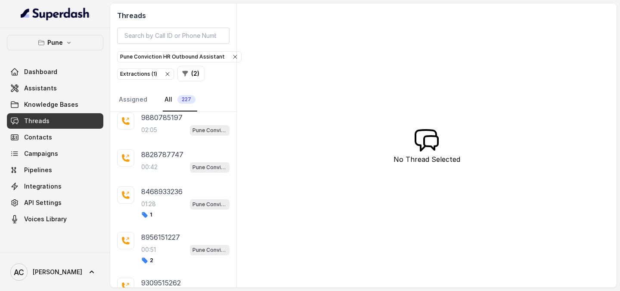
scroll to position [478, 0]
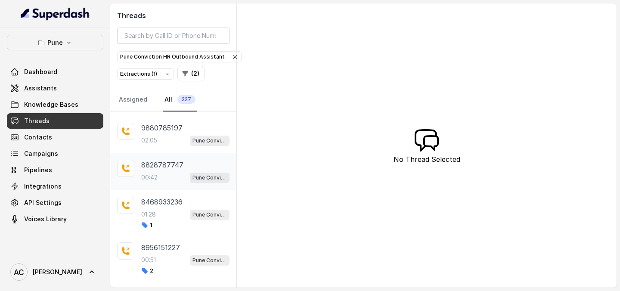
click at [167, 172] on div "00:42 Pune Conviction HR Outbound Assistant" at bounding box center [185, 177] width 88 height 11
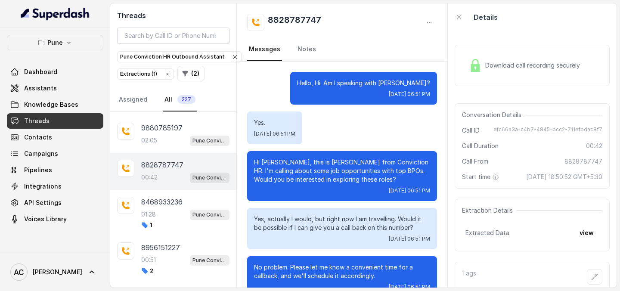
click at [563, 203] on div "Download call recording securely Conversation Details Call ID efc66a3a-c4b7-484…" at bounding box center [532, 159] width 169 height 257
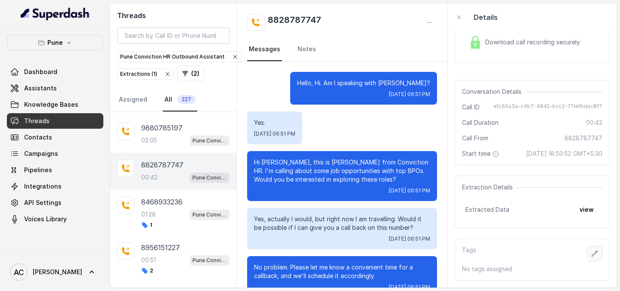
click at [592, 257] on button "button" at bounding box center [595, 254] width 16 height 16
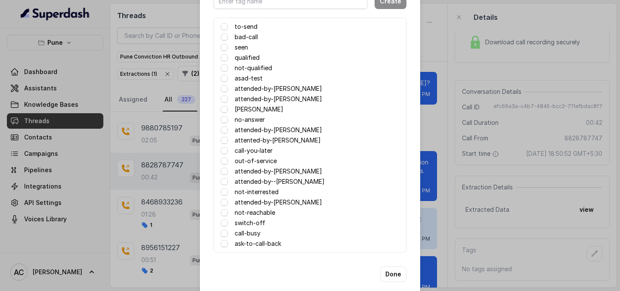
scroll to position [58, 0]
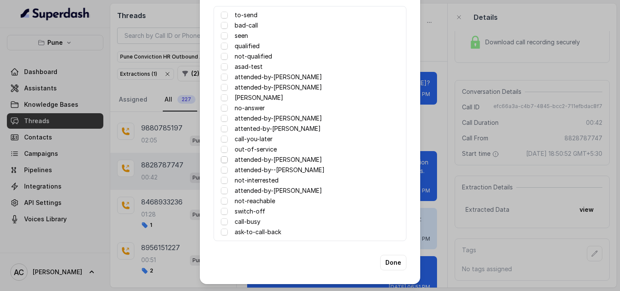
click at [224, 160] on span at bounding box center [224, 159] width 7 height 7
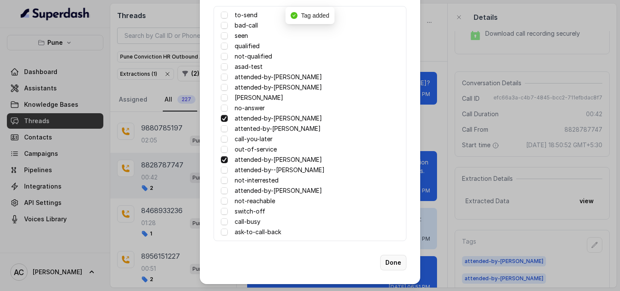
click at [393, 267] on button "Done" at bounding box center [393, 263] width 26 height 16
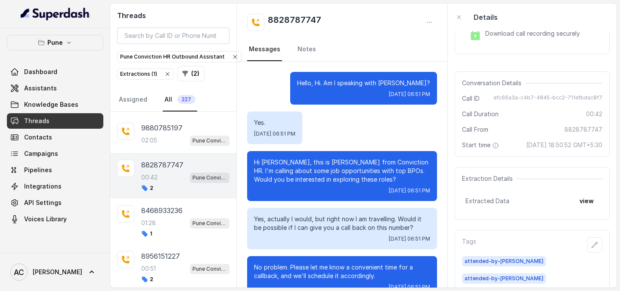
scroll to position [34, 0]
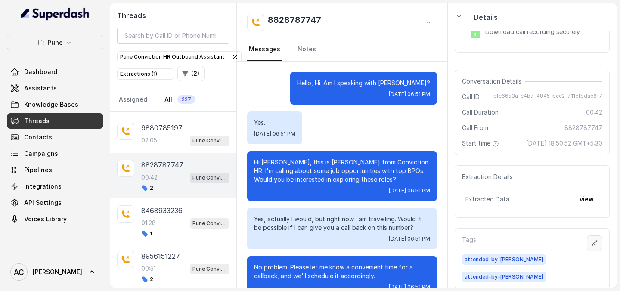
click at [594, 247] on icon "button" at bounding box center [594, 243] width 7 height 7
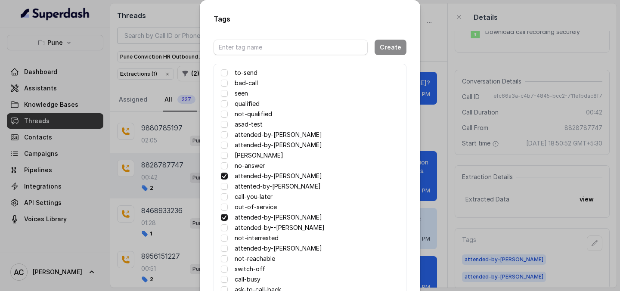
click at [223, 217] on span at bounding box center [224, 217] width 7 height 7
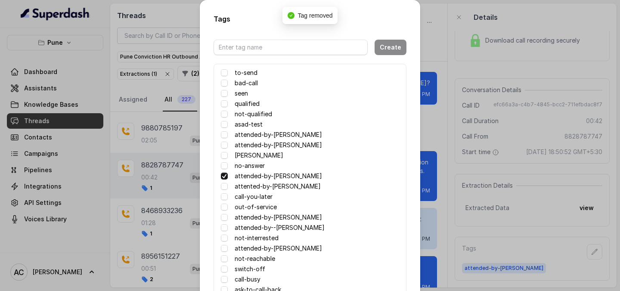
click at [518, 103] on div "Tags Create to-send bad-call seen qualified not-qualified asad-test attended-by…" at bounding box center [310, 145] width 620 height 291
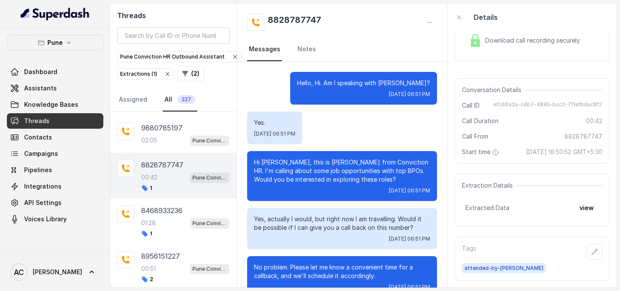
scroll to position [446, 0]
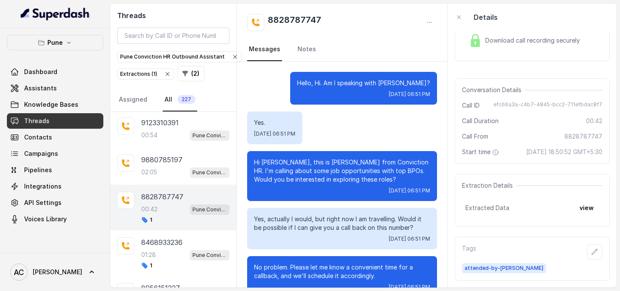
click at [176, 166] on div "9880785197 02:05 Pune Conviction HR Outbound Assistant" at bounding box center [185, 166] width 88 height 23
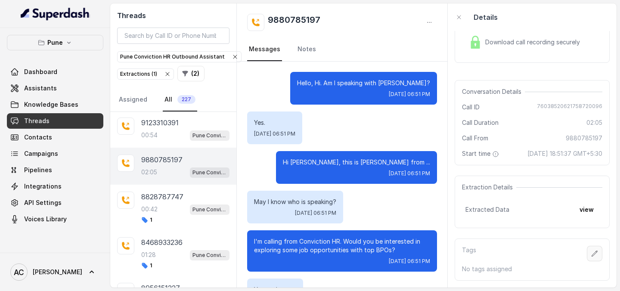
click at [600, 255] on button "button" at bounding box center [595, 254] width 16 height 16
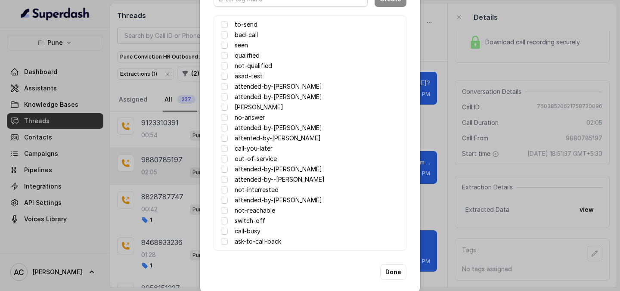
scroll to position [58, 0]
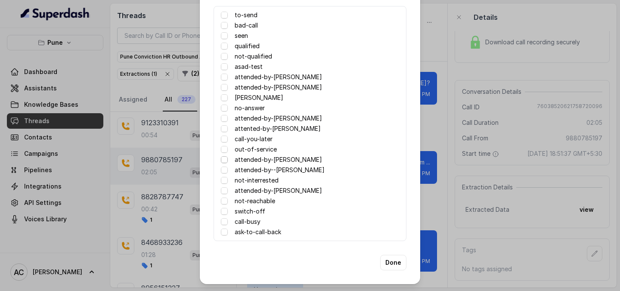
click at [226, 160] on span at bounding box center [224, 159] width 7 height 7
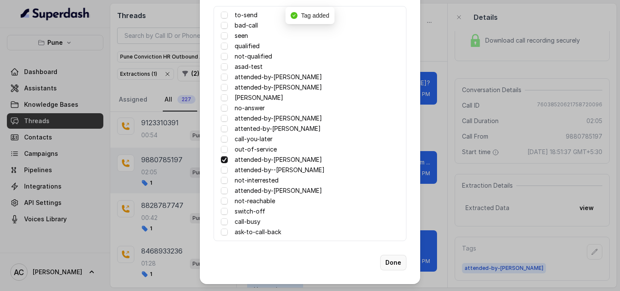
click at [392, 259] on button "Done" at bounding box center [393, 263] width 26 height 16
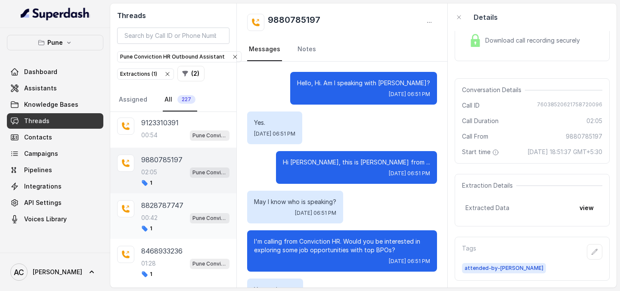
click at [163, 217] on div "00:42 Pune Conviction HR Outbound Assistant" at bounding box center [185, 217] width 88 height 11
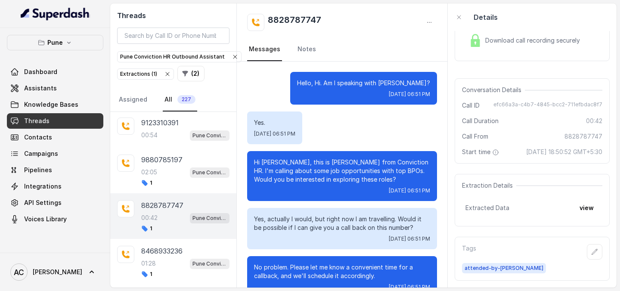
scroll to position [187, 0]
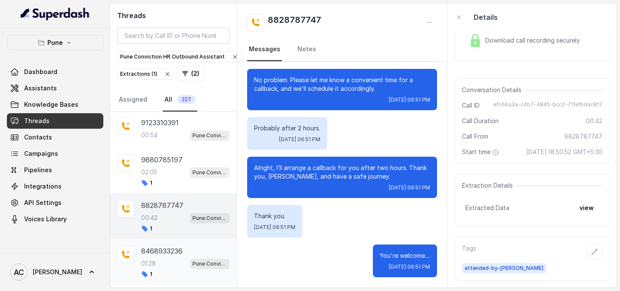
click at [156, 258] on div "01:28 Pune Conviction HR Outbound Assistant" at bounding box center [185, 263] width 88 height 11
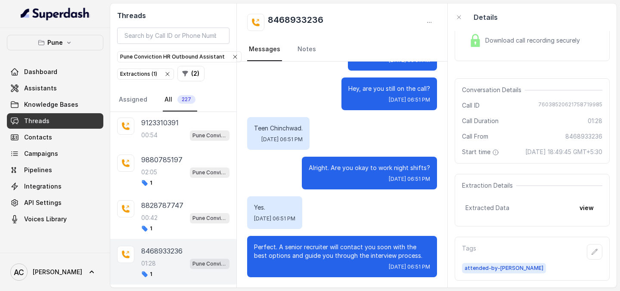
scroll to position [289, 0]
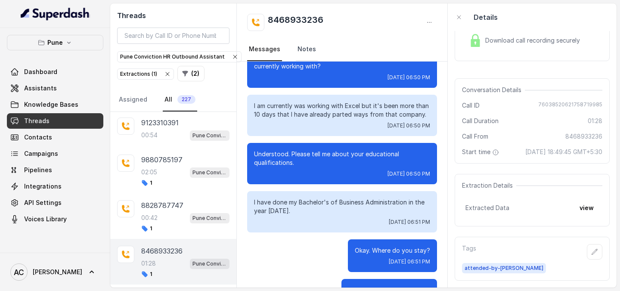
click at [307, 52] on link "Notes" at bounding box center [307, 49] width 22 height 23
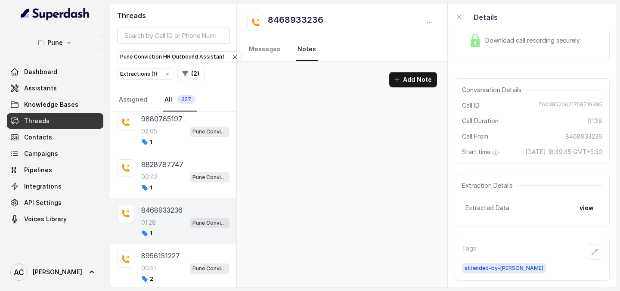
scroll to position [488, 0]
click at [159, 271] on div "00:51 Pune Conviction HR Outbound Assistant" at bounding box center [185, 266] width 88 height 11
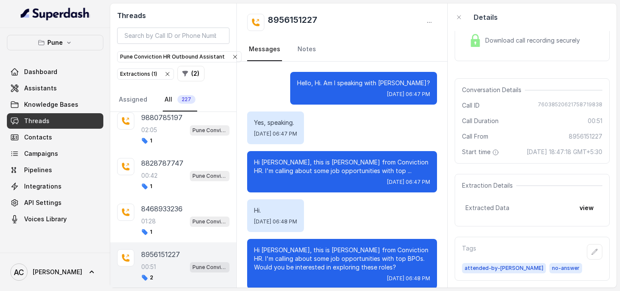
scroll to position [275, 0]
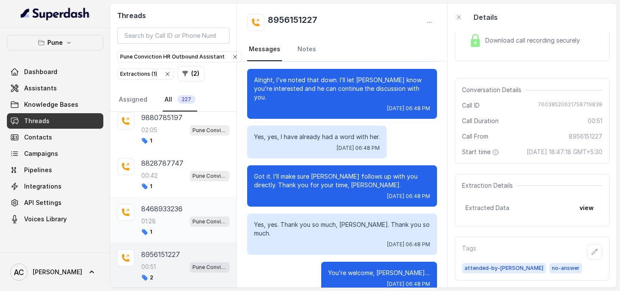
click at [158, 232] on div "1" at bounding box center [185, 232] width 88 height 7
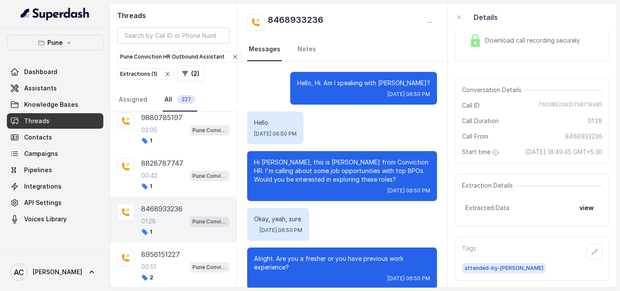
scroll to position [490, 0]
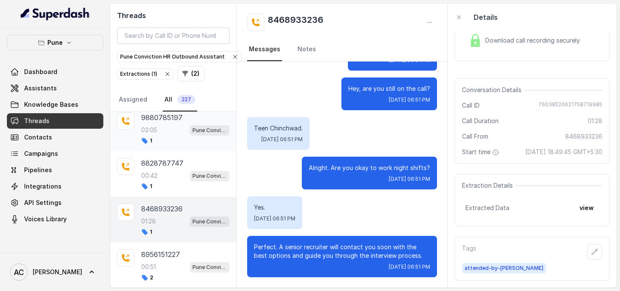
click at [157, 132] on p "02:05" at bounding box center [149, 130] width 16 height 9
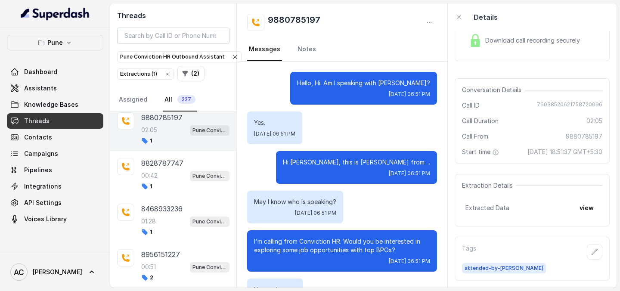
scroll to position [1097, 0]
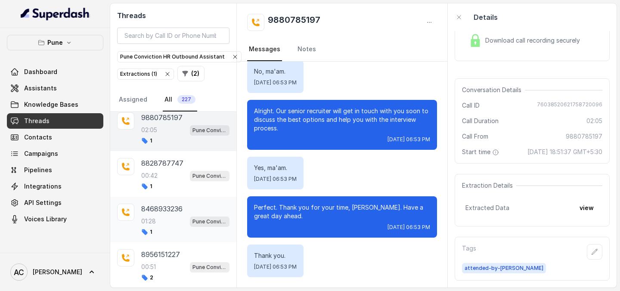
click at [155, 216] on div "01:28 Pune Conviction HR Outbound Assistant" at bounding box center [185, 221] width 88 height 11
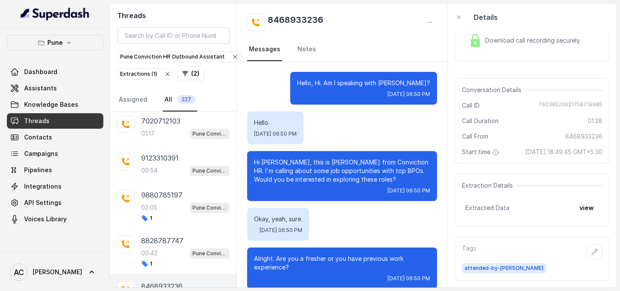
scroll to position [397, 0]
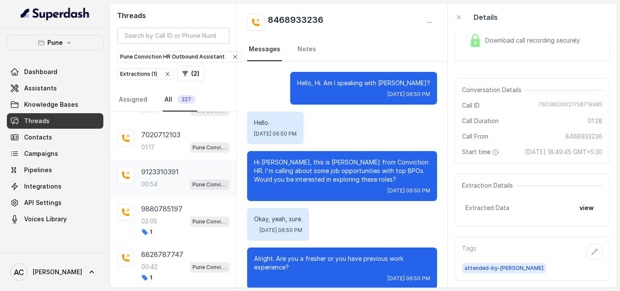
click at [168, 182] on div "00:54 Pune Conviction HR Outbound Assistant" at bounding box center [185, 184] width 88 height 11
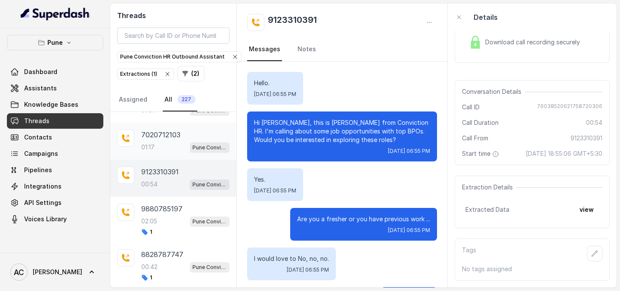
click at [158, 143] on div "01:17 Pune Conviction HR Outbound Assistant" at bounding box center [185, 147] width 88 height 11
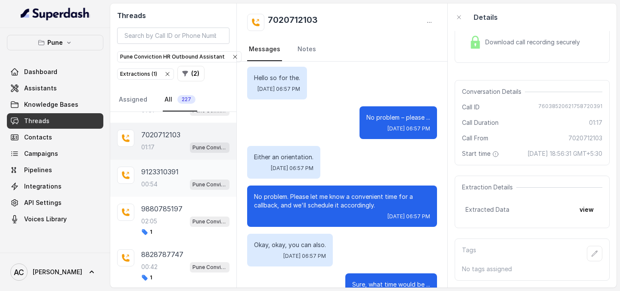
scroll to position [248, 0]
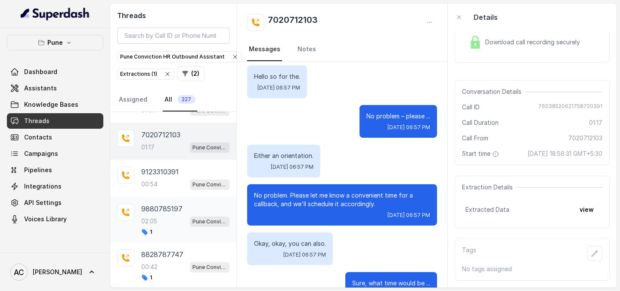
click at [155, 226] on div "02:05 Pune Conviction HR Outbound Assistant" at bounding box center [185, 221] width 88 height 11
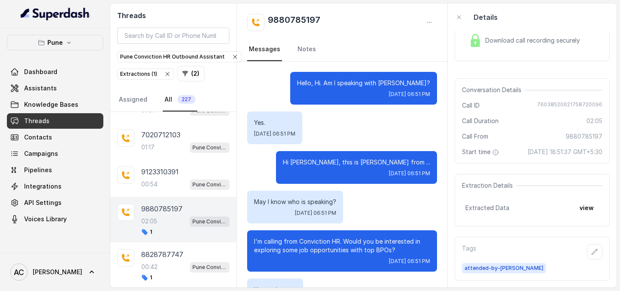
scroll to position [1097, 0]
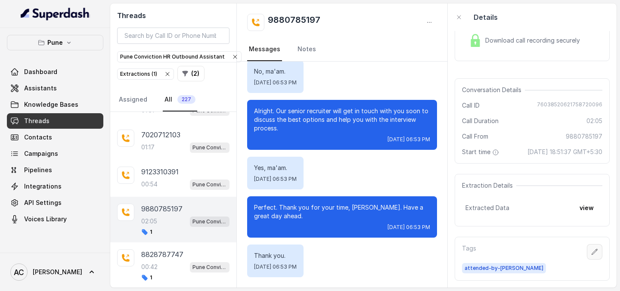
click at [595, 253] on icon "button" at bounding box center [594, 251] width 7 height 7
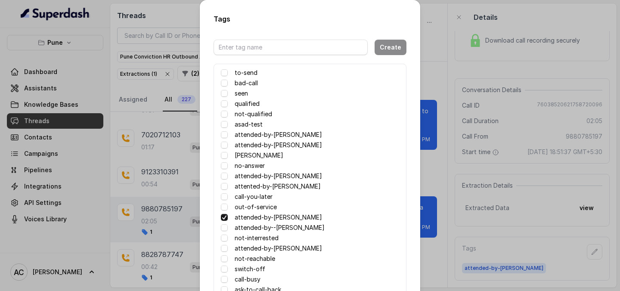
click at [245, 164] on label "no-answer" at bounding box center [250, 166] width 30 height 10
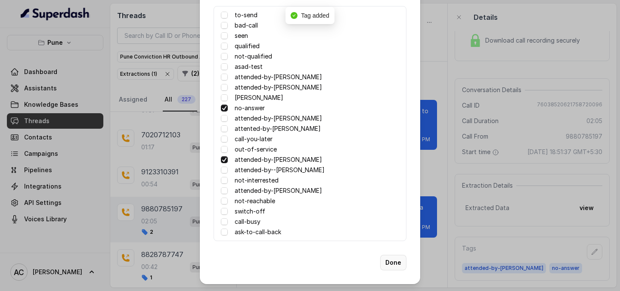
click at [399, 262] on button "Done" at bounding box center [393, 263] width 26 height 16
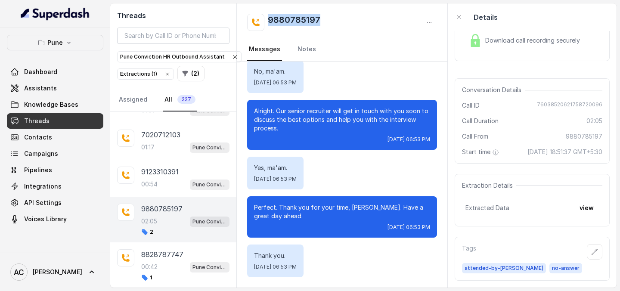
drag, startPoint x: 329, startPoint y: 16, endPoint x: 266, endPoint y: 19, distance: 63.0
click at [265, 19] on div "9880785197" at bounding box center [342, 22] width 190 height 17
copy h2 "9880785197"
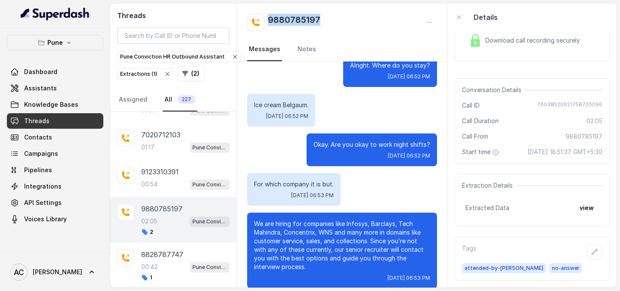
scroll to position [0, 0]
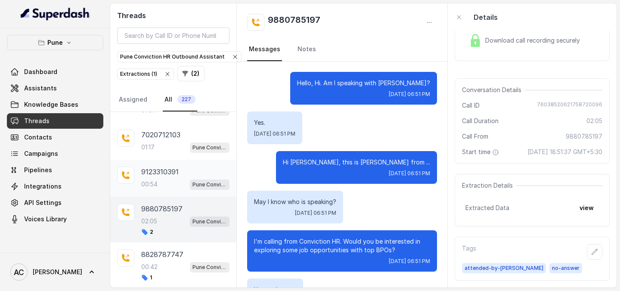
click at [171, 179] on div "00:54 Pune Conviction HR Outbound Assistant" at bounding box center [185, 184] width 88 height 11
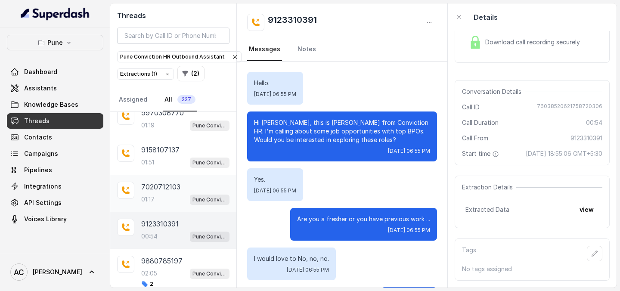
scroll to position [331, 0]
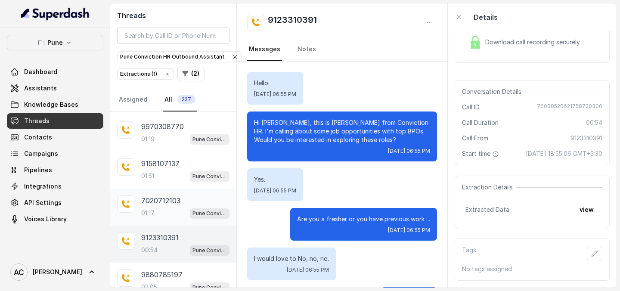
click at [162, 218] on div "01:17 Pune Conviction HR Outbound Assistant" at bounding box center [185, 213] width 88 height 11
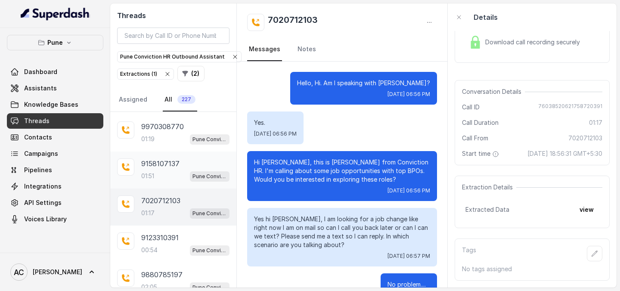
click at [158, 165] on p "9158107137" at bounding box center [160, 163] width 38 height 10
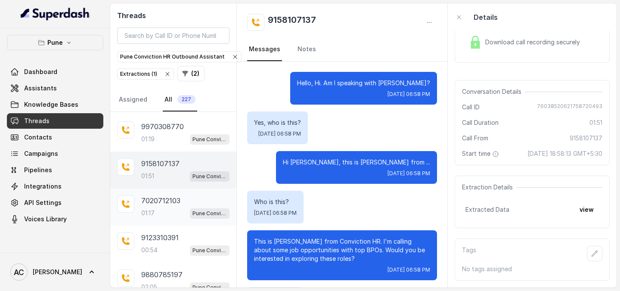
click at [162, 208] on div "01:17 Pune Conviction HR Outbound Assistant" at bounding box center [185, 213] width 88 height 11
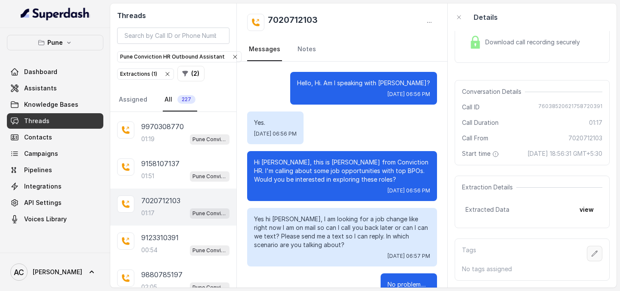
click at [594, 255] on icon "button" at bounding box center [595, 254] width 6 height 6
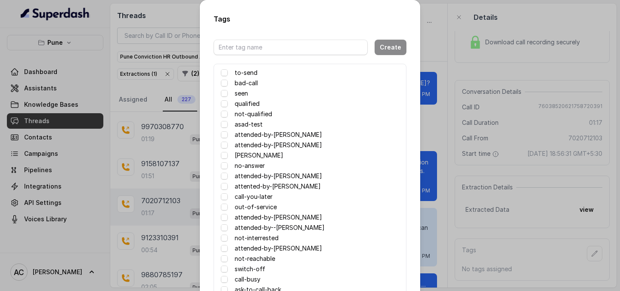
click at [278, 186] on label "attented-by-rupal" at bounding box center [278, 186] width 86 height 10
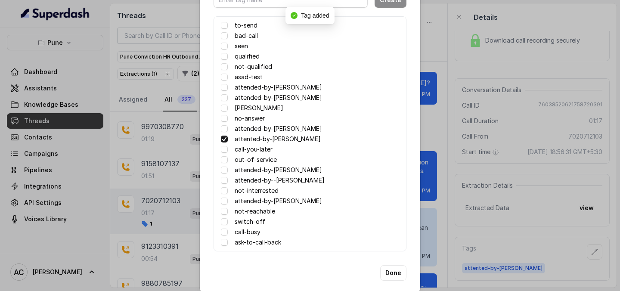
scroll to position [58, 0]
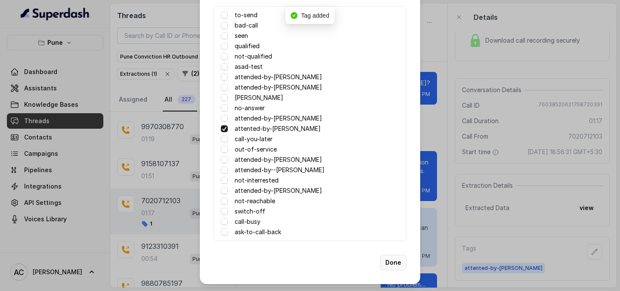
click at [396, 262] on button "Done" at bounding box center [393, 263] width 26 height 16
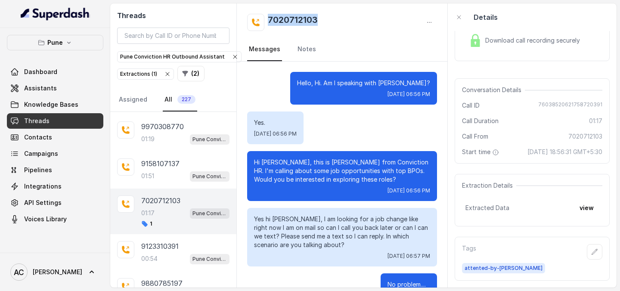
drag, startPoint x: 328, startPoint y: 13, endPoint x: 340, endPoint y: 23, distance: 15.3
click at [341, 23] on div "7020712103" at bounding box center [342, 22] width 190 height 17
copy h2 "7020712103"
click at [595, 255] on icon "button" at bounding box center [594, 251] width 7 height 7
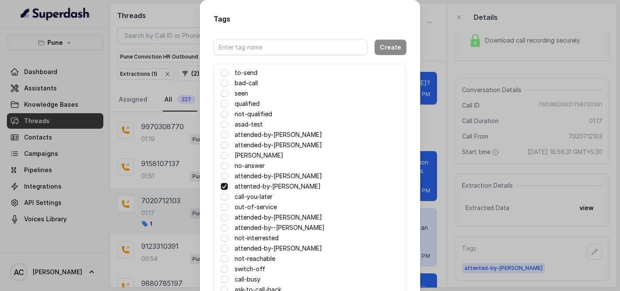
click at [246, 168] on label "no-answer" at bounding box center [250, 166] width 30 height 10
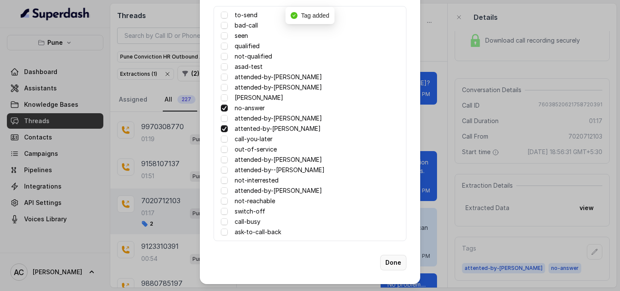
click at [396, 259] on button "Done" at bounding box center [393, 263] width 26 height 16
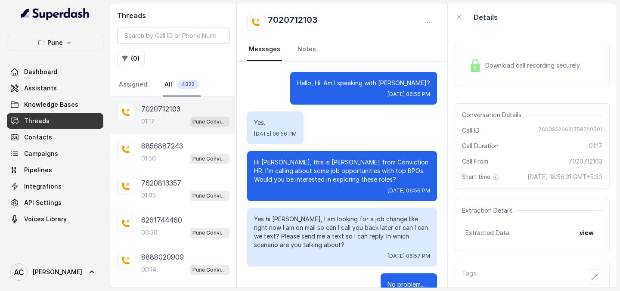
scroll to position [759, 0]
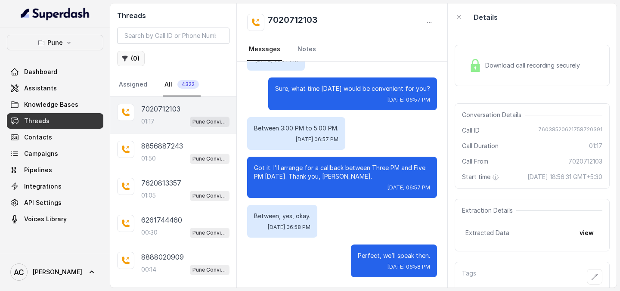
click at [135, 59] on button "( 0 )" at bounding box center [131, 59] width 28 height 16
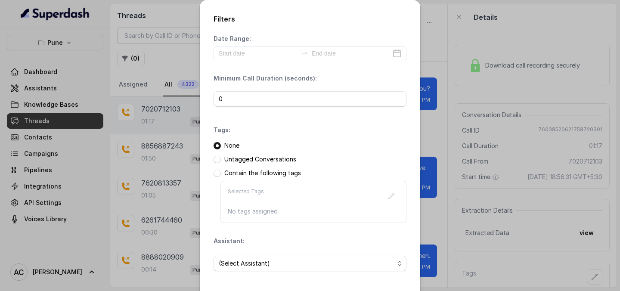
scroll to position [37, 0]
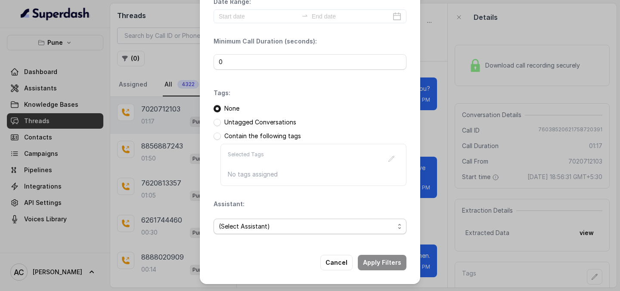
click at [258, 226] on span "(Select Assistant)" at bounding box center [307, 226] width 176 height 10
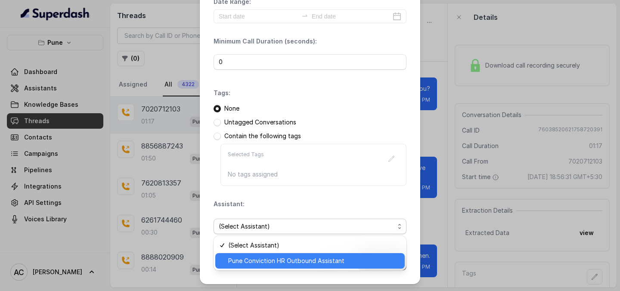
click at [253, 259] on span "Pune Conviction HR Outbound Assistant" at bounding box center [313, 261] width 171 height 10
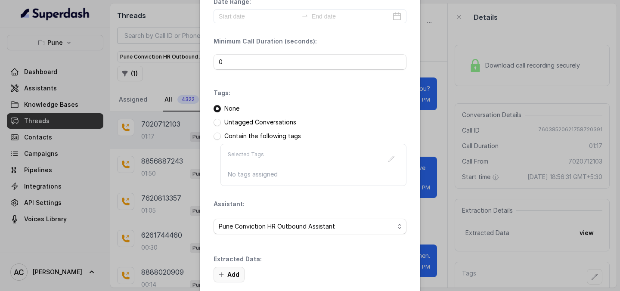
click at [231, 272] on button "Add" at bounding box center [229, 275] width 31 height 16
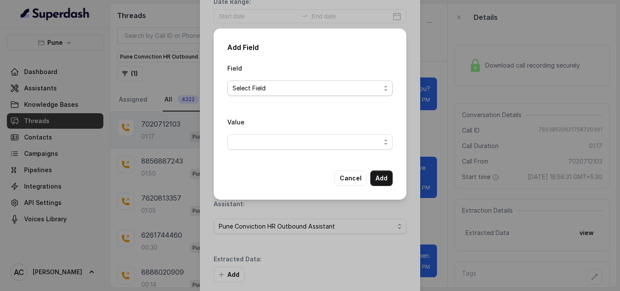
click at [261, 88] on span "Select Field" at bounding box center [307, 88] width 148 height 10
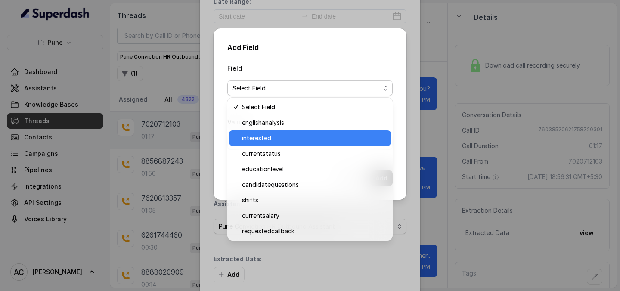
click at [259, 139] on span "interested" at bounding box center [314, 138] width 144 height 10
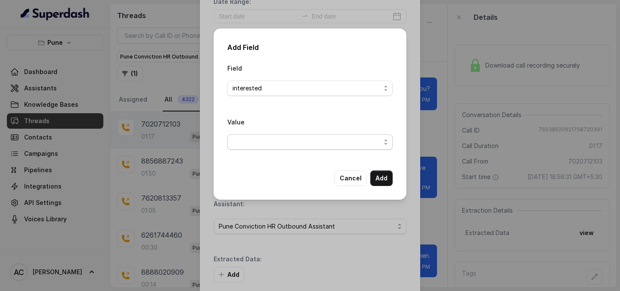
click at [259, 139] on span "button" at bounding box center [309, 142] width 165 height 16
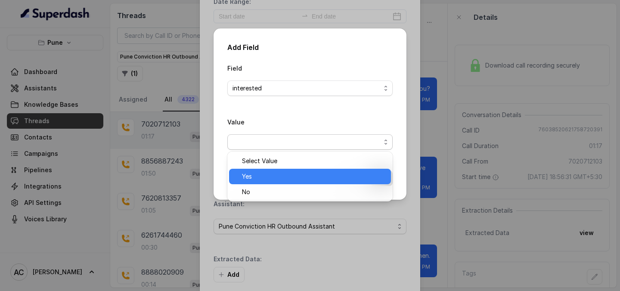
click at [256, 178] on span "Yes" at bounding box center [314, 176] width 144 height 10
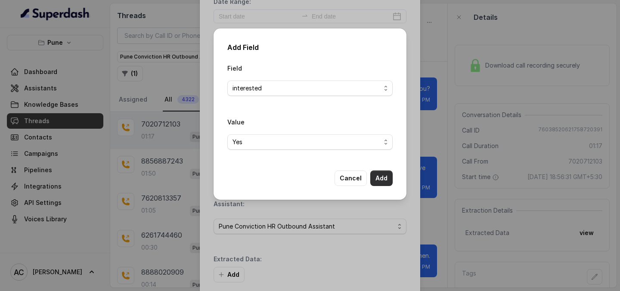
click at [385, 174] on button "Add" at bounding box center [381, 179] width 22 height 16
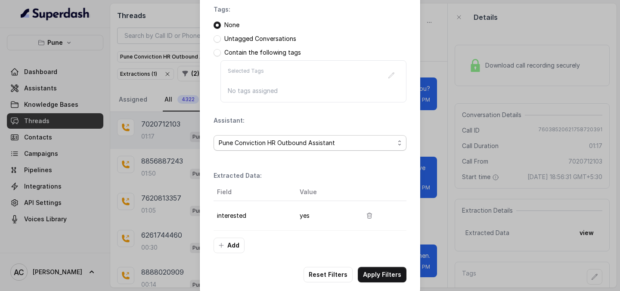
scroll to position [133, 0]
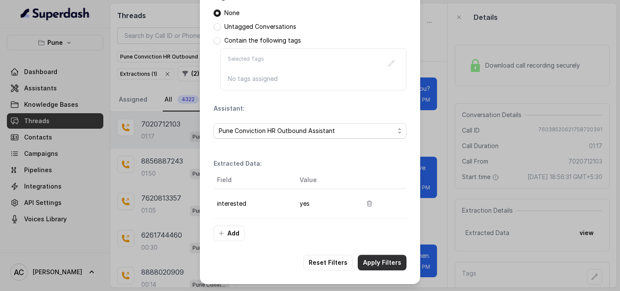
click at [388, 259] on button "Apply Filters" at bounding box center [382, 263] width 49 height 16
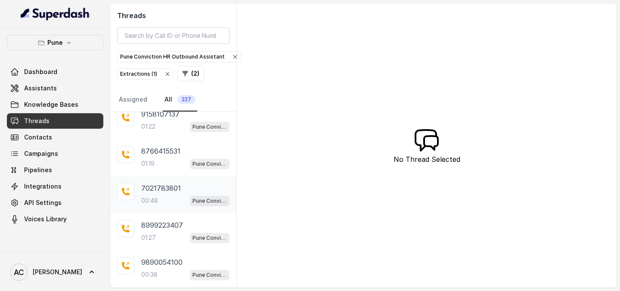
scroll to position [219, 0]
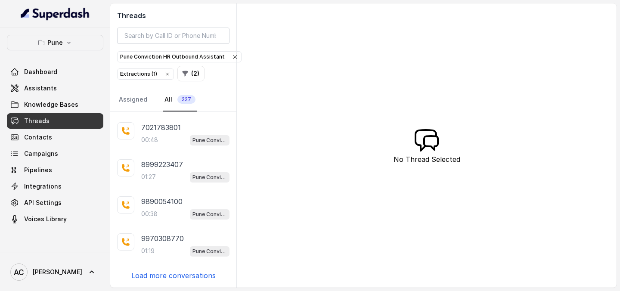
click at [157, 273] on p "Load more conversations" at bounding box center [173, 275] width 84 height 10
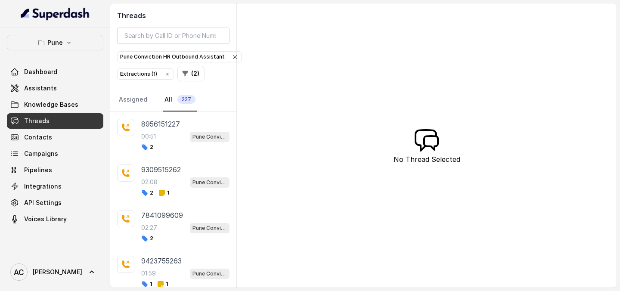
scroll to position [658, 0]
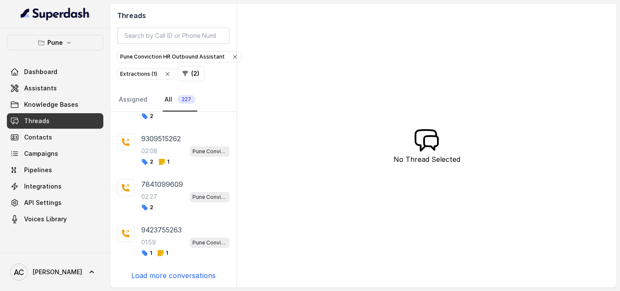
click at [166, 274] on p "Load more conversations" at bounding box center [173, 275] width 84 height 10
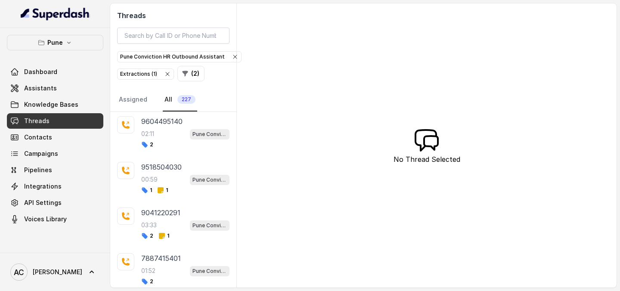
scroll to position [1089, 0]
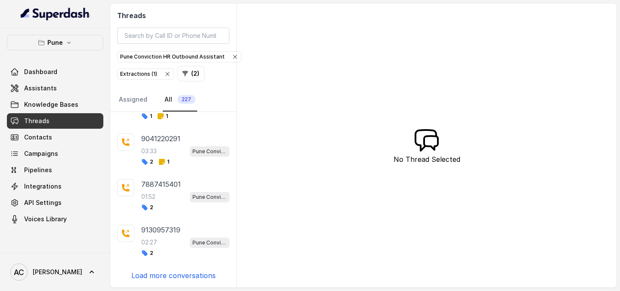
click at [167, 275] on p "Load more conversations" at bounding box center [173, 275] width 84 height 10
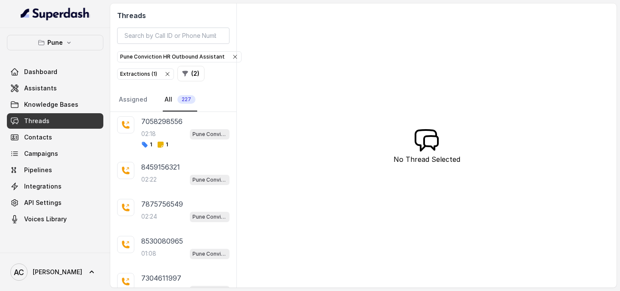
scroll to position [1467, 0]
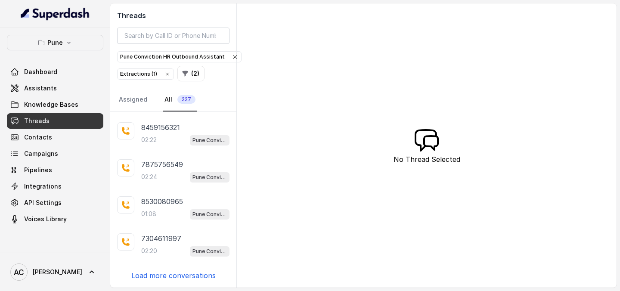
click at [162, 275] on p "Load more conversations" at bounding box center [173, 275] width 84 height 10
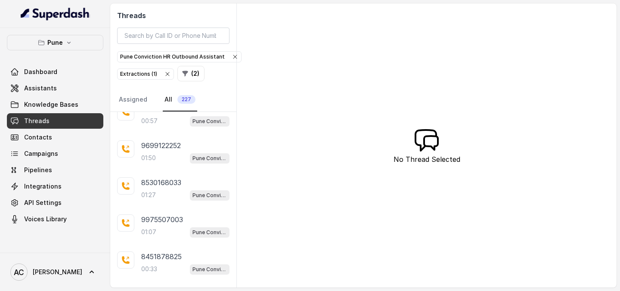
scroll to position [1838, 0]
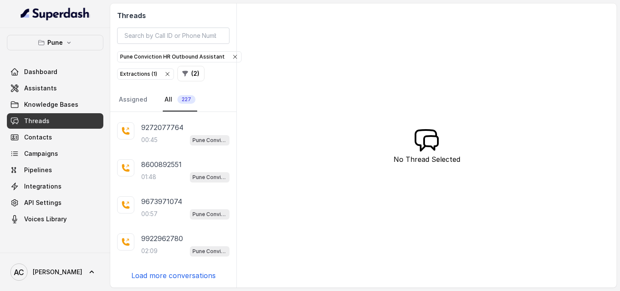
click at [161, 277] on p "Load more conversations" at bounding box center [173, 275] width 84 height 10
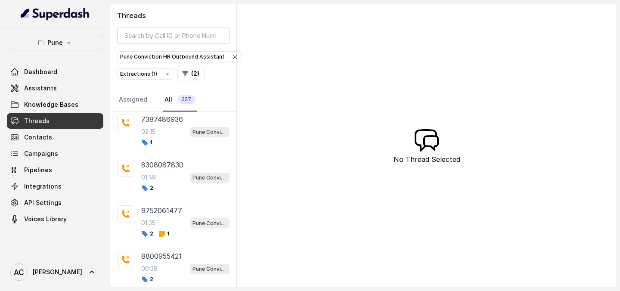
scroll to position [2294, 0]
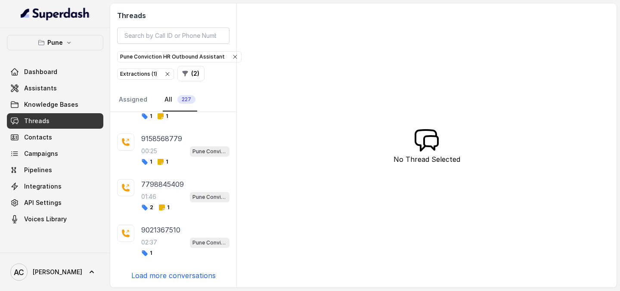
click at [160, 276] on p "Load more conversations" at bounding box center [173, 275] width 84 height 10
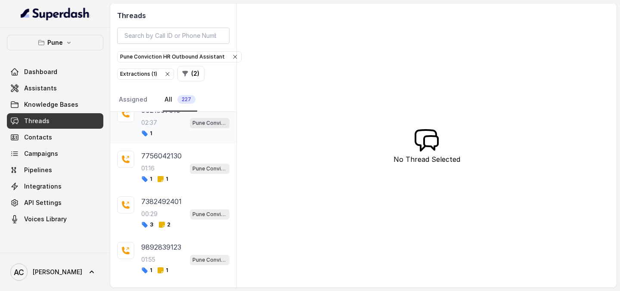
scroll to position [2751, 0]
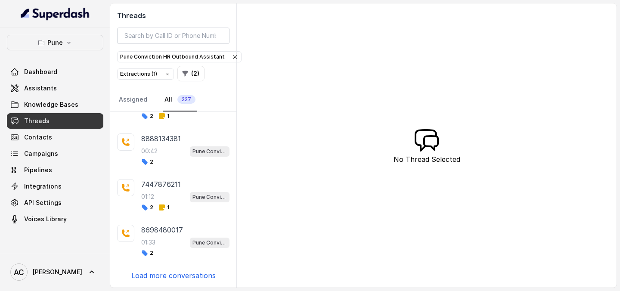
click at [158, 275] on p "Load more conversations" at bounding box center [173, 275] width 84 height 10
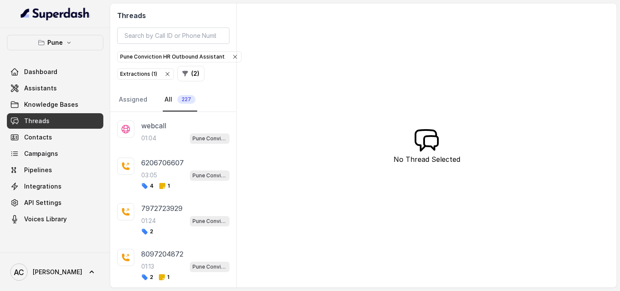
scroll to position [3198, 0]
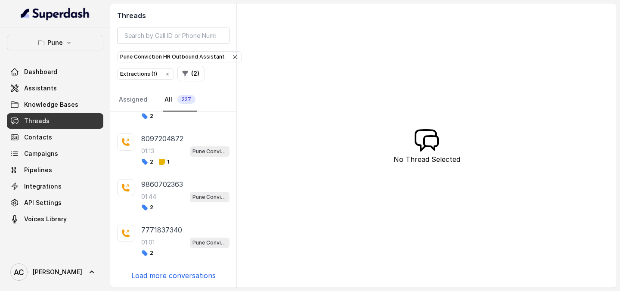
click at [156, 275] on p "Load more conversations" at bounding box center [173, 275] width 84 height 10
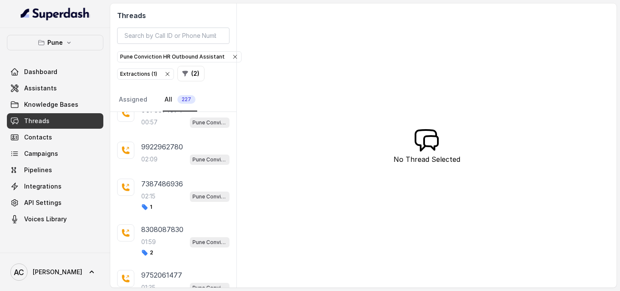
scroll to position [1931, 0]
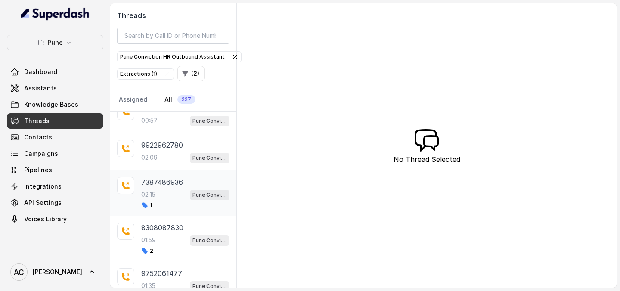
click at [170, 196] on div "02:15 Pune Conviction HR Outbound Assistant" at bounding box center [185, 194] width 88 height 11
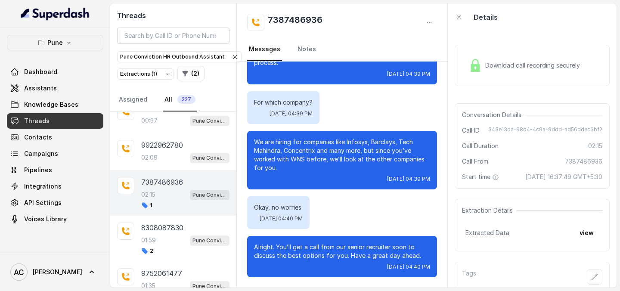
scroll to position [34, 0]
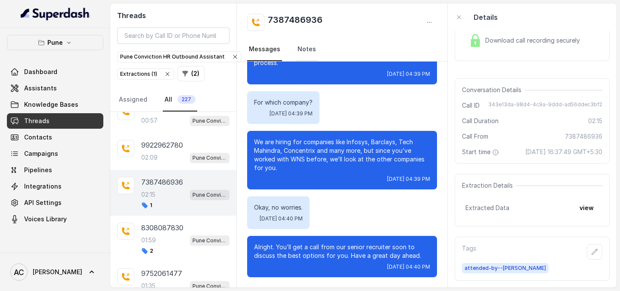
click at [302, 52] on link "Notes" at bounding box center [307, 49] width 22 height 23
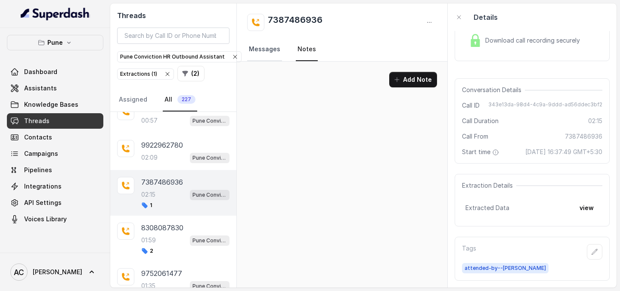
click at [267, 49] on link "Messages" at bounding box center [264, 49] width 35 height 23
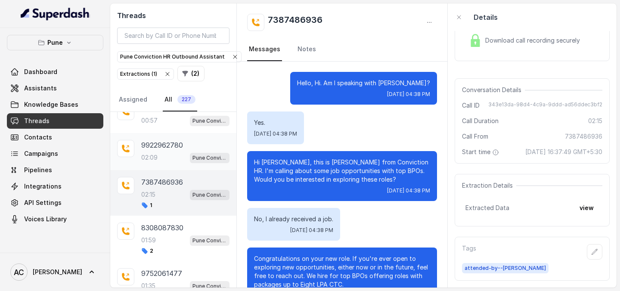
click at [155, 156] on p "02:09" at bounding box center [149, 157] width 16 height 9
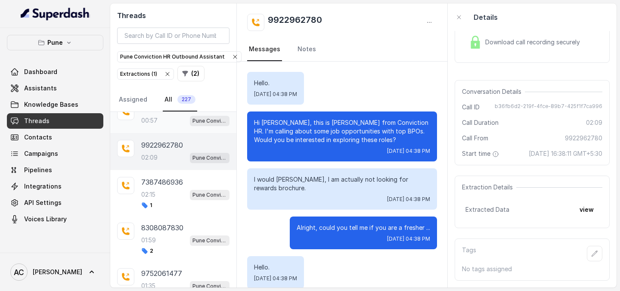
click at [177, 119] on div "00:57 Pune Conviction HR Outbound Assistant" at bounding box center [185, 120] width 88 height 11
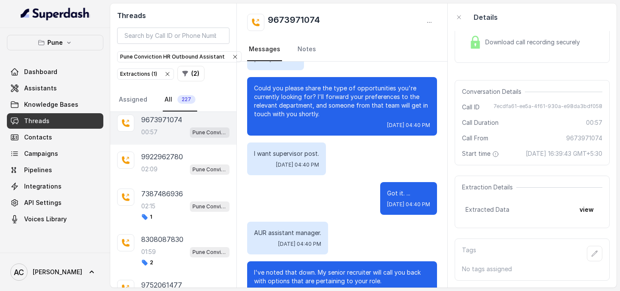
scroll to position [248, 0]
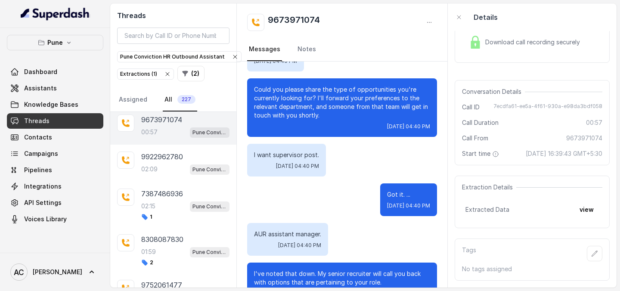
click at [319, 111] on p "Could you please share the type of opportunities you're currently looking for? …" at bounding box center [342, 102] width 176 height 34
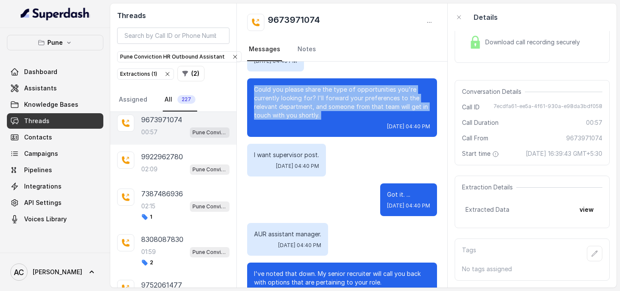
click at [319, 111] on p "Could you please share the type of opportunities you're currently looking for? …" at bounding box center [342, 102] width 176 height 34
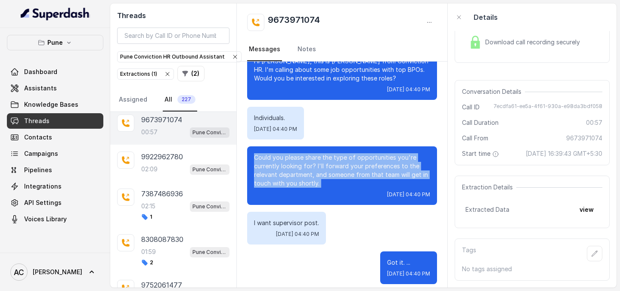
scroll to position [160, 0]
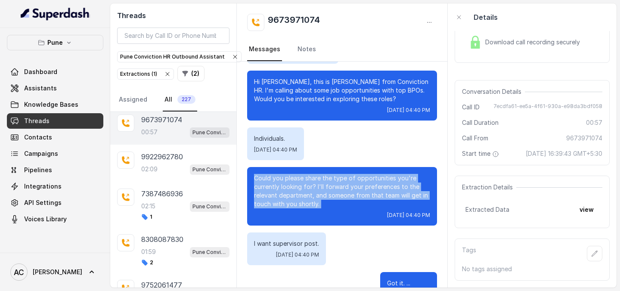
click at [319, 111] on div "Wed, Sep 24, 2025, 04:40 PM" at bounding box center [342, 110] width 176 height 7
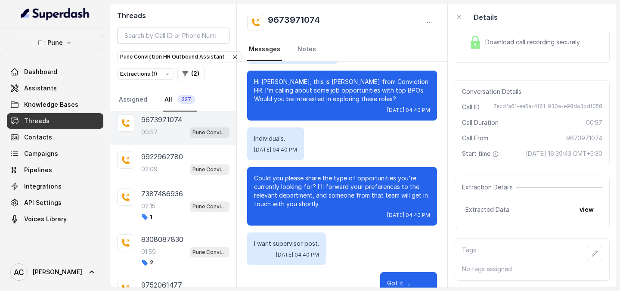
click at [319, 111] on div "Wed, Sep 24, 2025, 04:40 PM" at bounding box center [342, 110] width 176 height 7
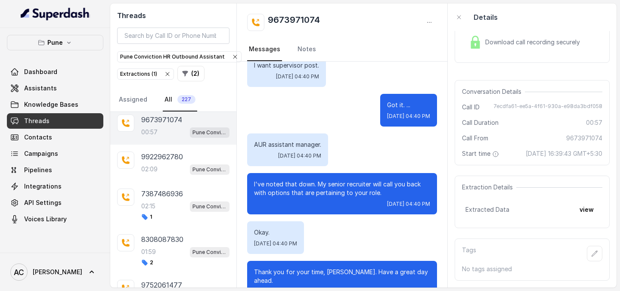
scroll to position [340, 0]
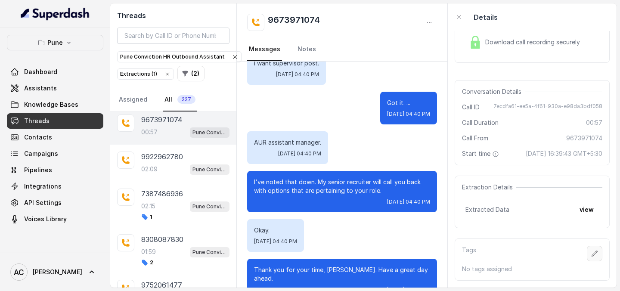
click at [596, 254] on icon "button" at bounding box center [594, 253] width 7 height 7
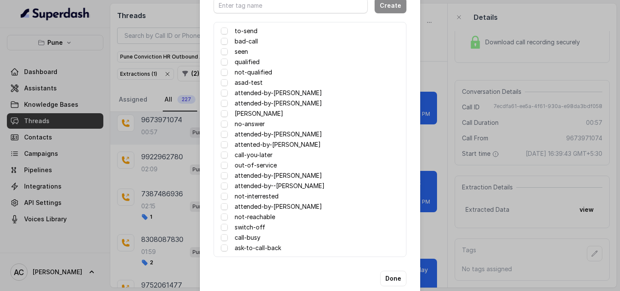
scroll to position [50, 0]
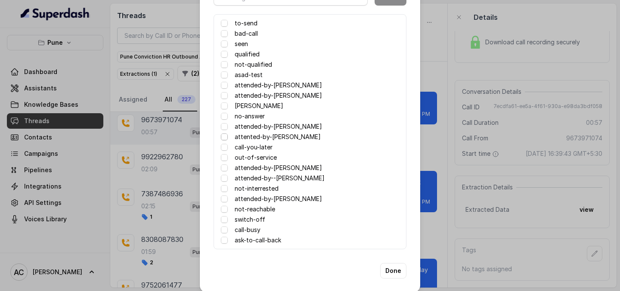
click at [223, 138] on span at bounding box center [224, 136] width 7 height 7
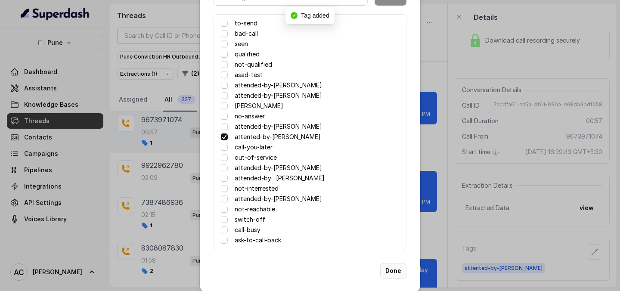
click at [392, 270] on button "Done" at bounding box center [393, 271] width 26 height 16
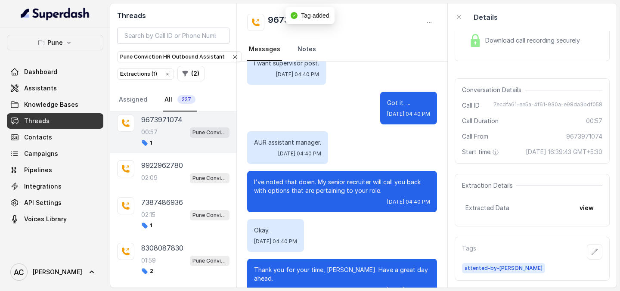
click at [308, 48] on link "Notes" at bounding box center [307, 49] width 22 height 23
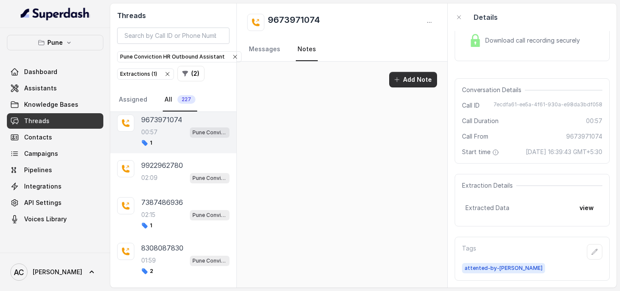
click at [420, 77] on button "Add Note" at bounding box center [413, 80] width 48 height 16
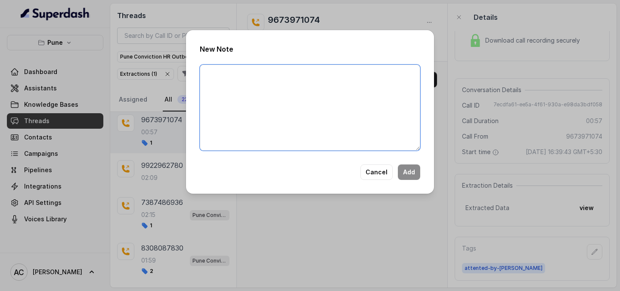
click at [275, 103] on textarea at bounding box center [310, 108] width 220 height 86
click at [242, 82] on textarea at bounding box center [310, 108] width 220 height 86
paste textarea "Name: Contact number: Recruiter: Name of the attender: Comments: AI Improvement:"
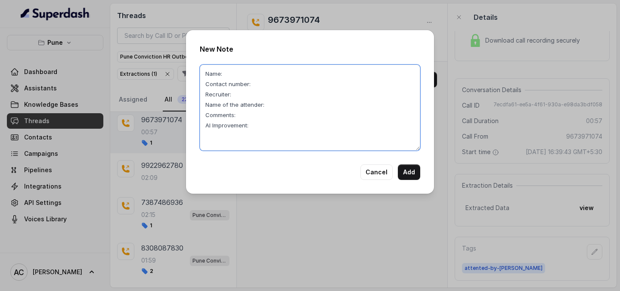
click at [239, 72] on textarea "Name: Contact number: Recruiter: Name of the attender: Comments: AI Improvement:" at bounding box center [310, 108] width 220 height 86
type textarea "Name: h Contact number: Recruiter: Name of the attender: Comments: AI Improveme…"
click at [377, 168] on button "Cancel" at bounding box center [376, 172] width 32 height 16
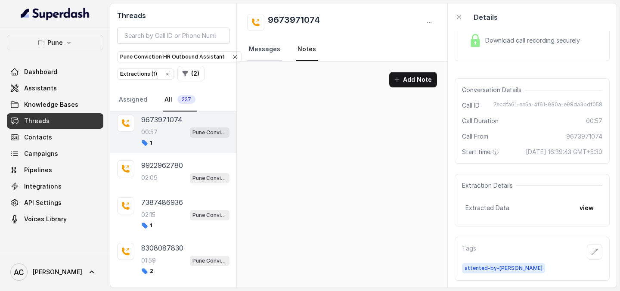
click at [270, 51] on link "Messages" at bounding box center [264, 49] width 35 height 23
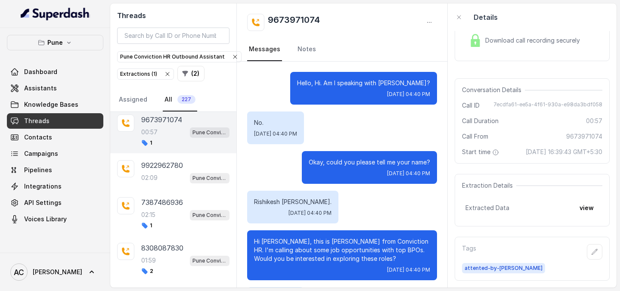
click at [266, 202] on p "Rishikesh Bagri." at bounding box center [293, 202] width 78 height 9
click at [307, 49] on link "Notes" at bounding box center [307, 49] width 22 height 23
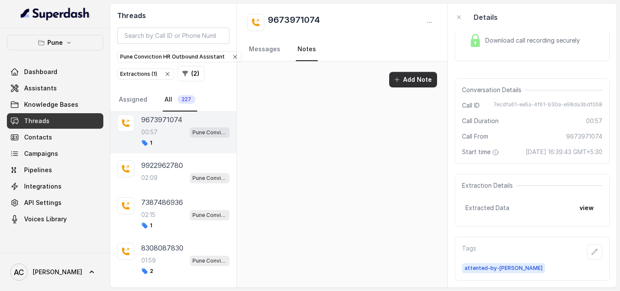
click at [408, 84] on button "Add Note" at bounding box center [413, 80] width 48 height 16
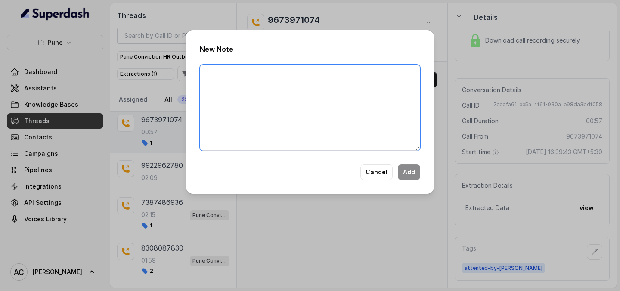
click at [282, 112] on textarea at bounding box center [310, 108] width 220 height 86
click at [369, 167] on button "Cancel" at bounding box center [376, 172] width 32 height 16
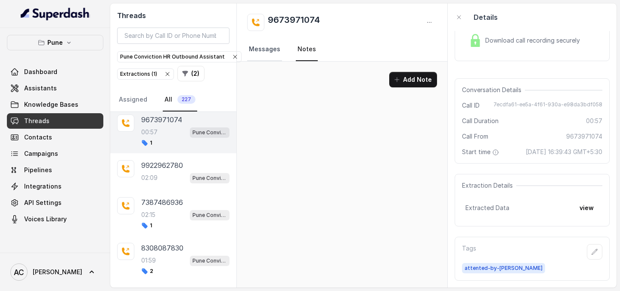
click at [262, 50] on link "Messages" at bounding box center [264, 49] width 35 height 23
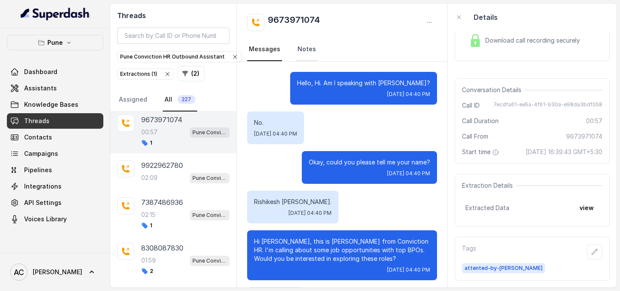
click at [304, 54] on link "Notes" at bounding box center [307, 49] width 22 height 23
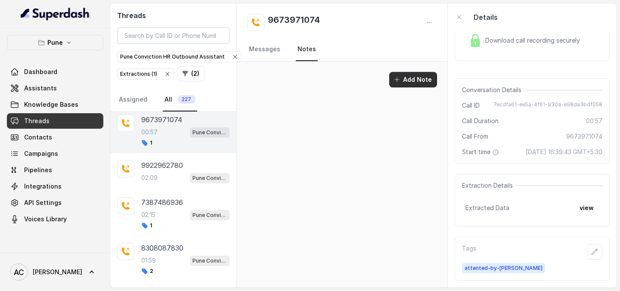
click at [413, 83] on button "Add Note" at bounding box center [413, 80] width 48 height 16
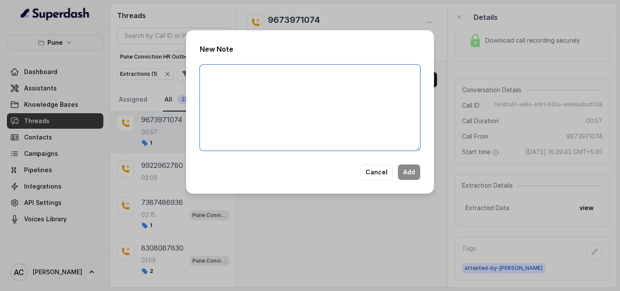
click at [332, 107] on textarea at bounding box center [310, 108] width 220 height 86
click at [205, 74] on textarea "Rishikesh Bagri" at bounding box center [310, 108] width 220 height 86
paste textarea "Name: Contact number: Recruiter: Name of the attender: Comments: AI Improvement:"
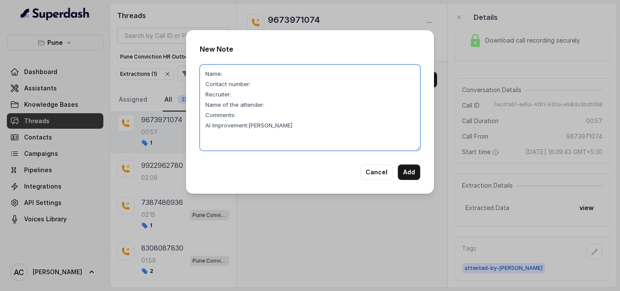
scroll to position [9, 0]
click at [210, 87] on textarea "Name: Contact number: Recruiter: Name of the attender: Comments: AI Improvement…" at bounding box center [310, 108] width 220 height 86
drag, startPoint x: 250, startPoint y: 137, endPoint x: 304, endPoint y: 141, distance: 54.4
click at [304, 141] on textarea "Name: Contact number: Recruiter: Name of the attender: Comments: AI Improvement…" at bounding box center [310, 108] width 220 height 86
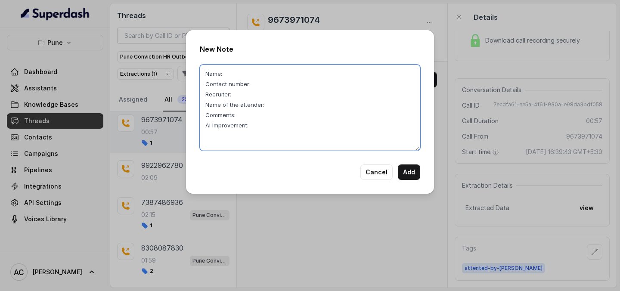
click at [237, 85] on textarea "Name: Contact number: Recruiter: Name of the attender: Comments: AI Improvement:" at bounding box center [310, 108] width 220 height 86
paste textarea "Rishikesh Bagri"
click at [267, 93] on textarea "Name: Rishikesh Bagri Contact number: Recruiter: Name of the attender: Comments…" at bounding box center [310, 108] width 220 height 86
click at [263, 101] on textarea "Name: Rishikesh Bagri Contact number: 9673971074 Recruiter: Name of the attende…" at bounding box center [310, 108] width 220 height 86
click at [274, 114] on textarea "Name: Rishikesh Bagri Contact number: 9673971074 Recruiter: Rupal Name of the a…" at bounding box center [310, 108] width 220 height 86
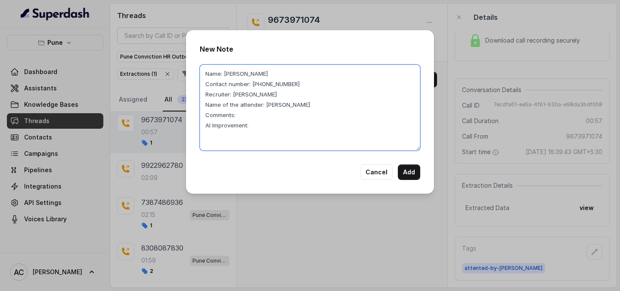
click at [246, 126] on textarea "Name: Rishikesh Bagri Contact number: 9673971074 Recruiter: Rupal Name of the a…" at bounding box center [310, 108] width 220 height 86
drag, startPoint x: 239, startPoint y: 125, endPoint x: 382, endPoint y: 123, distance: 143.4
click at [383, 125] on textarea "Name: Rishikesh Bagri Contact number: 9673971074 Recruiter: Rupal Name of the a…" at bounding box center [310, 108] width 220 height 86
type textarea "Name: Rishikesh Bagri Contact number: 9673971074 Recruiter: Rupal Name of the a…"
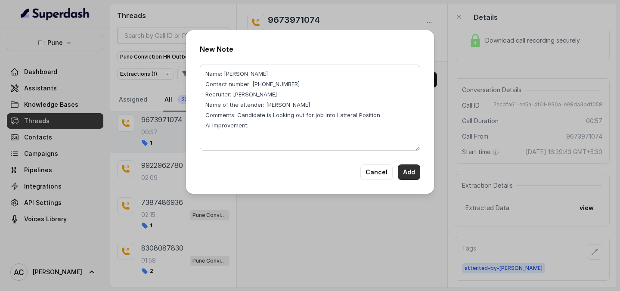
click at [406, 171] on button "Add" at bounding box center [409, 172] width 22 height 16
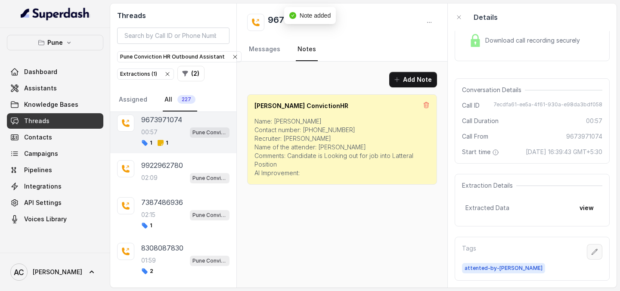
click at [594, 254] on icon "button" at bounding box center [595, 252] width 6 height 6
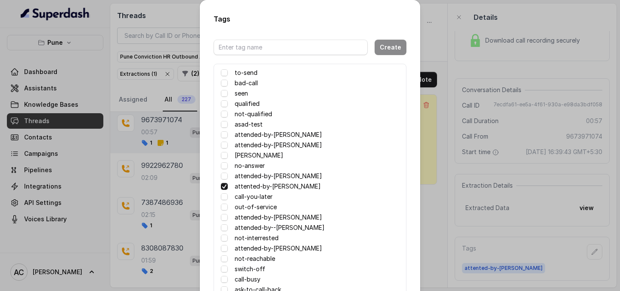
click at [251, 114] on label "not-qualified" at bounding box center [253, 114] width 37 height 10
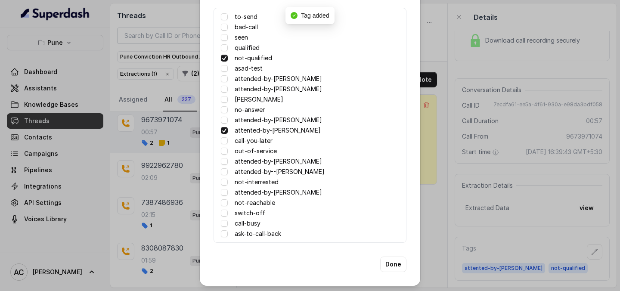
scroll to position [58, 0]
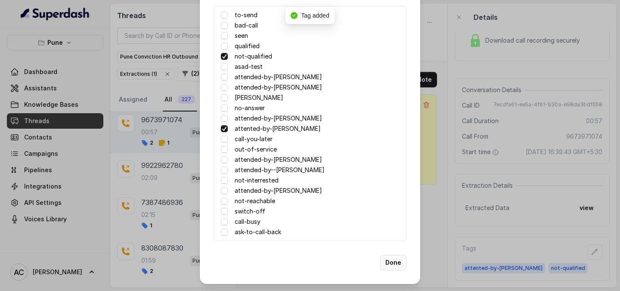
click at [391, 260] on button "Done" at bounding box center [393, 263] width 26 height 16
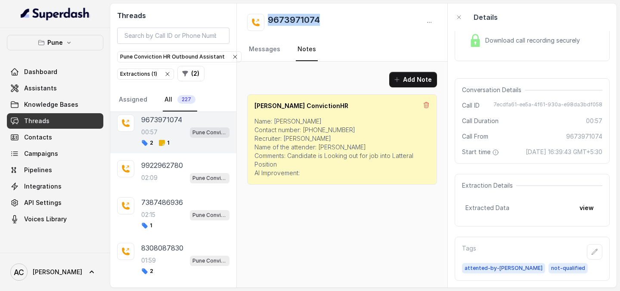
drag, startPoint x: 322, startPoint y: 19, endPoint x: 259, endPoint y: 22, distance: 62.9
click at [259, 22] on div "9673971074" at bounding box center [342, 22] width 190 height 17
copy h2 "9673971074"
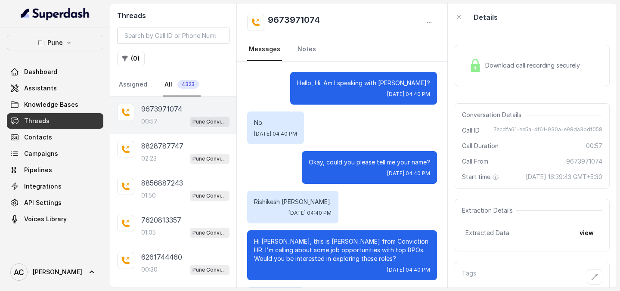
scroll to position [354, 0]
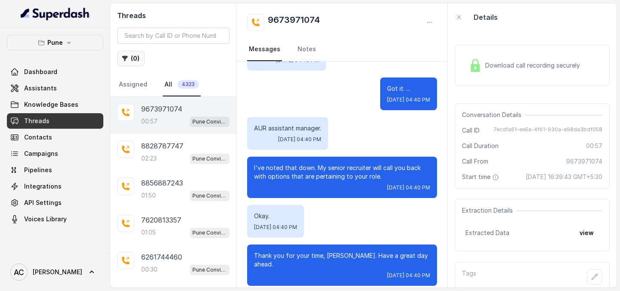
click at [135, 63] on button "( 0 )" at bounding box center [131, 59] width 28 height 16
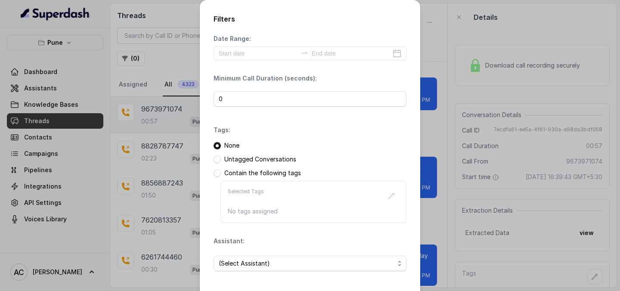
scroll to position [37, 0]
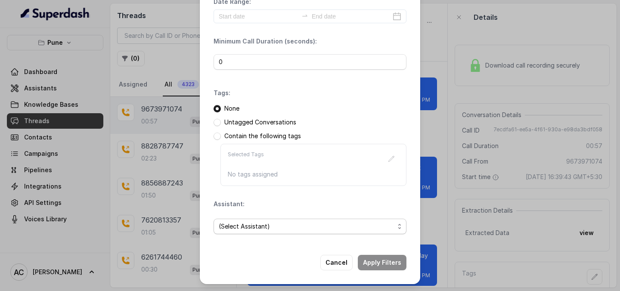
click at [257, 228] on span "(Select Assistant)" at bounding box center [307, 226] width 176 height 10
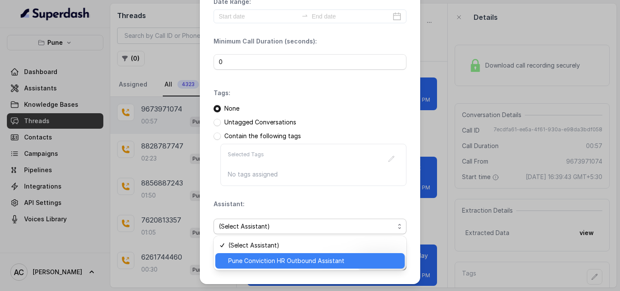
click at [257, 261] on span "Pune Conviction HR Outbound Assistant" at bounding box center [313, 261] width 171 height 10
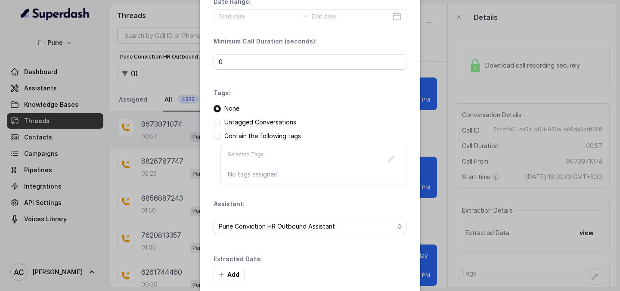
scroll to position [78, 0]
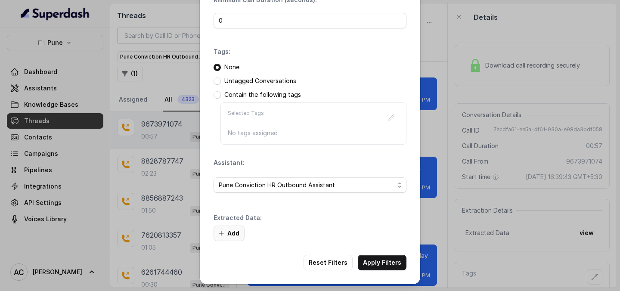
click at [229, 230] on button "Add" at bounding box center [229, 234] width 31 height 16
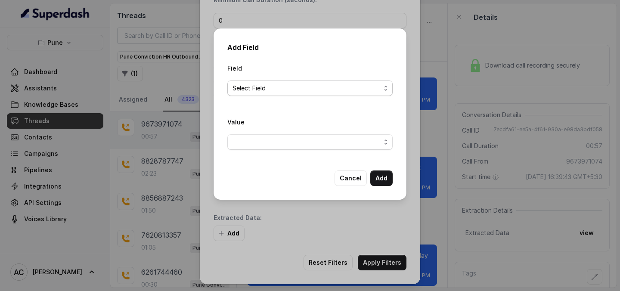
click at [269, 84] on span "Select Field" at bounding box center [307, 88] width 148 height 10
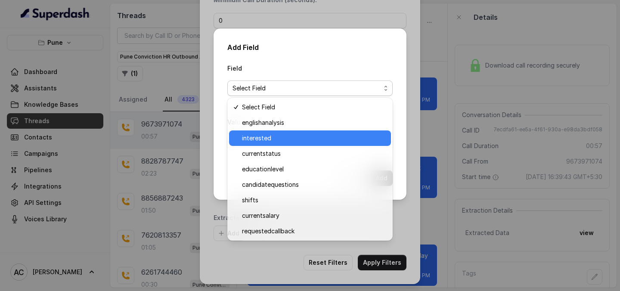
click at [261, 141] on span "interested" at bounding box center [314, 138] width 144 height 10
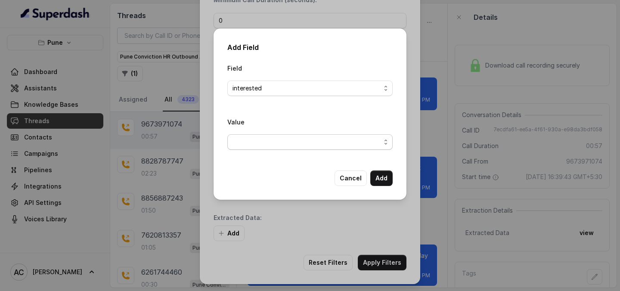
click at [292, 147] on span "button" at bounding box center [309, 142] width 165 height 16
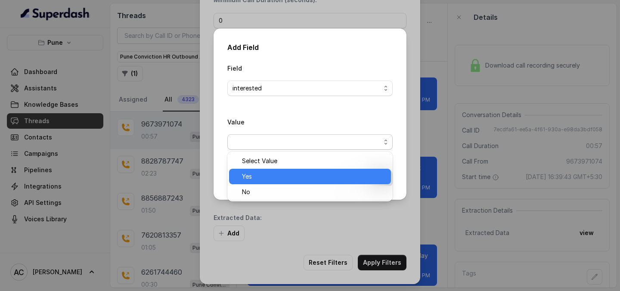
click at [263, 183] on div "Yes" at bounding box center [310, 177] width 162 height 16
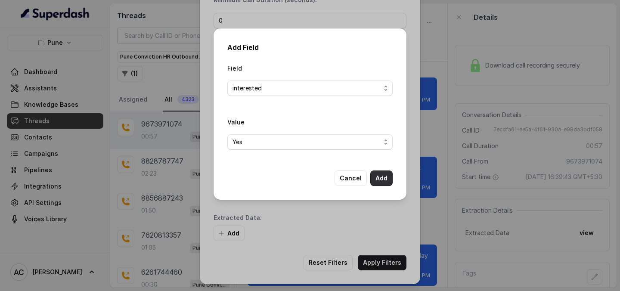
click at [384, 180] on button "Add" at bounding box center [381, 179] width 22 height 16
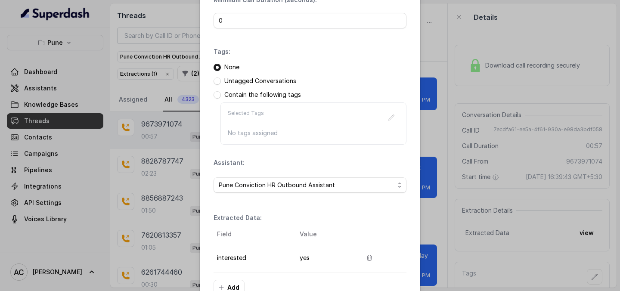
scroll to position [133, 0]
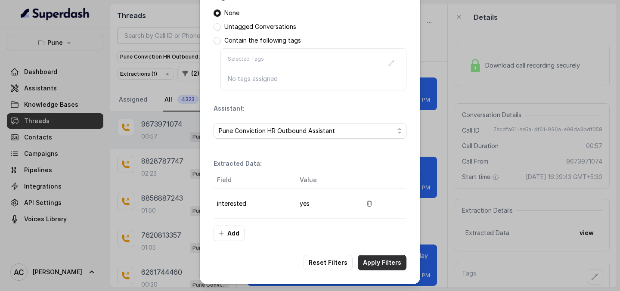
click at [375, 267] on button "Apply Filters" at bounding box center [382, 263] width 49 height 16
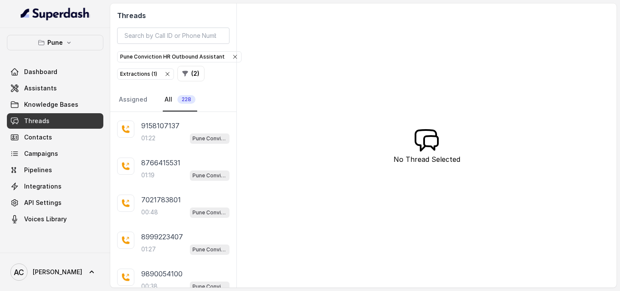
scroll to position [219, 0]
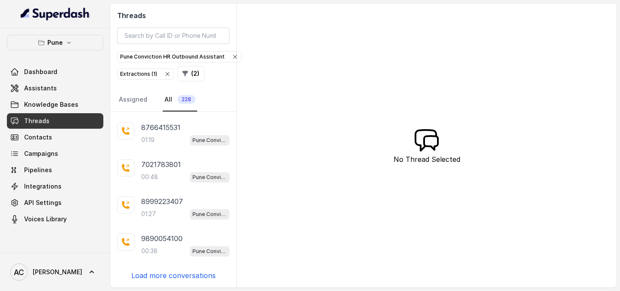
click at [178, 276] on p "Load more conversations" at bounding box center [173, 275] width 84 height 10
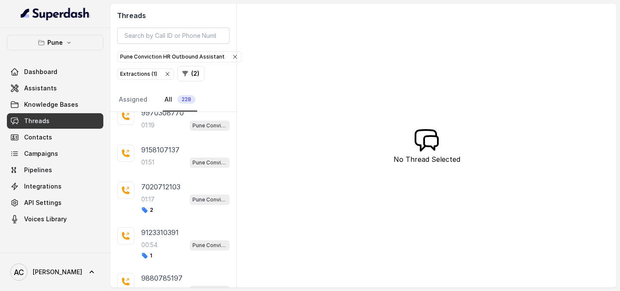
scroll to position [372, 0]
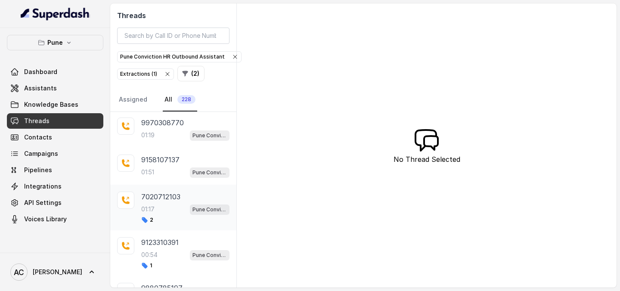
click at [158, 214] on div "01:17 Pune Conviction HR Outbound Assistant" at bounding box center [185, 209] width 88 height 11
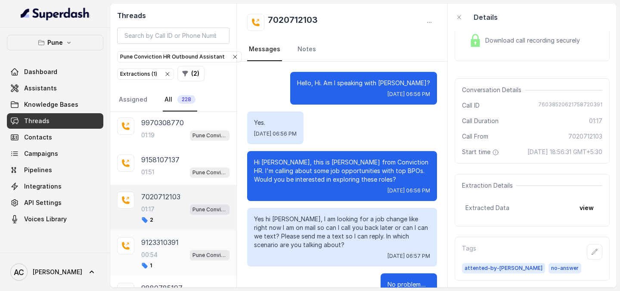
click at [155, 246] on p "9123310391" at bounding box center [159, 242] width 37 height 10
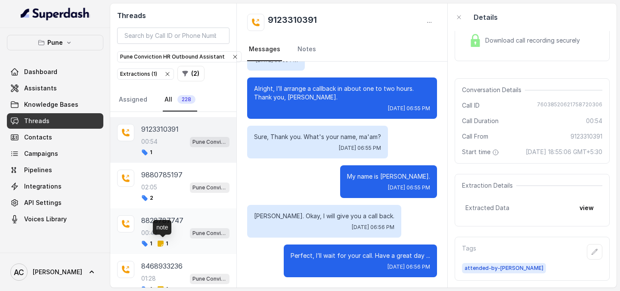
scroll to position [485, 0]
click at [165, 229] on div "00:42 Pune Conviction HR Outbound Assistant" at bounding box center [185, 232] width 88 height 11
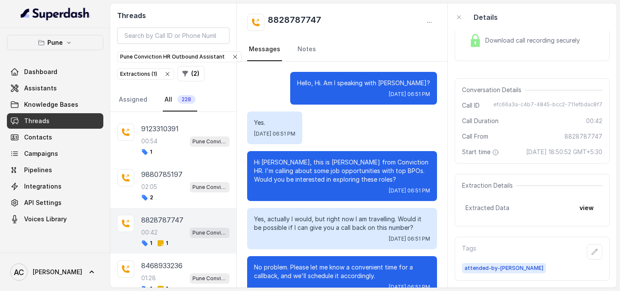
scroll to position [187, 0]
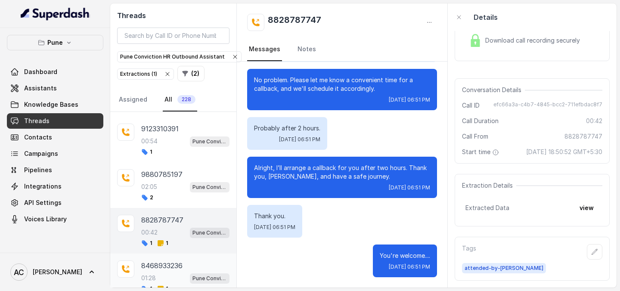
click at [156, 274] on p "01:28" at bounding box center [148, 278] width 15 height 9
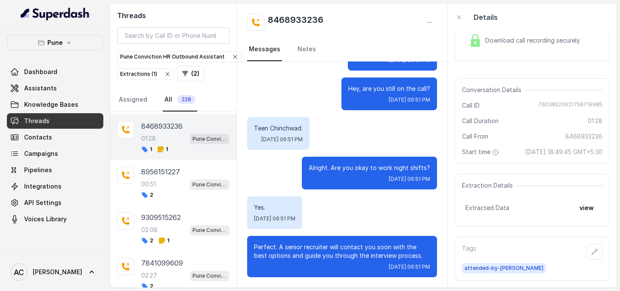
scroll to position [625, 0]
click at [162, 214] on p "9309515262" at bounding box center [161, 217] width 40 height 10
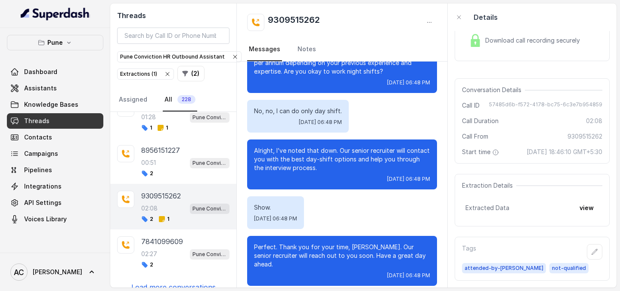
scroll to position [658, 0]
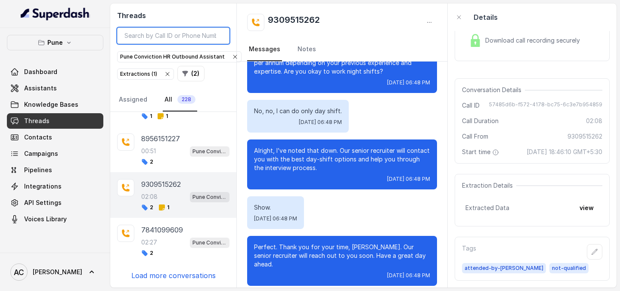
click at [172, 35] on input "search" at bounding box center [173, 36] width 112 height 16
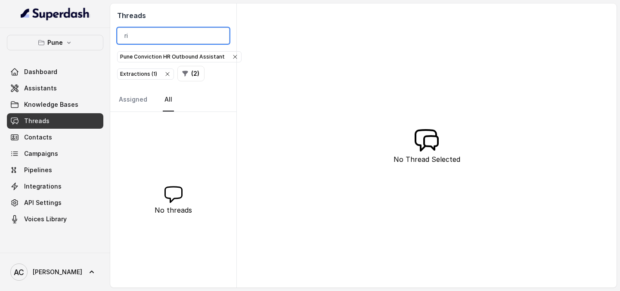
type input "r"
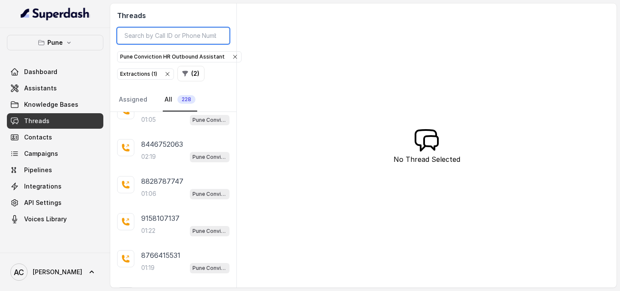
scroll to position [219, 0]
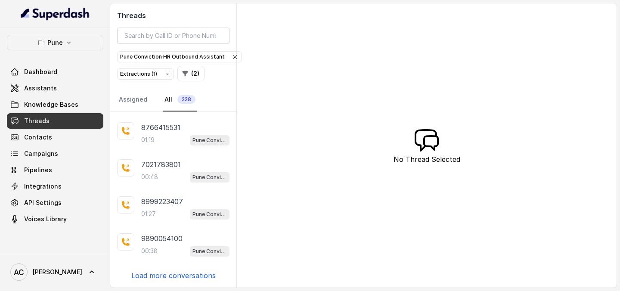
click at [163, 276] on p "Load more conversations" at bounding box center [173, 275] width 84 height 10
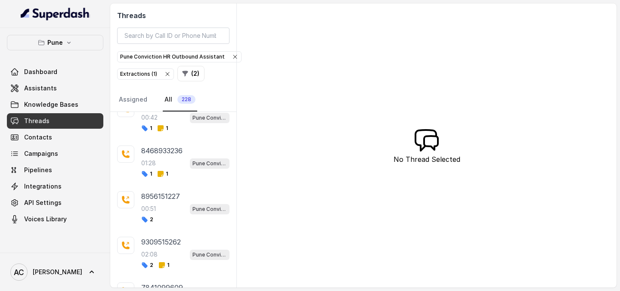
scroll to position [595, 0]
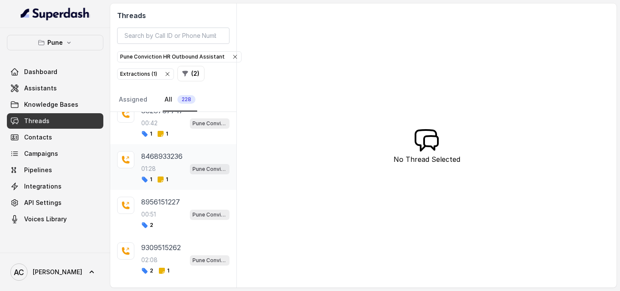
click at [170, 180] on div "1 1" at bounding box center [185, 179] width 88 height 7
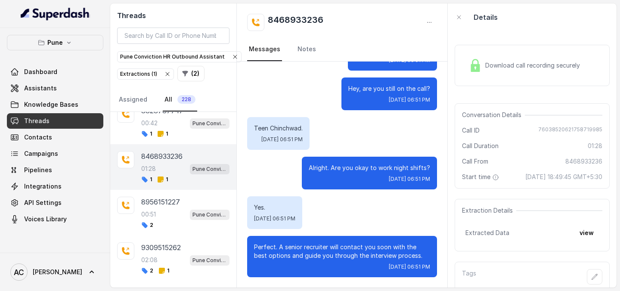
scroll to position [462, 0]
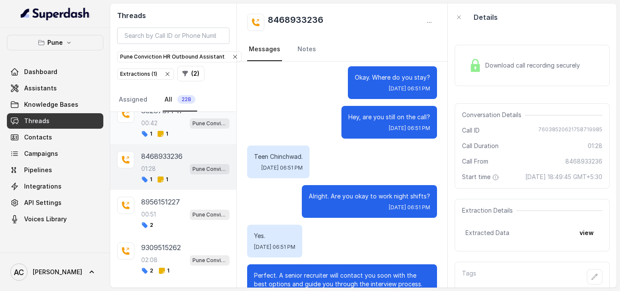
click at [165, 128] on div "00:42 Pune Conviction HR Outbound Assistant" at bounding box center [185, 123] width 88 height 11
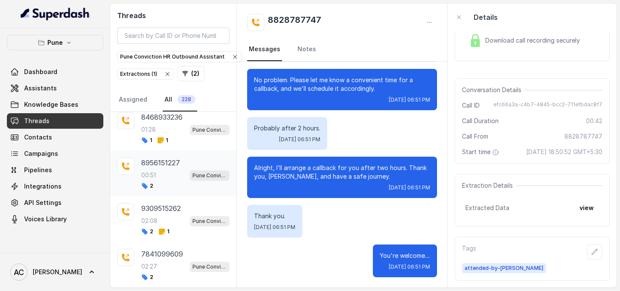
scroll to position [642, 0]
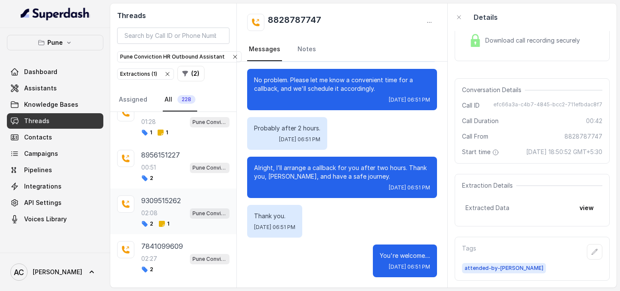
click at [155, 210] on p "02:08" at bounding box center [149, 213] width 16 height 9
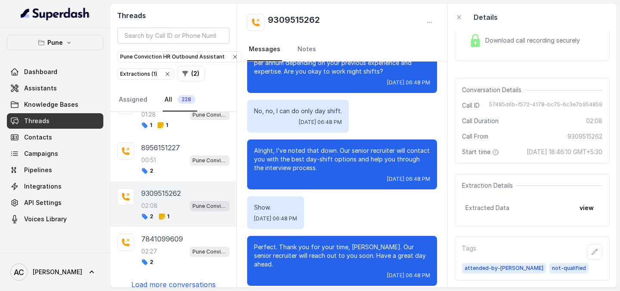
scroll to position [658, 0]
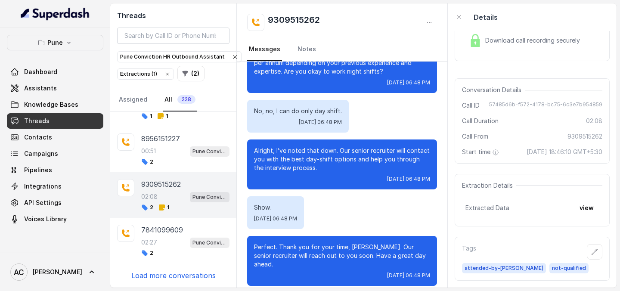
click at [167, 277] on p "Load more conversations" at bounding box center [173, 275] width 84 height 10
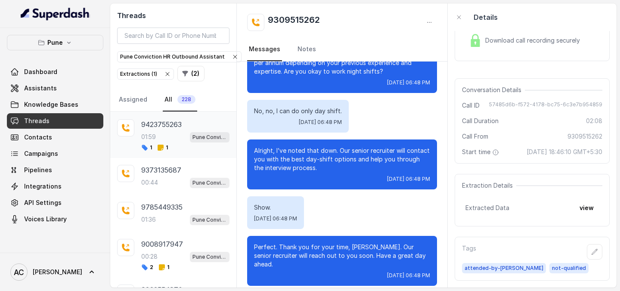
scroll to position [810, 0]
click at [168, 129] on div "9423755263 01:59 Pune Conviction HR Outbound Assistant 1 1" at bounding box center [185, 134] width 88 height 32
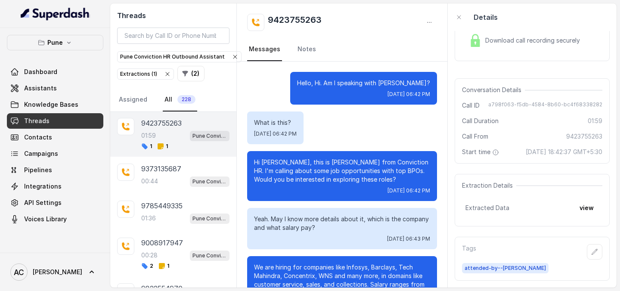
scroll to position [780, 0]
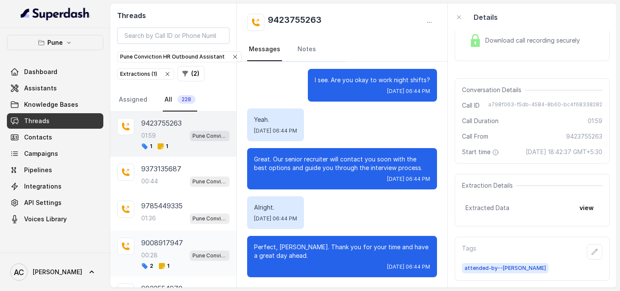
click at [158, 258] on div "00:28 Pune Conviction HR Outbound Assistant" at bounding box center [185, 255] width 88 height 11
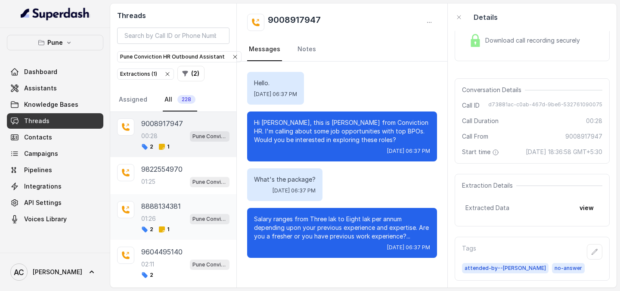
scroll to position [932, 0]
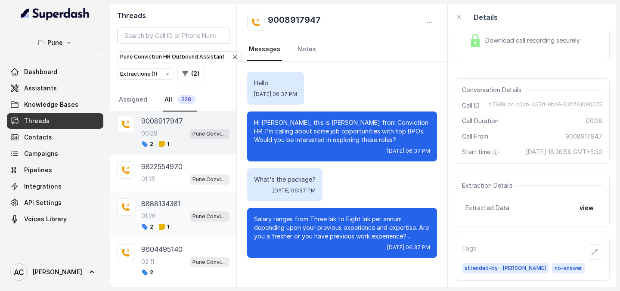
click at [162, 222] on div "8888134381 01:26 Pune Conviction HR Outbound Assistant 2 1" at bounding box center [185, 215] width 88 height 32
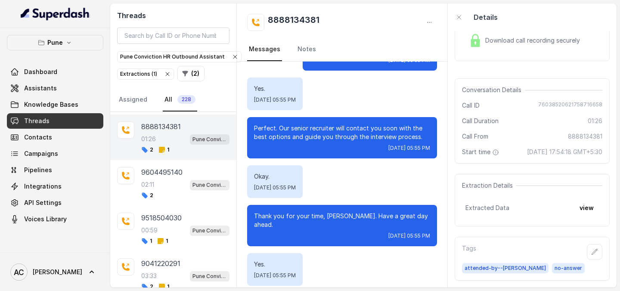
scroll to position [1011, 0]
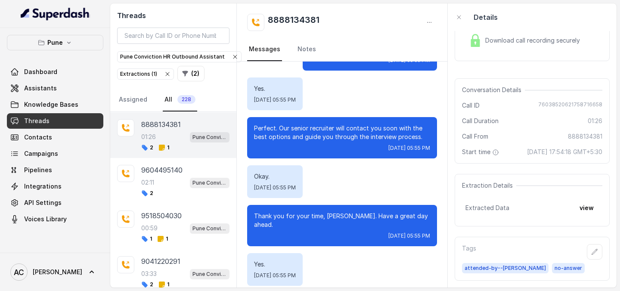
click at [162, 222] on div "9518504030 00:59 Pune Conviction HR Outbound Assistant 1 1" at bounding box center [185, 227] width 88 height 32
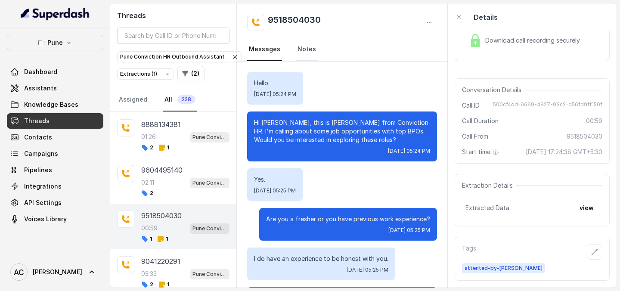
click at [307, 51] on link "Notes" at bounding box center [307, 49] width 22 height 23
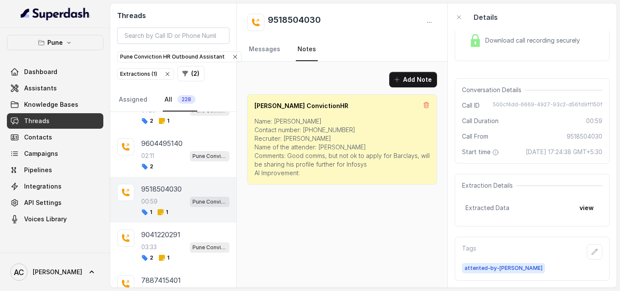
scroll to position [1058, 0]
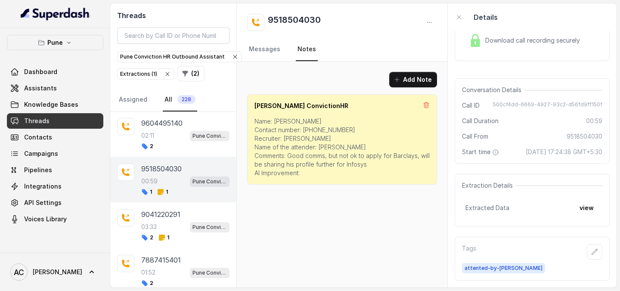
click at [177, 233] on div "9041220291 03:33 Pune Conviction HR Outbound Assistant 2 1" at bounding box center [185, 225] width 88 height 32
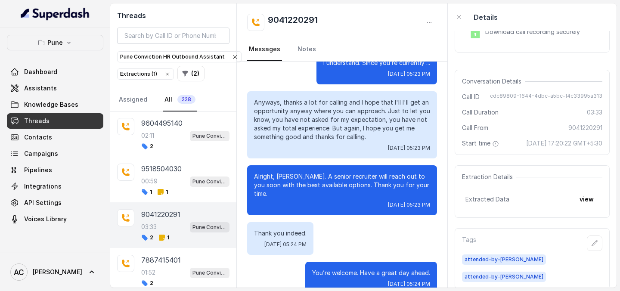
scroll to position [1089, 0]
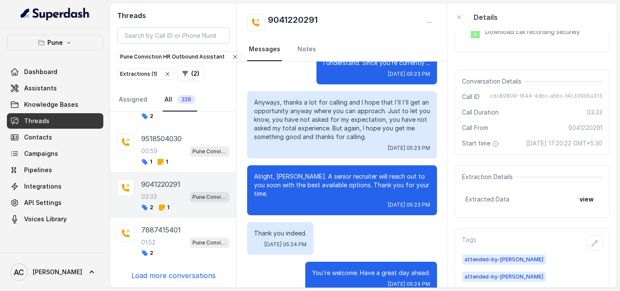
click at [164, 278] on p "Load more conversations" at bounding box center [173, 275] width 84 height 10
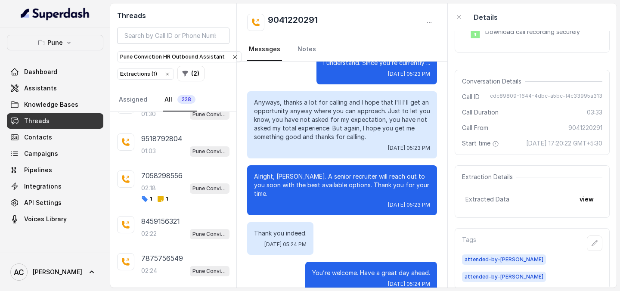
scroll to position [1420, 0]
click at [171, 184] on div "02:18 Pune Conviction HR Outbound Assistant" at bounding box center [185, 187] width 88 height 11
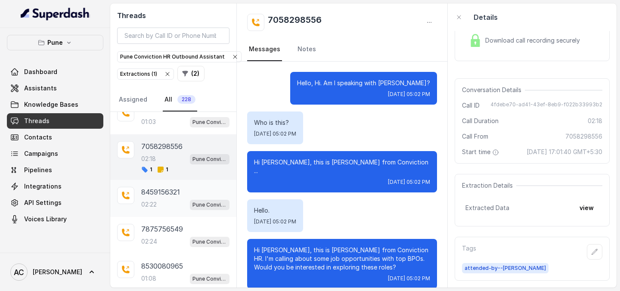
scroll to position [1476, 0]
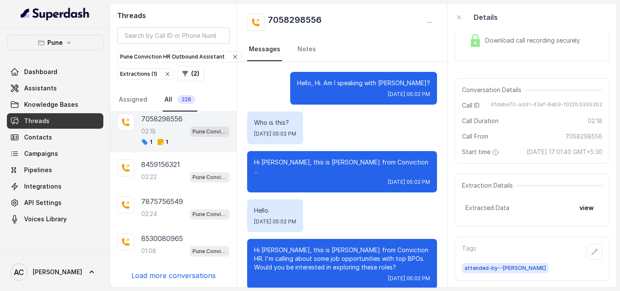
click at [180, 277] on p "Load more conversations" at bounding box center [173, 275] width 84 height 10
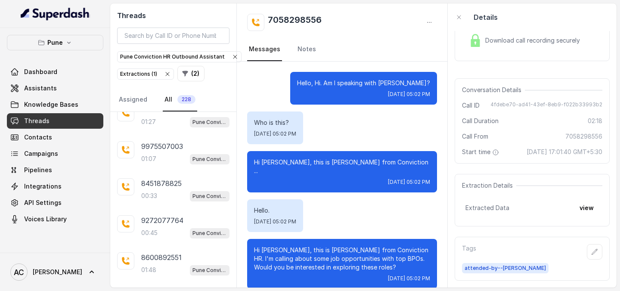
scroll to position [1855, 0]
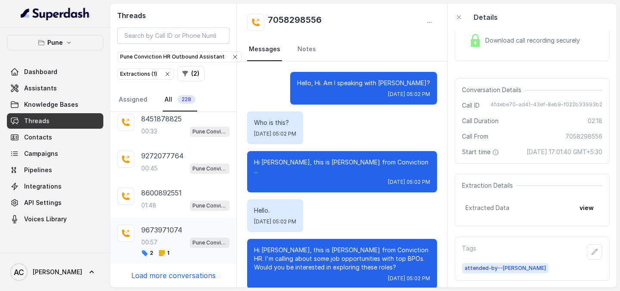
click at [151, 241] on p "00:57" at bounding box center [149, 242] width 16 height 9
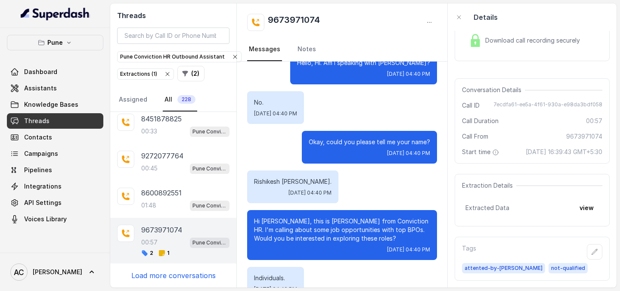
scroll to position [21, 0]
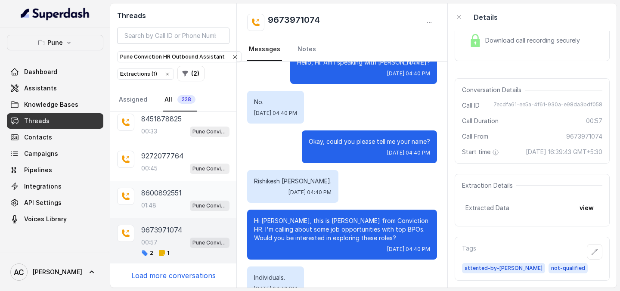
click at [164, 199] on div "8600892551 01:48 Pune Conviction HR Outbound Assistant" at bounding box center [185, 199] width 88 height 23
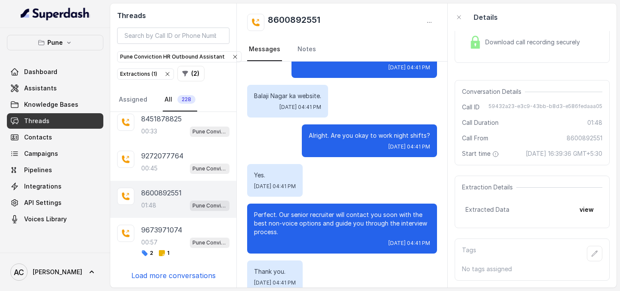
scroll to position [957, 0]
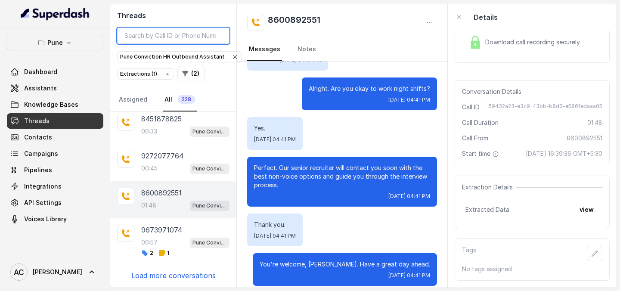
click at [202, 34] on input "search" at bounding box center [173, 36] width 112 height 16
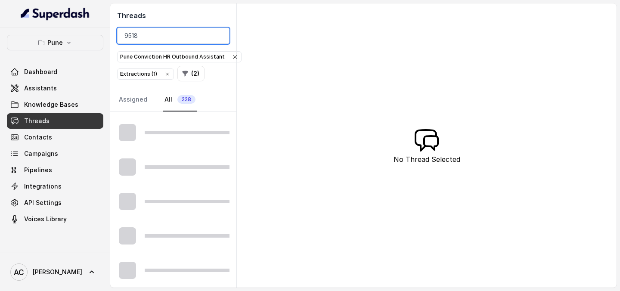
scroll to position [181, 0]
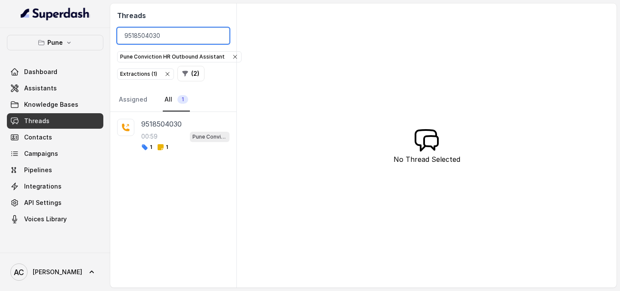
type input "9518504030"
click at [164, 140] on div "00:59 Pune Conviction HR Outbound Assistant" at bounding box center [185, 136] width 88 height 11
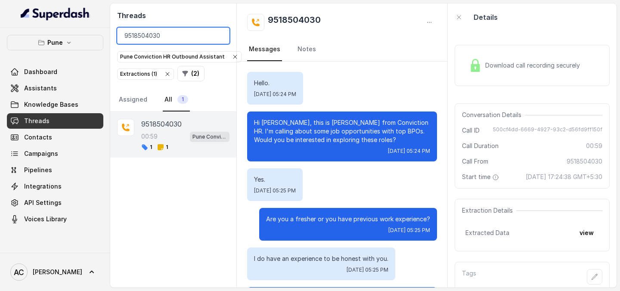
click at [221, 41] on input "9518504030" at bounding box center [173, 36] width 112 height 16
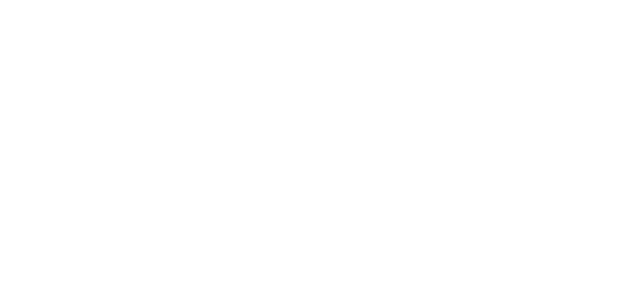
click at [434, 0] on html at bounding box center [310, 0] width 620 height 0
